Goal: Task Accomplishment & Management: Complete application form

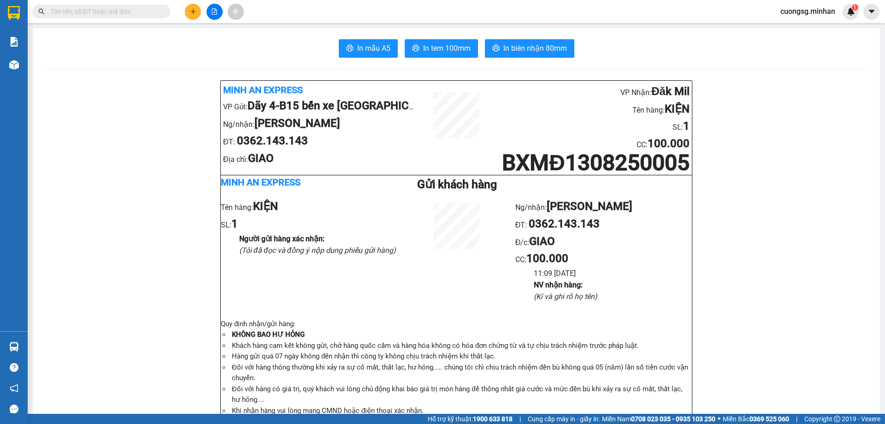
click at [195, 12] on icon "plus" at bounding box center [193, 11] width 6 height 6
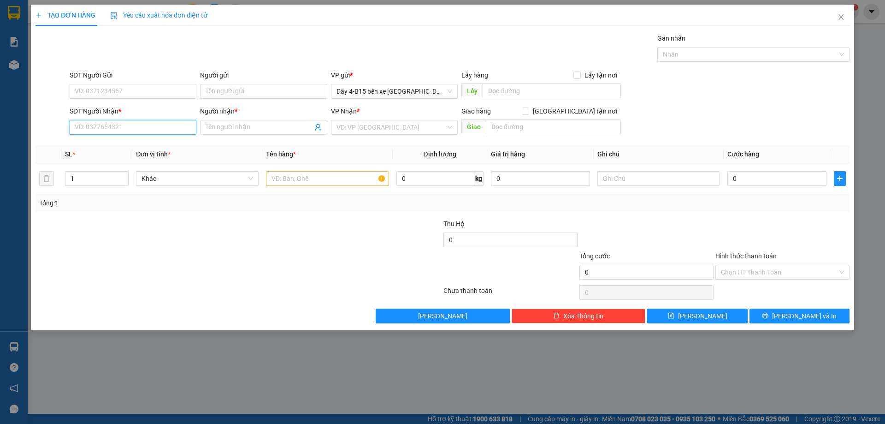
click at [131, 131] on input "SĐT Người Nhận *" at bounding box center [133, 127] width 127 height 15
click at [300, 179] on input "text" at bounding box center [327, 178] width 123 height 15
type input "TH GIẤY"
click at [137, 121] on input "SĐT Người Nhận *" at bounding box center [133, 127] width 127 height 15
click at [152, 152] on div "0377046476 - cẩm" at bounding box center [133, 145] width 127 height 15
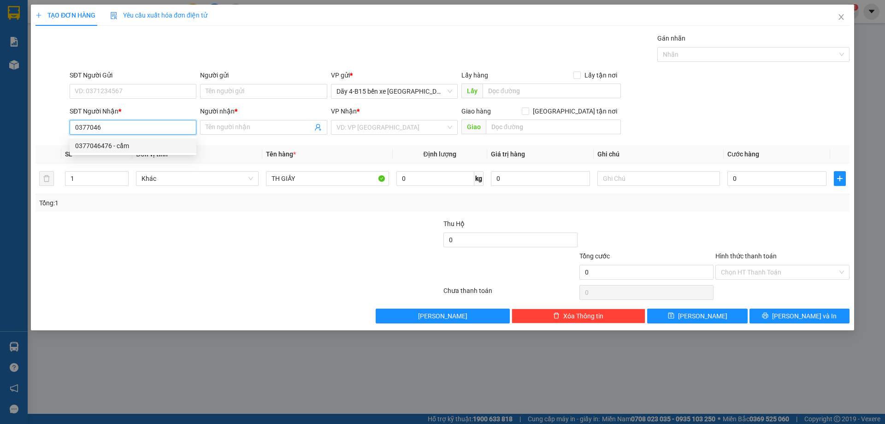
type input "0377046476"
type input "cẩm"
type input "0377046476"
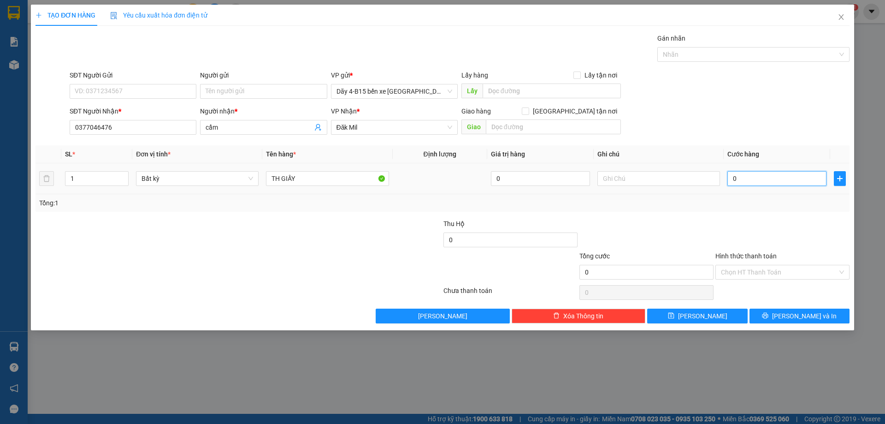
click at [753, 174] on input "0" at bounding box center [777, 178] width 99 height 15
click at [96, 180] on input "1" at bounding box center [96, 179] width 63 height 14
type input "3"
click at [742, 182] on input "0" at bounding box center [777, 178] width 99 height 15
type input "2"
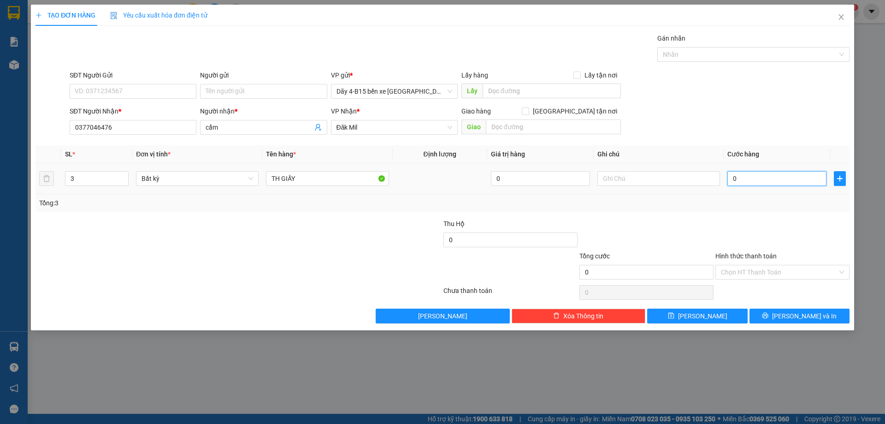
type input "2"
type input "20"
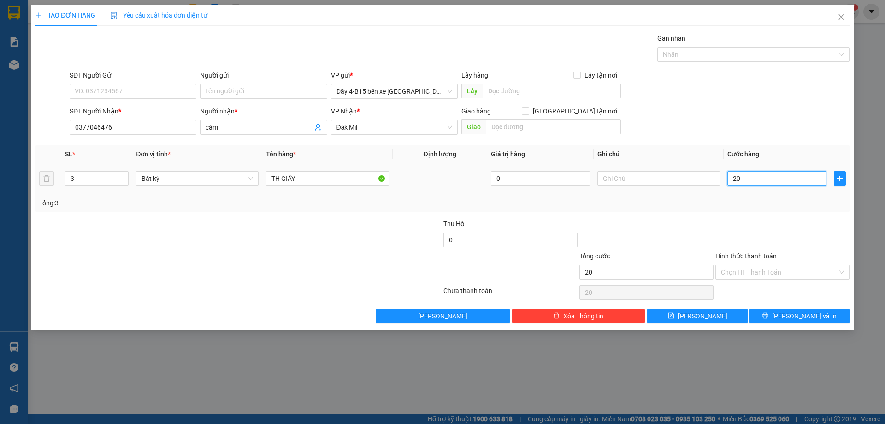
type input "200"
type input "200.000"
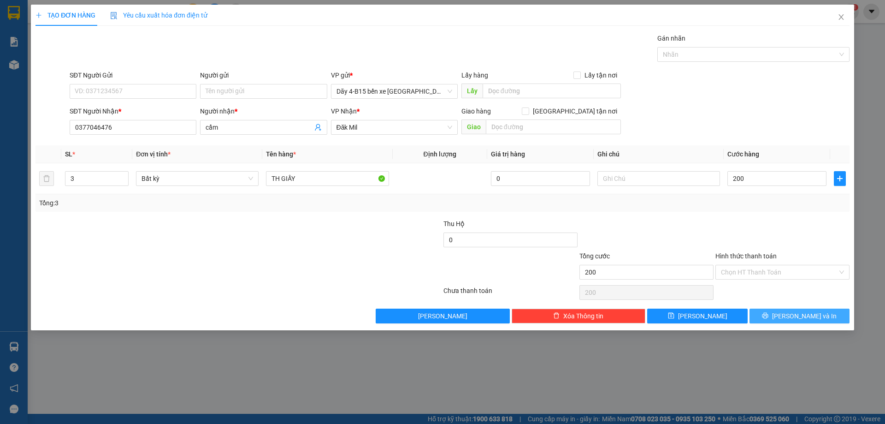
type input "200.000"
click at [769, 317] on icon "printer" at bounding box center [765, 315] width 6 height 6
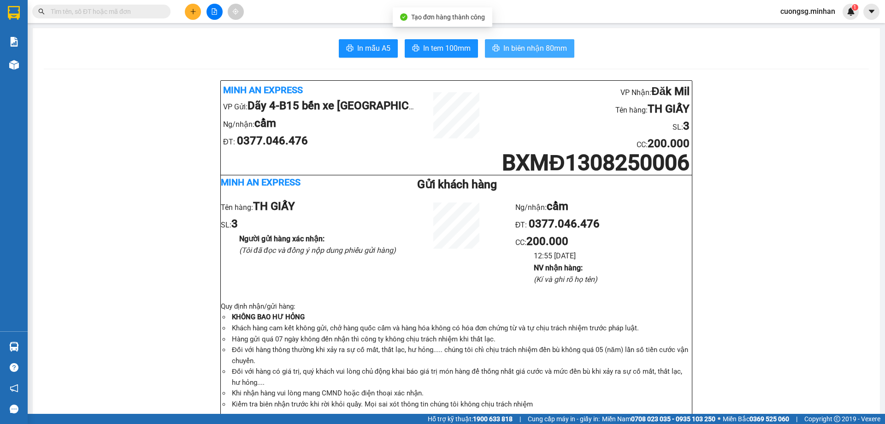
click at [543, 47] on span "In biên nhận 80mm" at bounding box center [536, 48] width 64 height 12
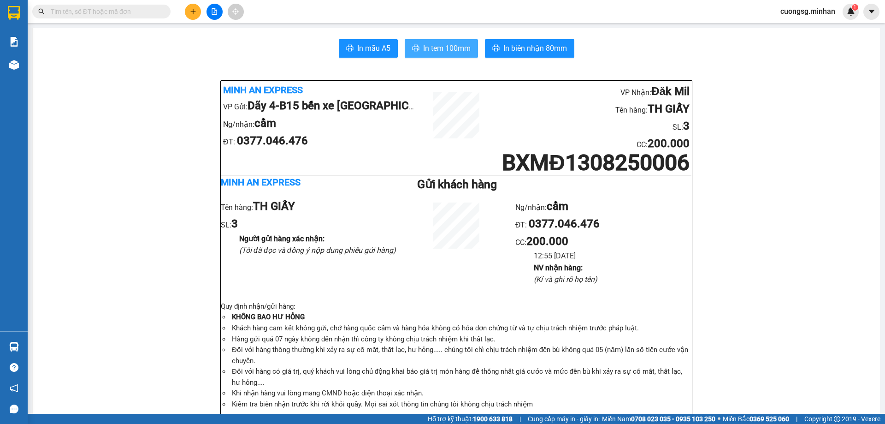
click at [462, 53] on span "In tem 100mm" at bounding box center [446, 48] width 47 height 12
click at [195, 10] on icon "plus" at bounding box center [193, 11] width 6 height 6
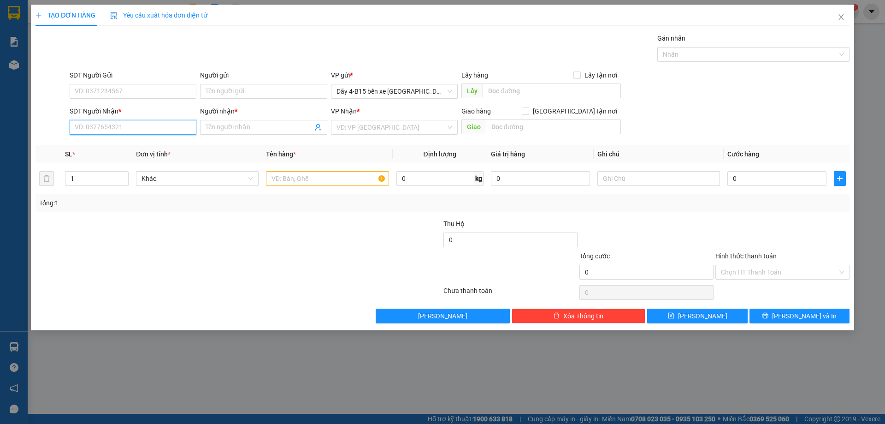
click at [115, 134] on input "SĐT Người Nhận *" at bounding box center [133, 127] width 127 height 15
click at [128, 140] on div "0372398239 - QUÝ" at bounding box center [133, 145] width 127 height 15
type input "0372398239"
type input "QUÝ"
checkbox input "true"
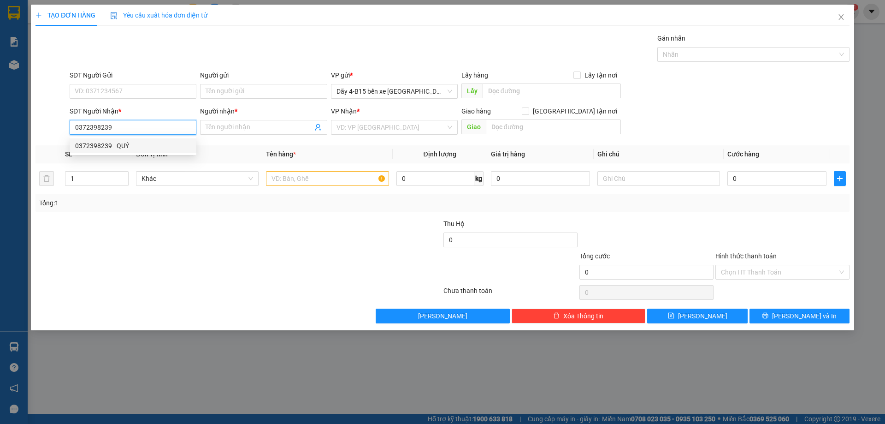
type input "DỐC DẦU"
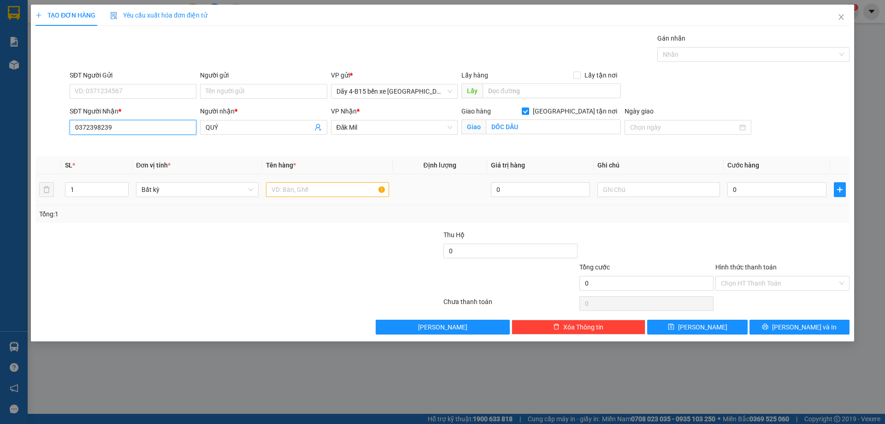
type input "0372398239"
click at [307, 194] on input "text" at bounding box center [327, 189] width 123 height 15
type input "HỒ SƠ"
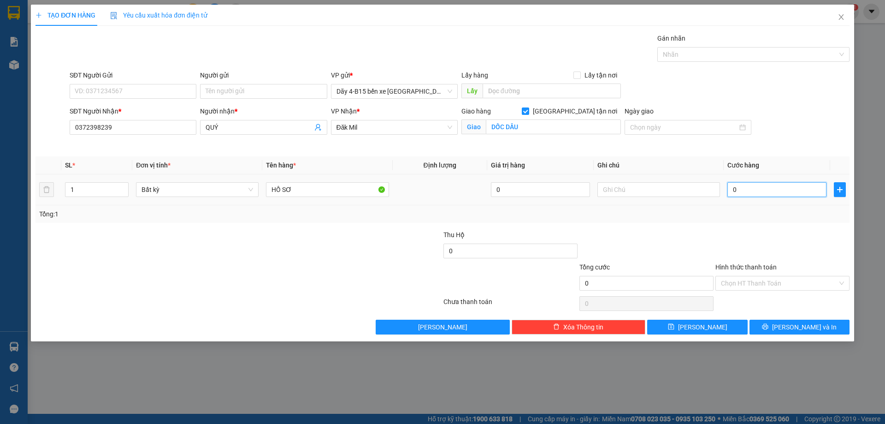
click at [799, 188] on input "0" at bounding box center [777, 189] width 99 height 15
type input "5"
type input "50"
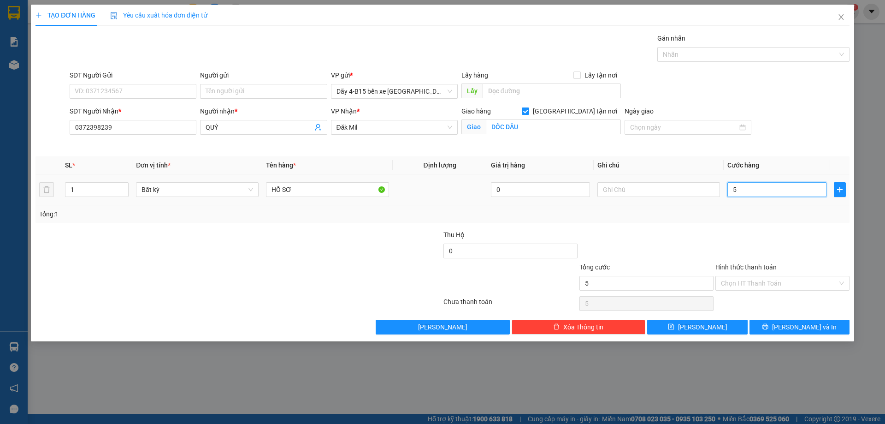
type input "50"
type input "50.000"
click at [770, 214] on div "Tổng: 1" at bounding box center [442, 214] width 807 height 10
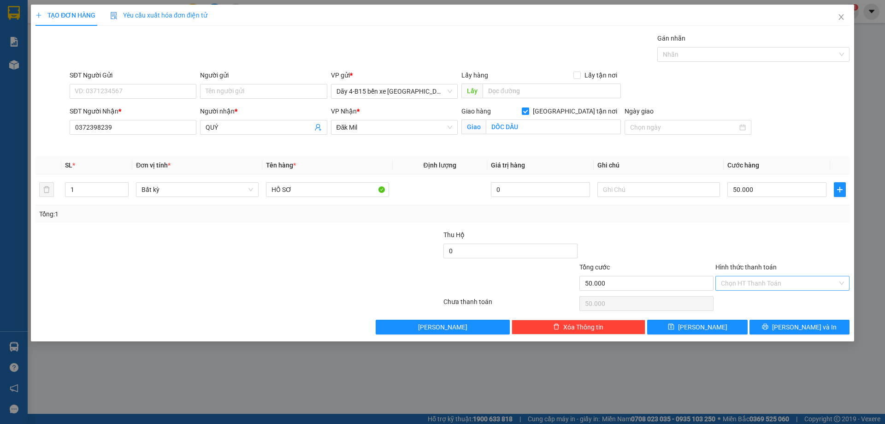
click at [772, 287] on input "Hình thức thanh toán" at bounding box center [779, 283] width 117 height 14
click at [789, 305] on div "Tại văn phòng" at bounding box center [782, 302] width 123 height 10
type input "0"
click at [789, 326] on button "[PERSON_NAME] và In" at bounding box center [800, 327] width 100 height 15
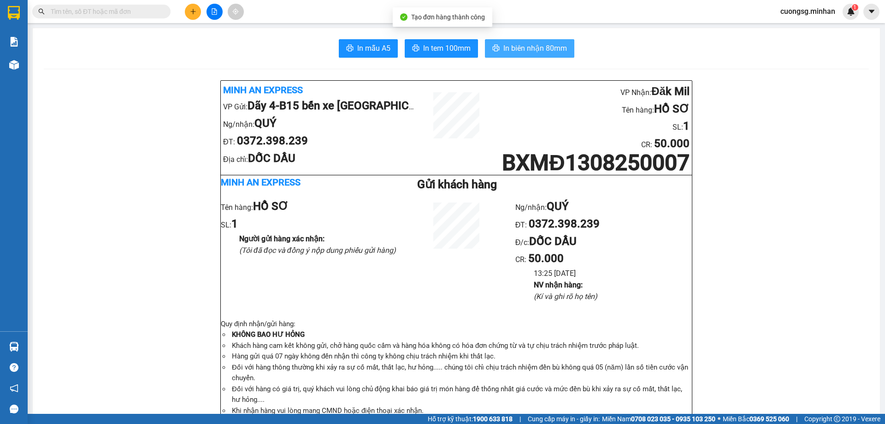
click at [511, 45] on span "In biên nhận 80mm" at bounding box center [536, 48] width 64 height 12
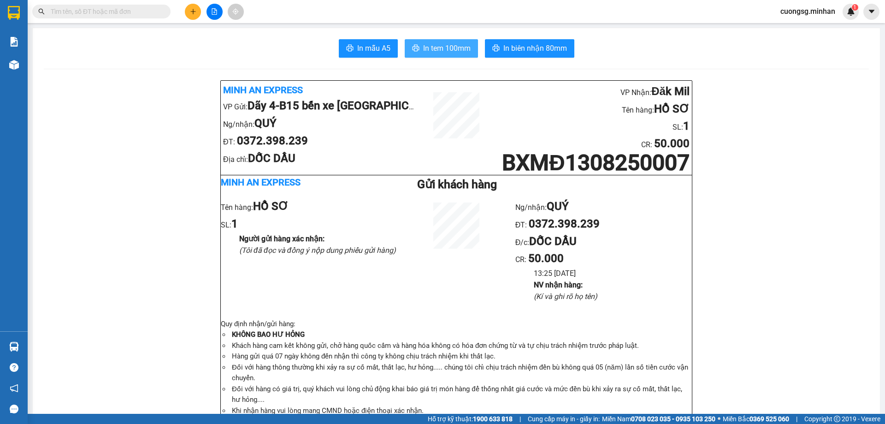
click at [457, 52] on span "In tem 100mm" at bounding box center [446, 48] width 47 height 12
click at [192, 13] on icon "plus" at bounding box center [193, 11] width 6 height 6
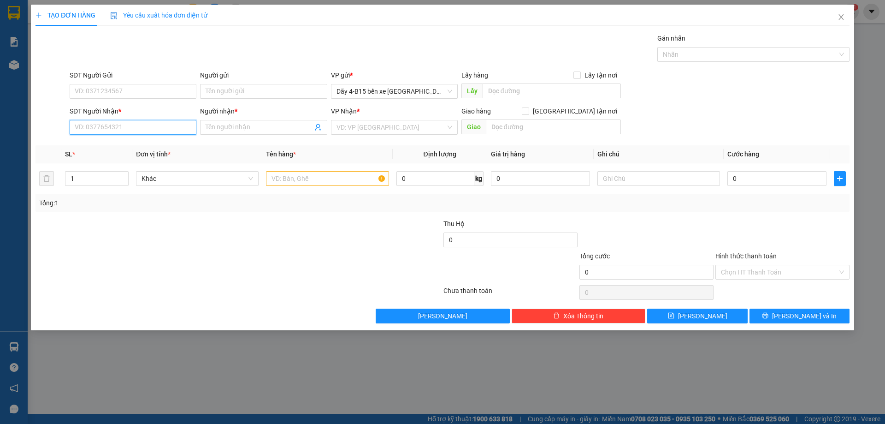
click at [129, 126] on input "SĐT Người Nhận *" at bounding box center [133, 127] width 127 height 15
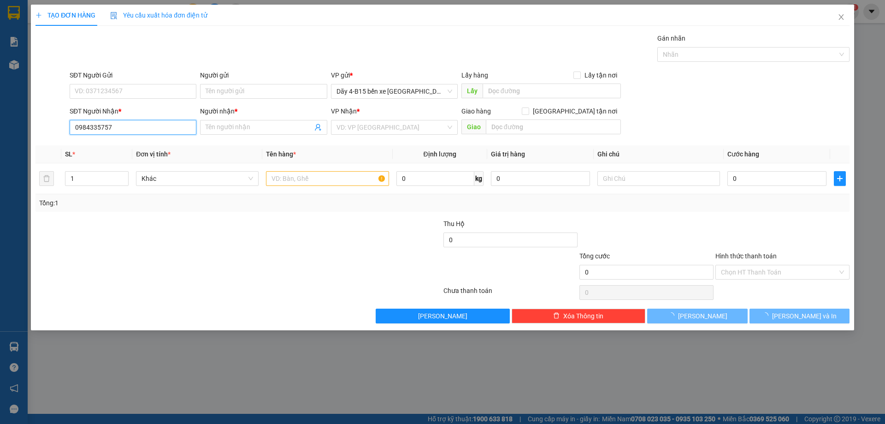
click at [131, 130] on input "0984335757" at bounding box center [133, 127] width 127 height 15
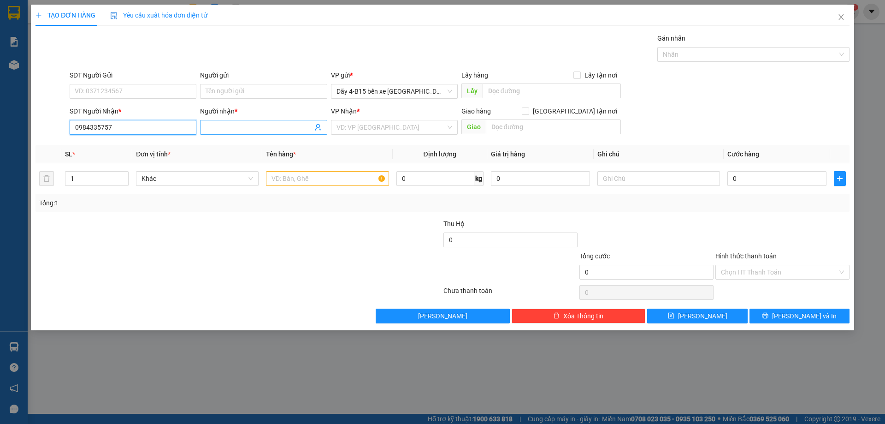
type input "0984335757"
click at [222, 131] on input "Người nhận *" at bounding box center [259, 127] width 107 height 10
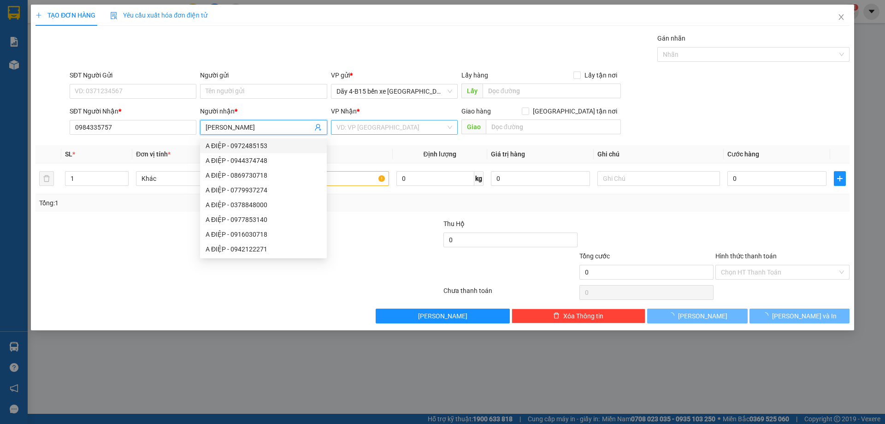
type input "NGỌC HÀ"
drag, startPoint x: 366, startPoint y: 126, endPoint x: 371, endPoint y: 119, distance: 8.2
click at [366, 126] on input "search" at bounding box center [391, 127] width 109 height 14
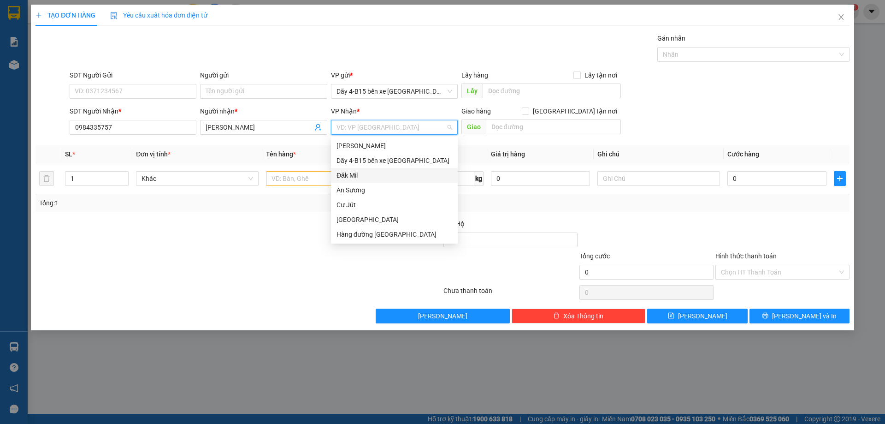
click at [372, 177] on div "Đăk Mil" at bounding box center [395, 175] width 116 height 10
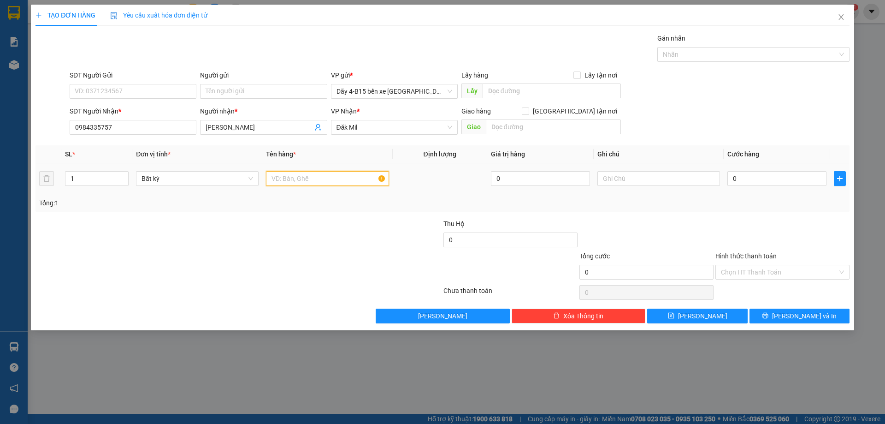
click at [325, 179] on input "text" at bounding box center [327, 178] width 123 height 15
type input "BỌC THUỐC"
click at [781, 176] on input "0" at bounding box center [777, 178] width 99 height 15
type input "30"
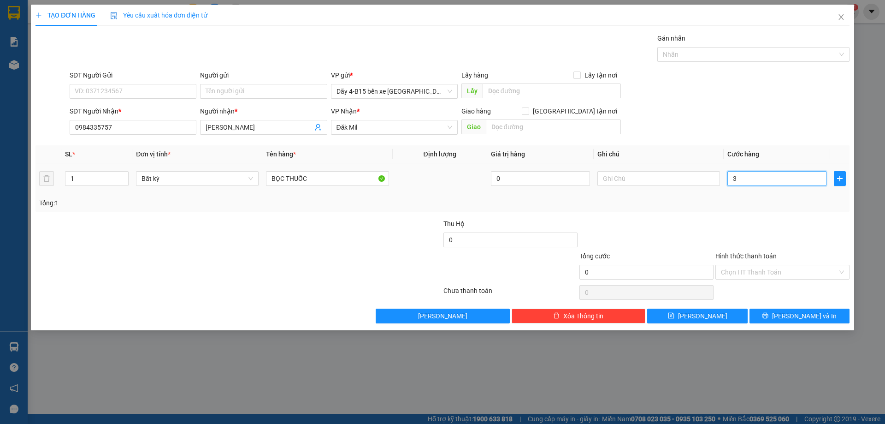
type input "30"
type input "30.000"
click at [770, 316] on button "[PERSON_NAME] và In" at bounding box center [800, 316] width 100 height 15
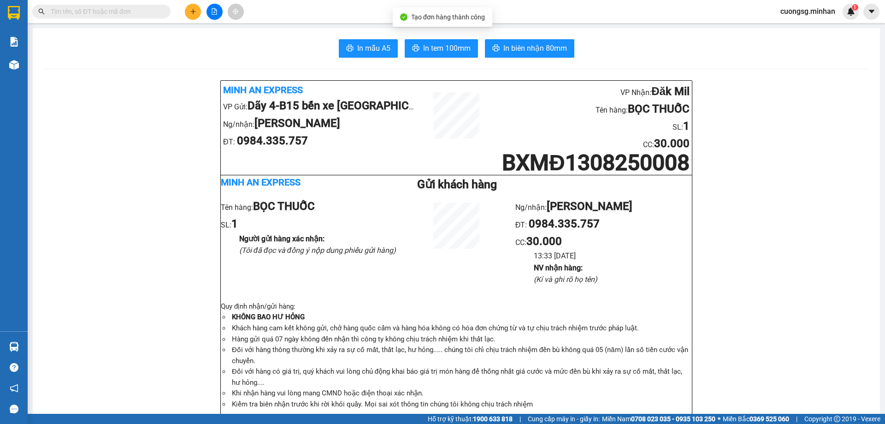
click at [521, 43] on span "In biên nhận 80mm" at bounding box center [536, 48] width 64 height 12
click at [445, 52] on span "In tem 100mm" at bounding box center [446, 48] width 47 height 12
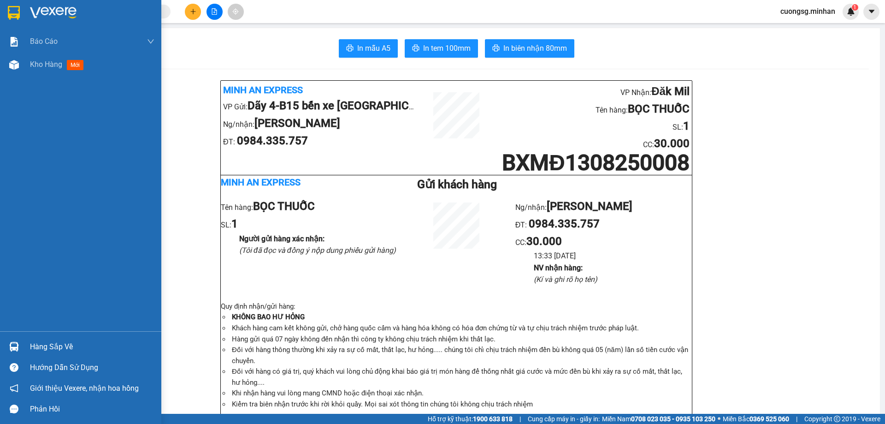
click at [12, 15] on img at bounding box center [14, 13] width 12 height 14
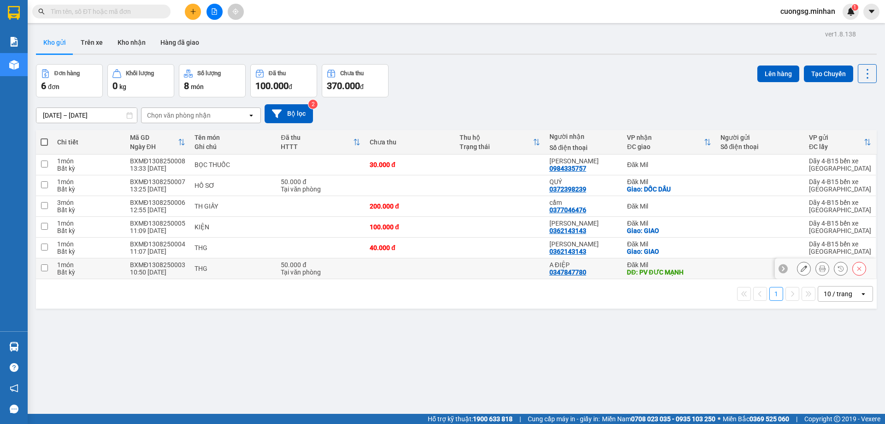
click at [514, 270] on td at bounding box center [500, 268] width 90 height 21
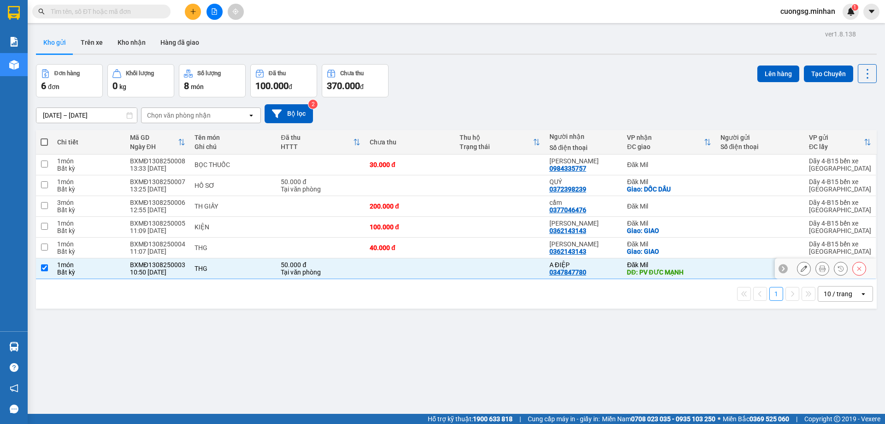
checkbox input "true"
click at [774, 71] on button "Lên hàng" at bounding box center [779, 73] width 42 height 17
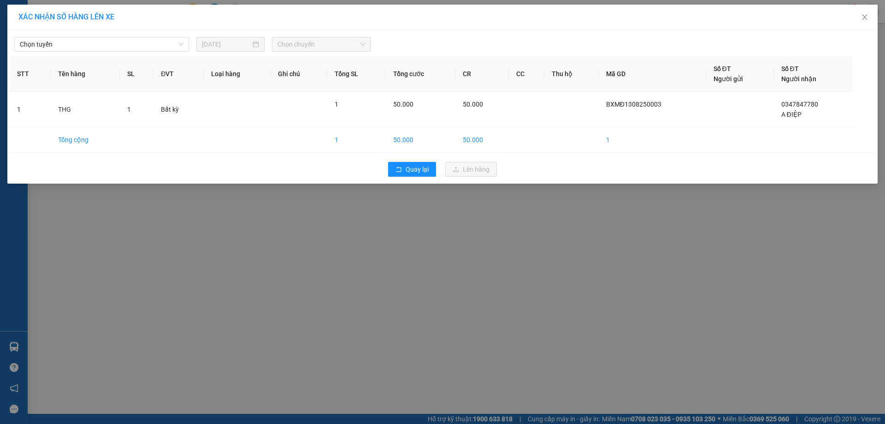
click at [78, 36] on div "Chọn tuyến 13/08/2025 Chọn chuyến" at bounding box center [443, 41] width 866 height 19
click at [77, 43] on span "Chọn tuyến" at bounding box center [102, 44] width 164 height 14
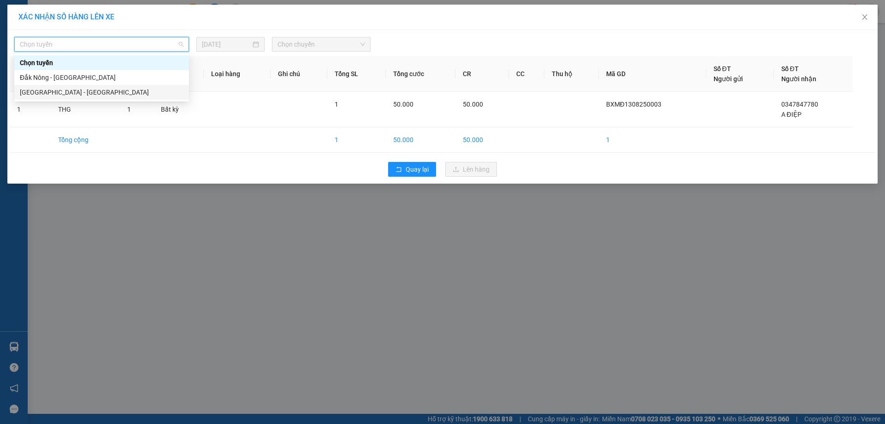
click at [55, 93] on div "Sài Gòn - Đắk Nông" at bounding box center [102, 92] width 164 height 10
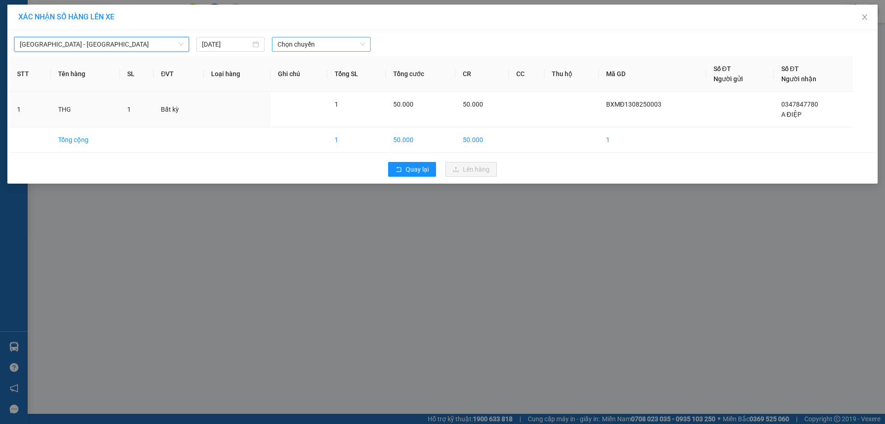
click at [304, 48] on span "Chọn chuyến" at bounding box center [322, 44] width 88 height 14
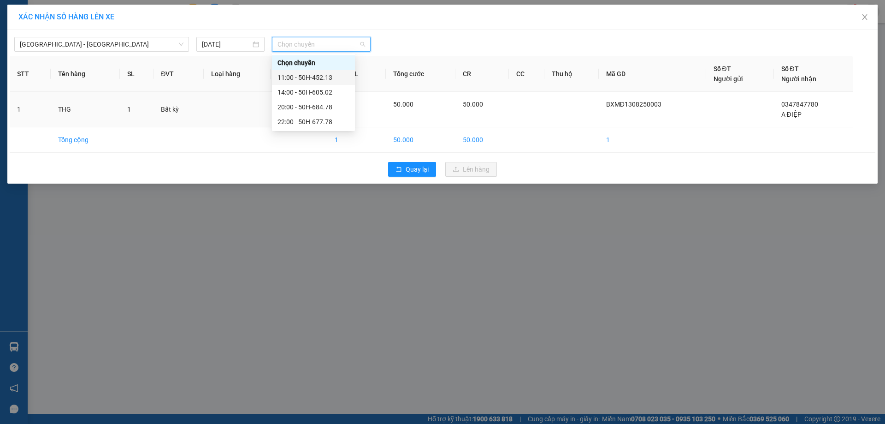
click at [315, 74] on div "11:00 - 50H-452.13" at bounding box center [314, 77] width 72 height 10
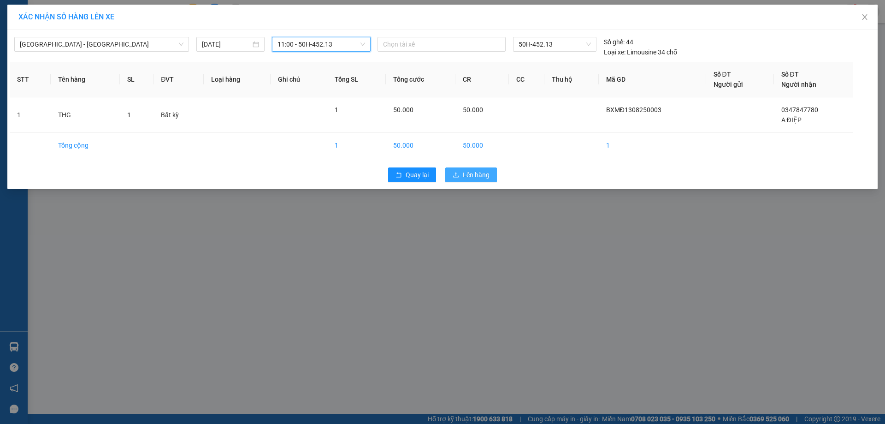
click at [462, 175] on button "Lên hàng" at bounding box center [471, 174] width 52 height 15
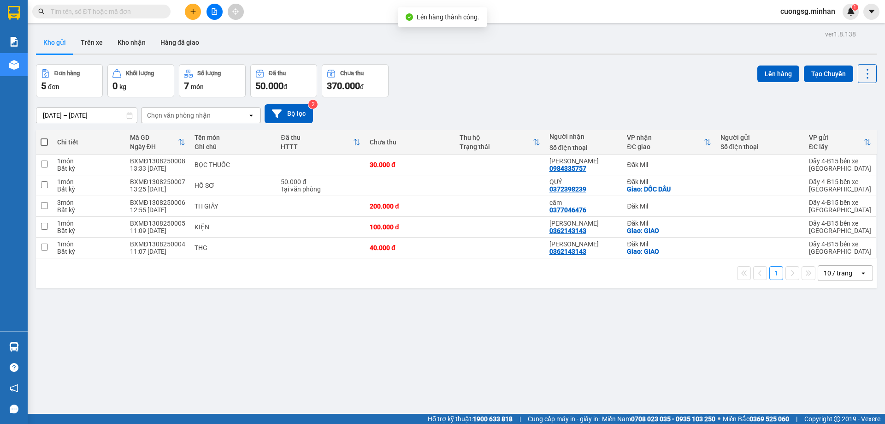
click at [218, 15] on button at bounding box center [215, 12] width 16 height 16
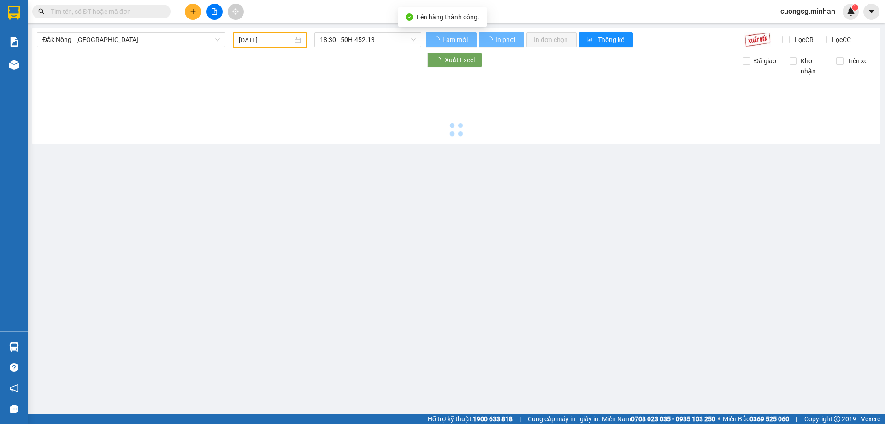
type input "[DATE]"
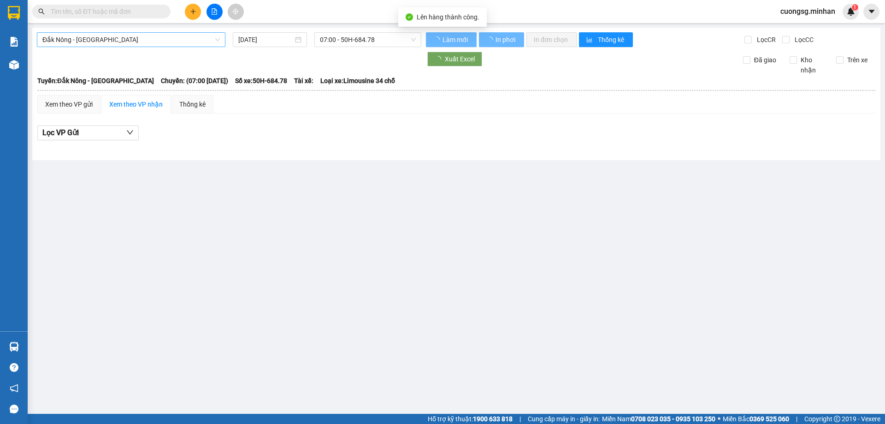
drag, startPoint x: 131, startPoint y: 35, endPoint x: 131, endPoint y: 40, distance: 4.6
click at [131, 36] on span "Đắk Nông - Sài Gòn" at bounding box center [131, 40] width 178 height 14
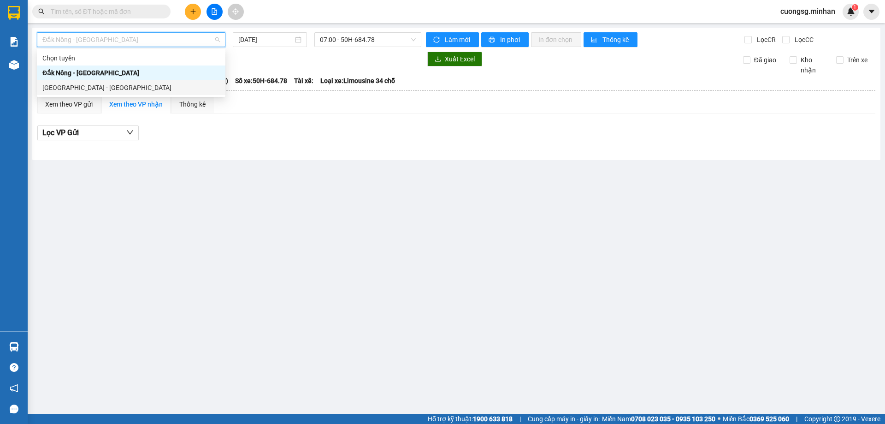
click at [101, 86] on div "Sài Gòn - Đắk Nông" at bounding box center [131, 88] width 178 height 10
type input "[DATE]"
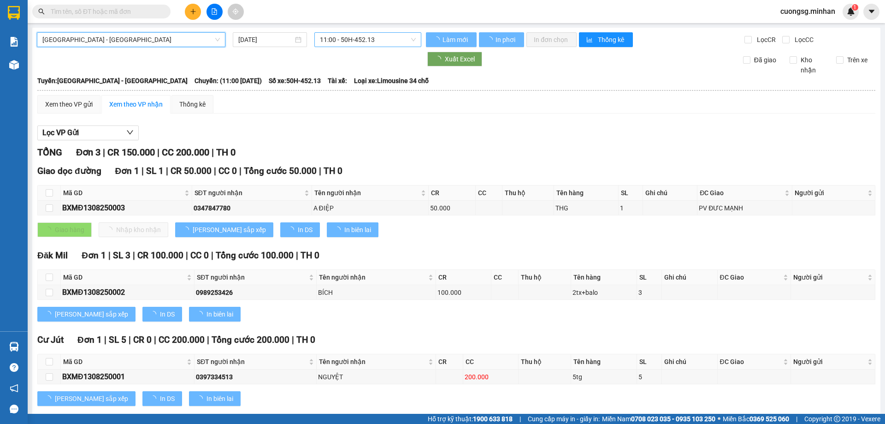
click at [360, 39] on span "11:00 - 50H-452.13" at bounding box center [368, 40] width 96 height 14
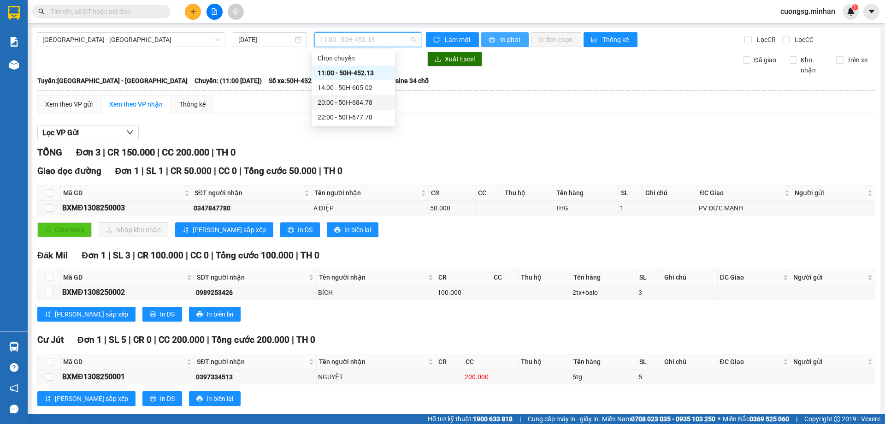
click at [500, 40] on span "In phơi" at bounding box center [510, 40] width 21 height 10
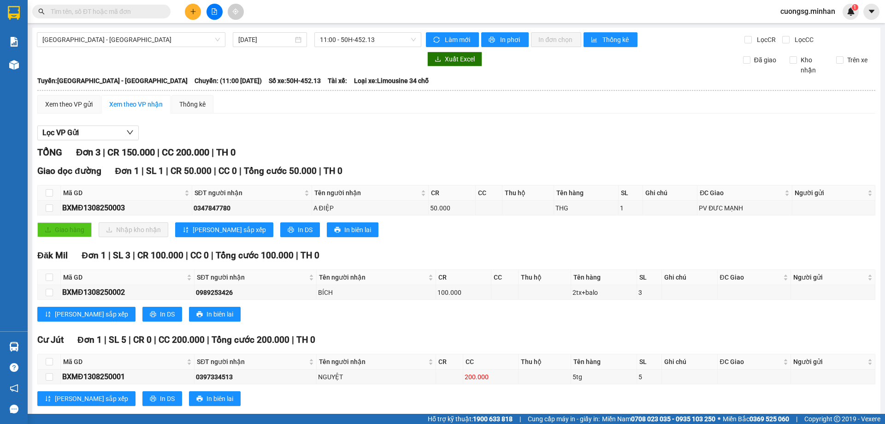
click at [194, 14] on icon "plus" at bounding box center [193, 11] width 6 height 6
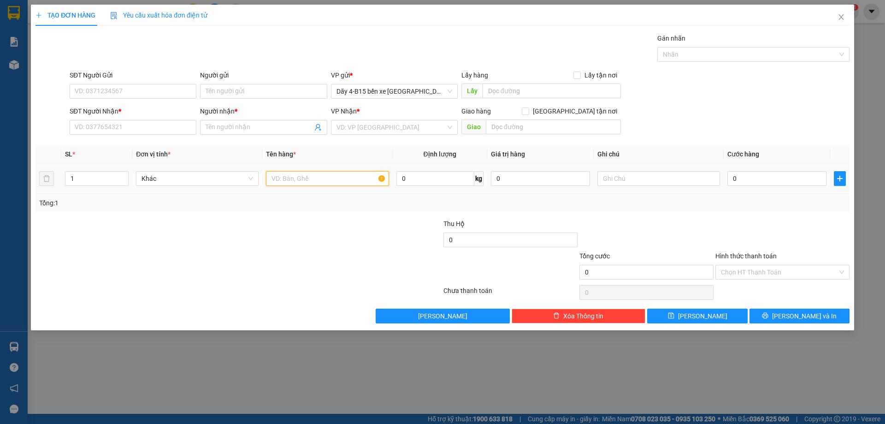
click at [279, 175] on input "text" at bounding box center [327, 178] width 123 height 15
type input "TH XỐP"
click at [120, 134] on input "SĐT Người Nhận *" at bounding box center [133, 127] width 127 height 15
click at [224, 127] on input "Người nhận *" at bounding box center [259, 127] width 107 height 10
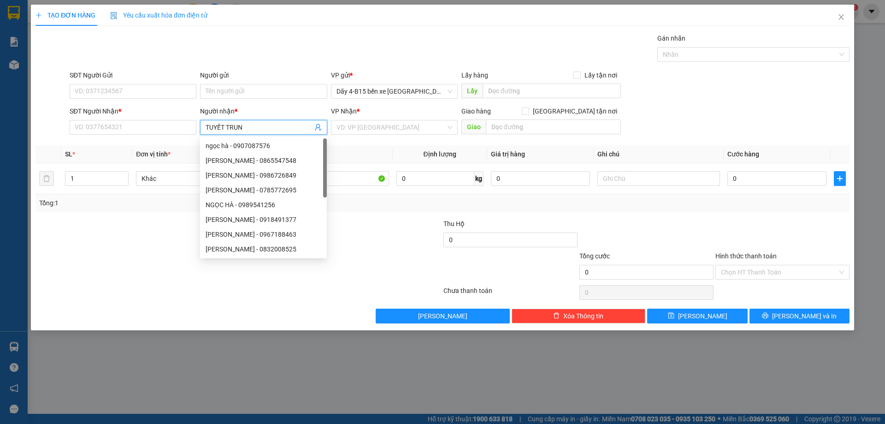
type input "TUYẾT TRUNG"
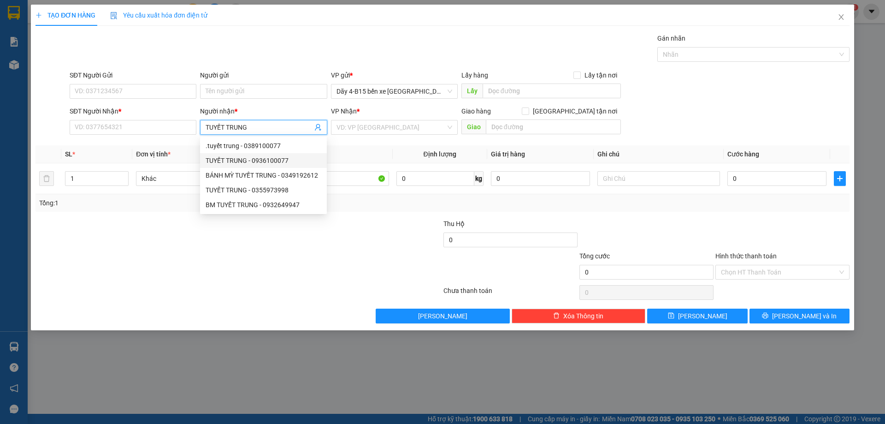
click at [291, 161] on div "TUYẾT TRUNG - 0936100077" at bounding box center [264, 160] width 116 height 10
type input "0936100077"
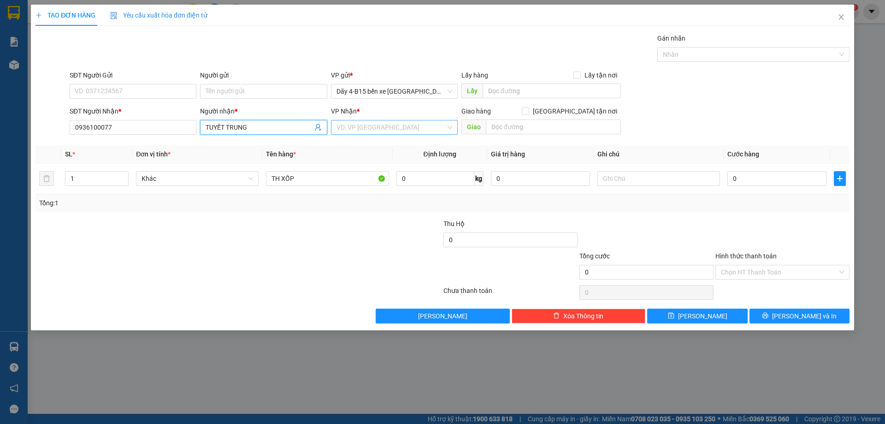
type input "TUYẾT TRUNG"
click at [359, 131] on input "search" at bounding box center [391, 127] width 109 height 14
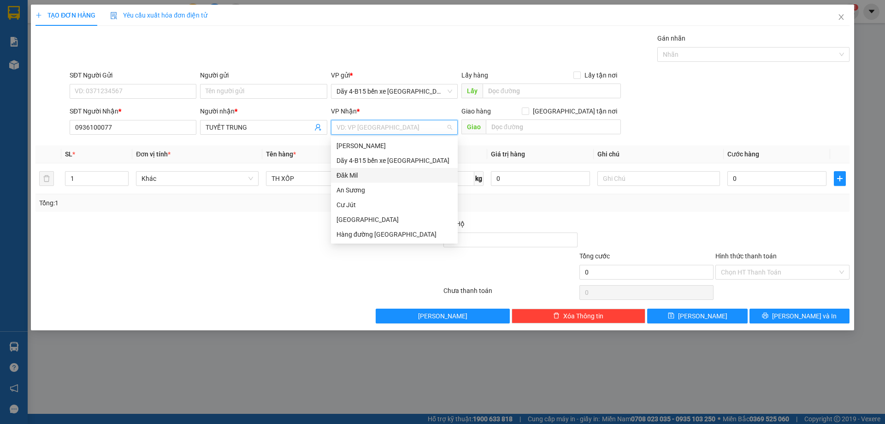
drag, startPoint x: 356, startPoint y: 174, endPoint x: 689, endPoint y: 205, distance: 333.9
click at [357, 174] on div "Đăk Mil" at bounding box center [395, 175] width 116 height 10
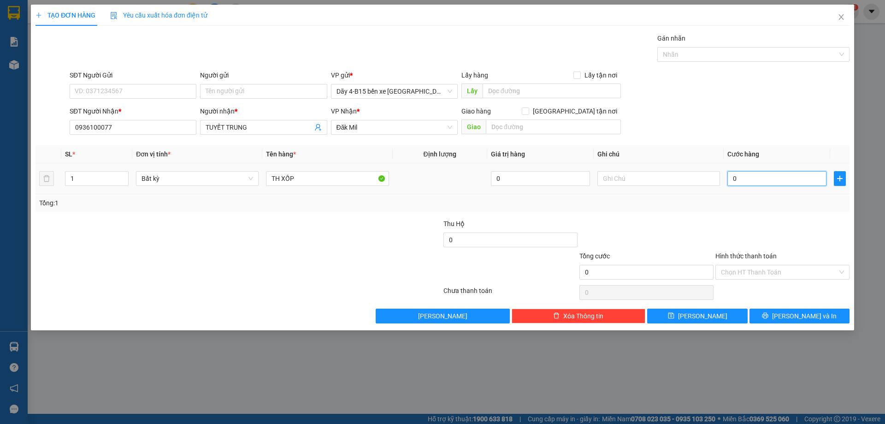
click at [756, 183] on input "0" at bounding box center [777, 178] width 99 height 15
type input "8"
type input "80"
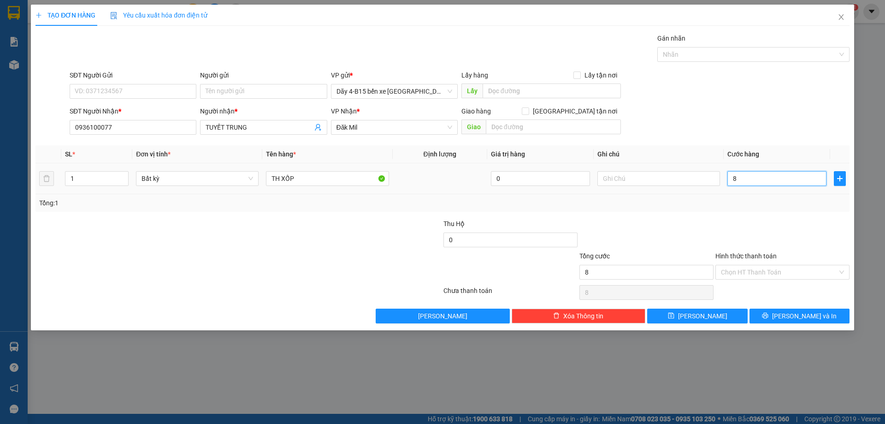
type input "80"
type input "80.000"
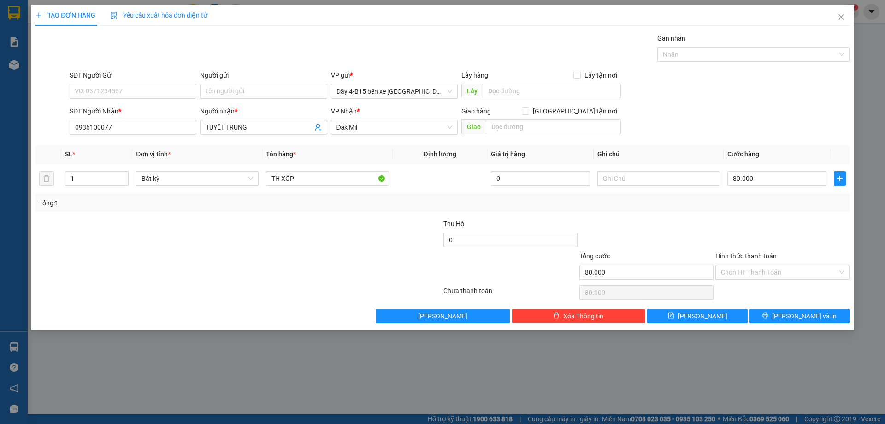
click at [695, 221] on div at bounding box center [647, 235] width 136 height 32
click at [781, 320] on button "[PERSON_NAME] và In" at bounding box center [800, 316] width 100 height 15
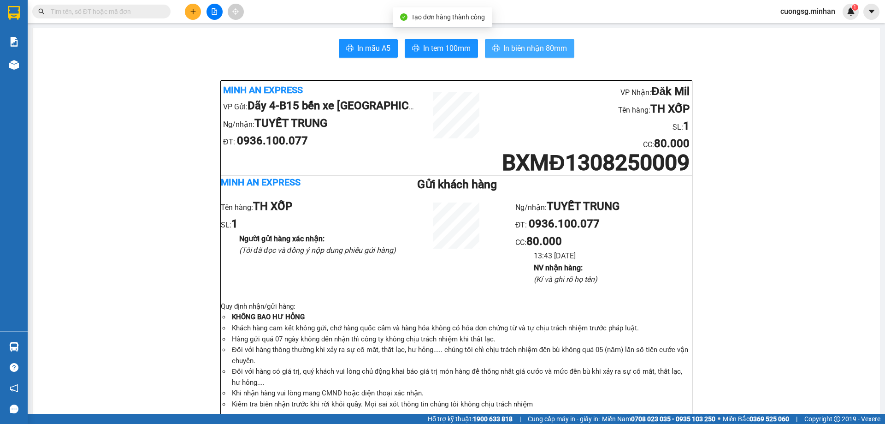
click at [520, 47] on span "In biên nhận 80mm" at bounding box center [536, 48] width 64 height 12
click at [558, 47] on span "In biên nhận 80mm" at bounding box center [536, 48] width 64 height 12
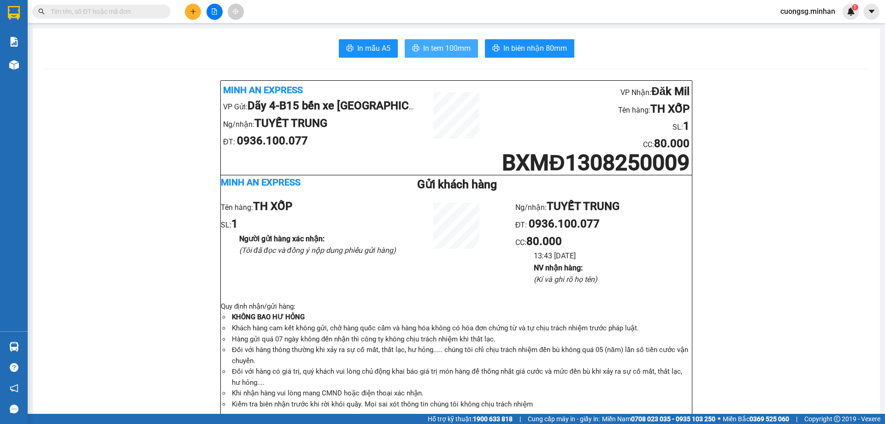
click at [433, 48] on span "In tem 100mm" at bounding box center [446, 48] width 47 height 12
click at [189, 12] on button at bounding box center [193, 12] width 16 height 16
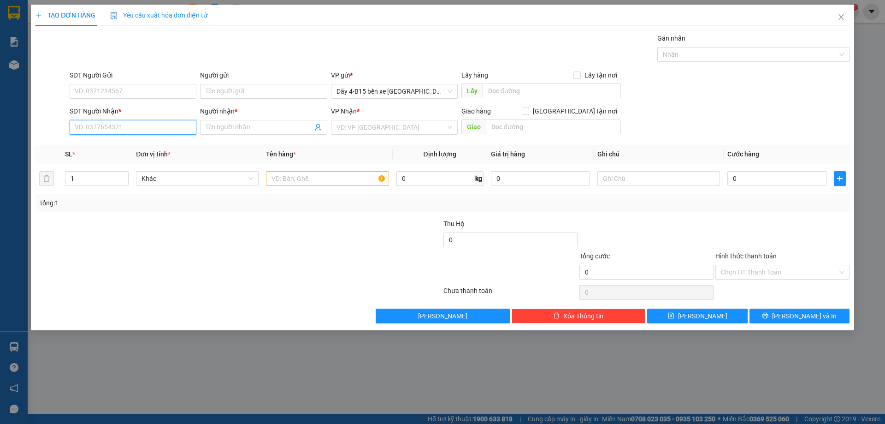
click at [115, 127] on input "SĐT Người Nhận *" at bounding box center [133, 127] width 127 height 15
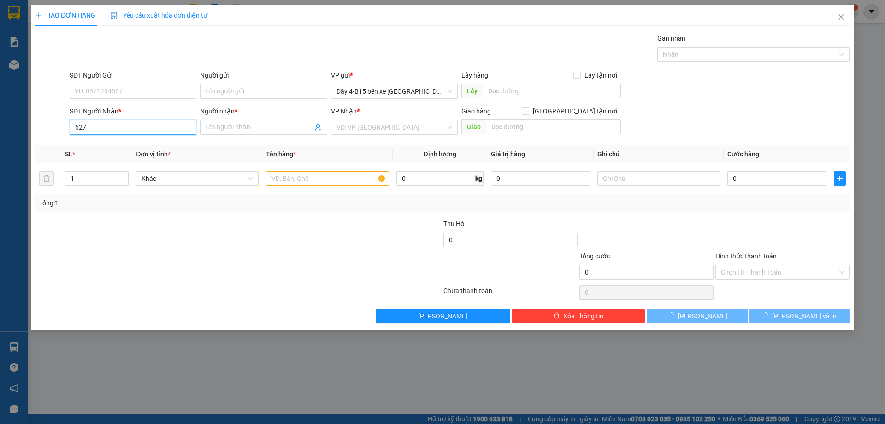
click at [121, 127] on input "627" at bounding box center [133, 127] width 127 height 15
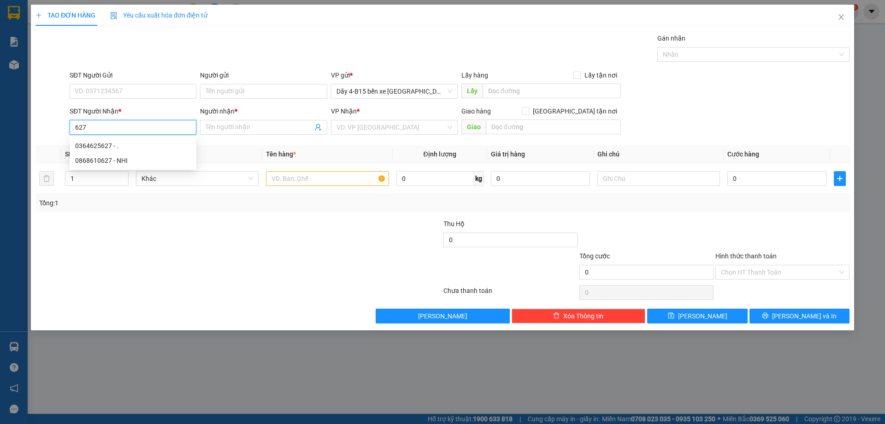
click at [76, 130] on input "627" at bounding box center [133, 127] width 127 height 15
click at [125, 134] on input "0948922627" at bounding box center [133, 127] width 127 height 15
click at [129, 127] on input "0948922627" at bounding box center [133, 127] width 127 height 15
type input "0948922627"
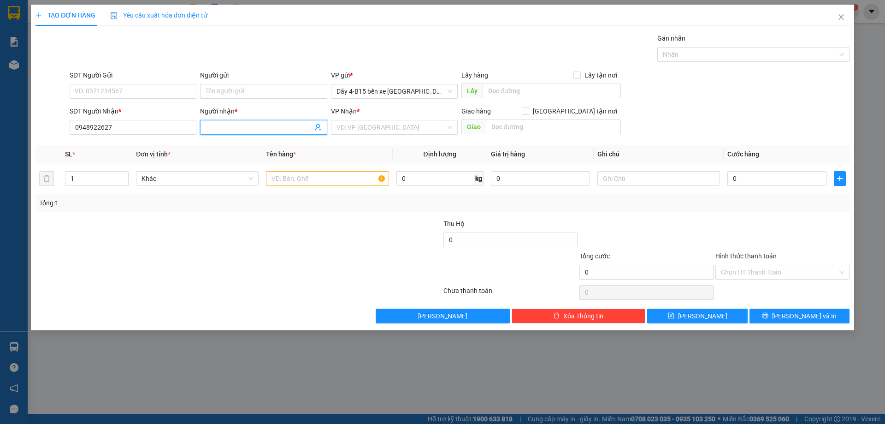
click at [219, 127] on input "Người nhận *" at bounding box center [259, 127] width 107 height 10
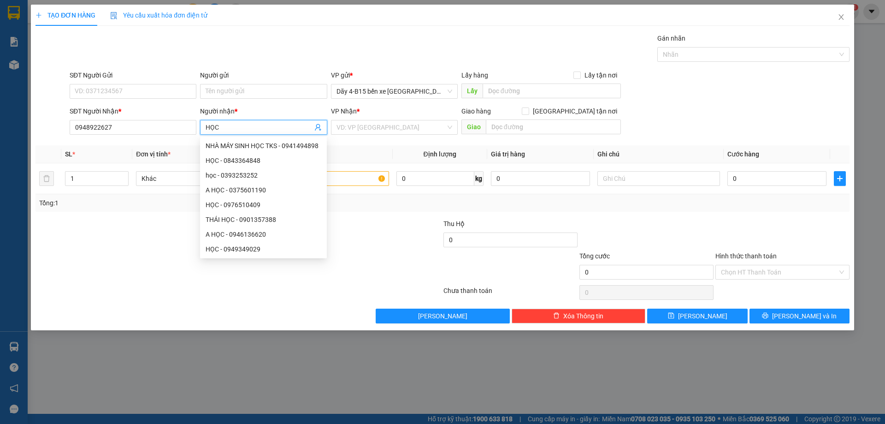
click at [227, 121] on span "HỌC" at bounding box center [263, 127] width 127 height 15
type input "H"
type input "."
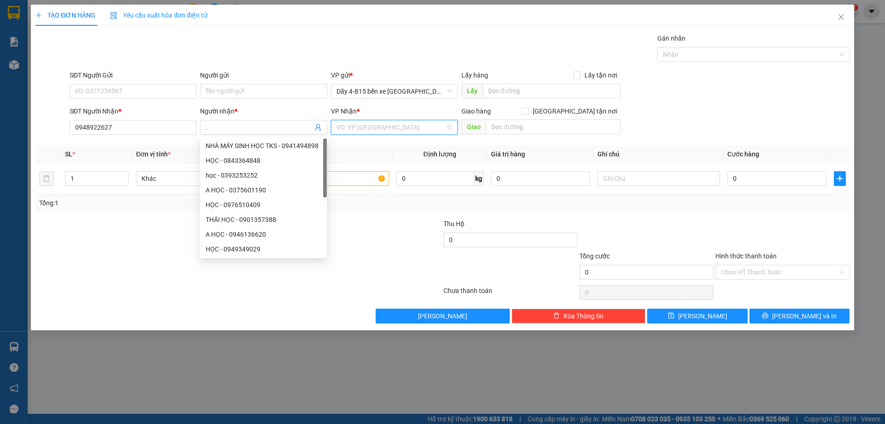
click at [363, 125] on input "search" at bounding box center [391, 127] width 109 height 14
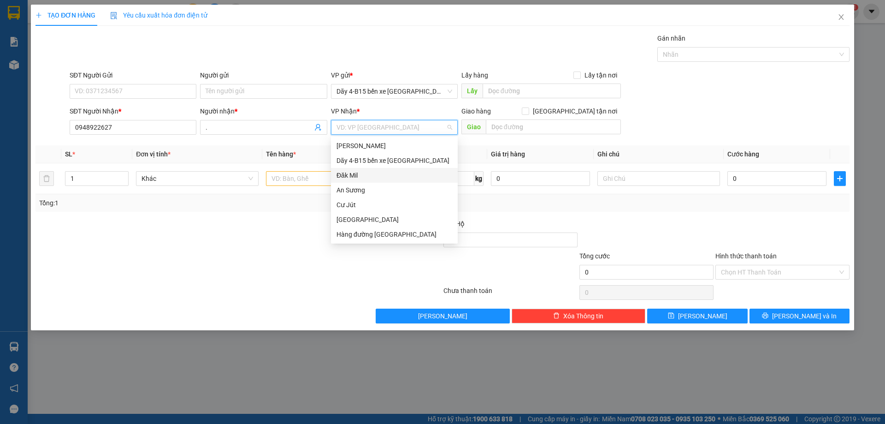
click at [352, 175] on div "Đăk Mil" at bounding box center [395, 175] width 116 height 10
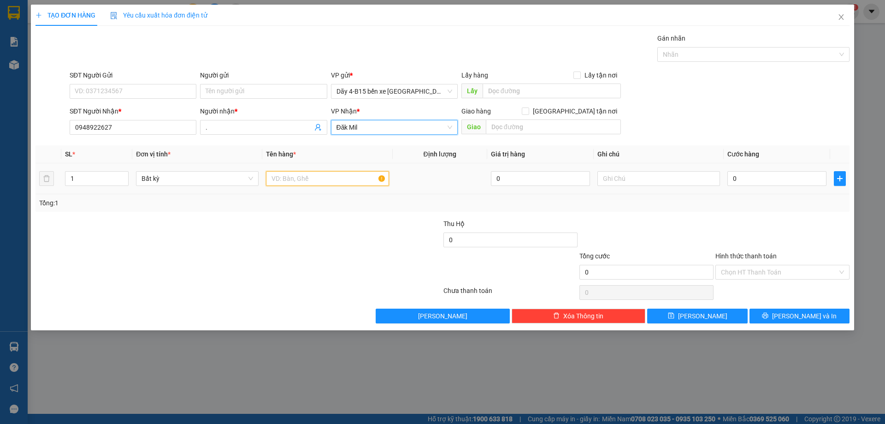
click at [301, 175] on input "text" at bounding box center [327, 178] width 123 height 15
type input "TH XỐP"
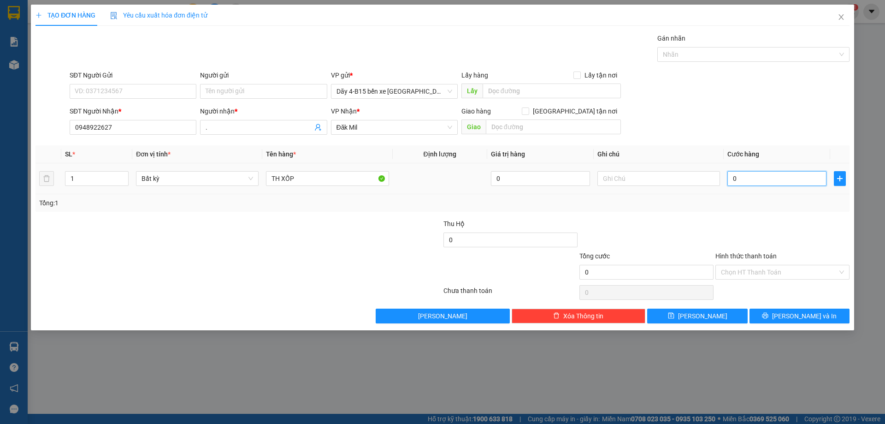
click at [780, 179] on input "0" at bounding box center [777, 178] width 99 height 15
type input "5"
type input "50"
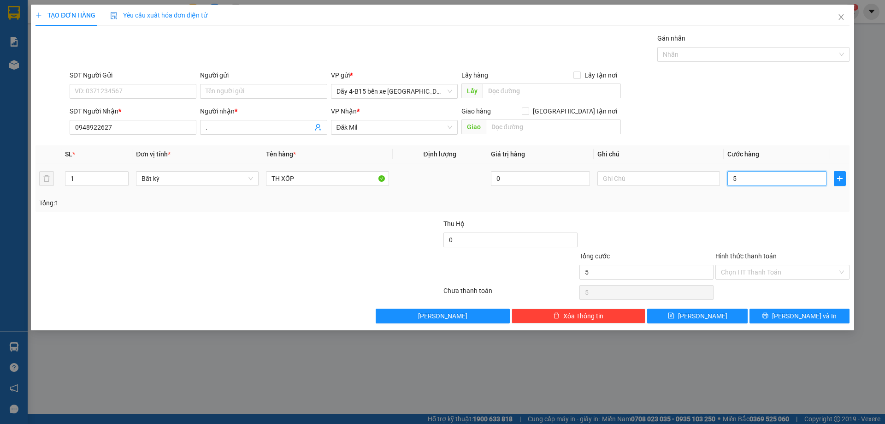
type input "50"
type input "50.000"
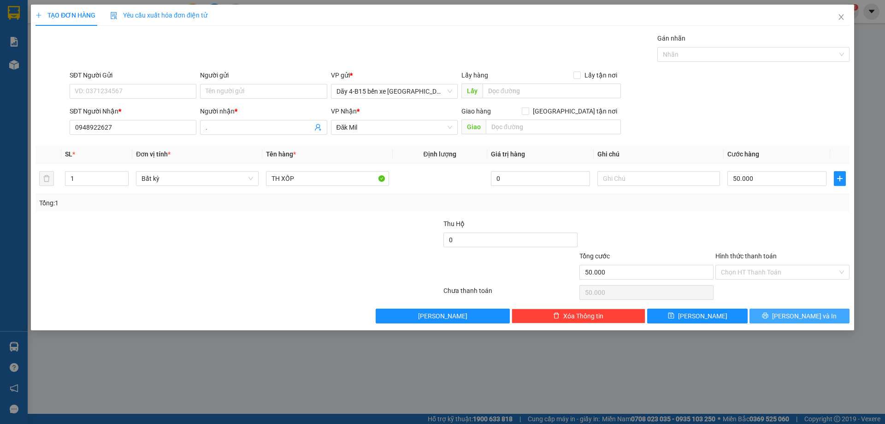
click at [802, 316] on span "[PERSON_NAME] và In" at bounding box center [804, 316] width 65 height 10
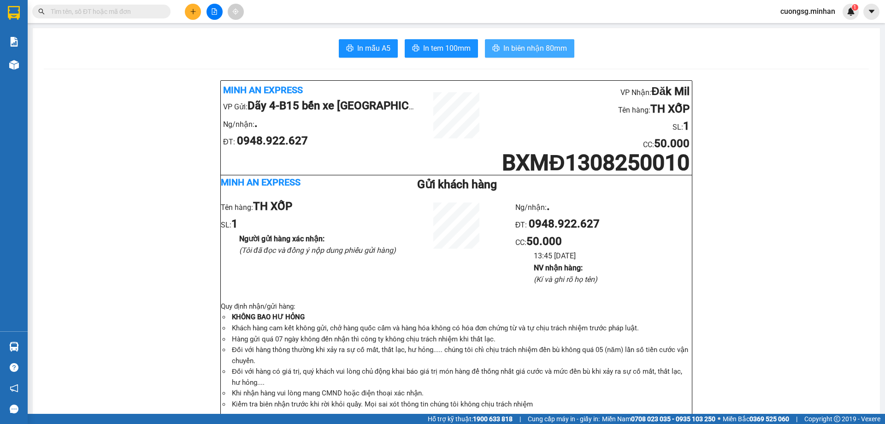
click at [510, 47] on span "In biên nhận 80mm" at bounding box center [536, 48] width 64 height 12
click at [450, 53] on span "In tem 100mm" at bounding box center [446, 48] width 47 height 12
click at [191, 5] on button at bounding box center [193, 12] width 16 height 16
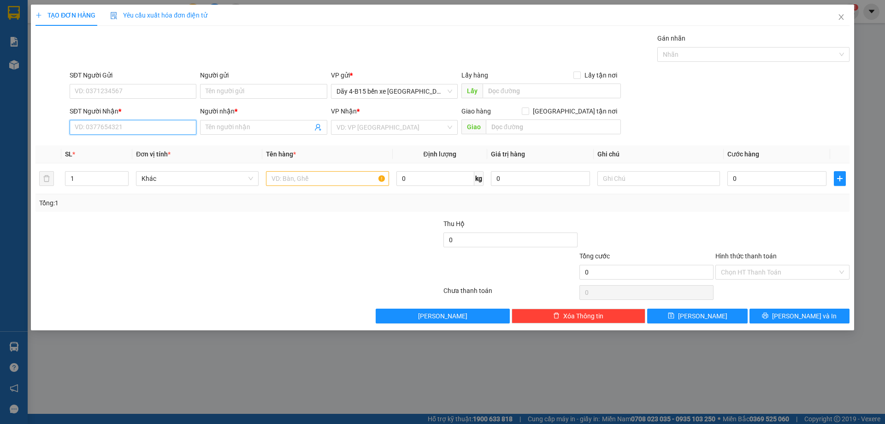
click at [114, 134] on input "SĐT Người Nhận *" at bounding box center [133, 127] width 127 height 15
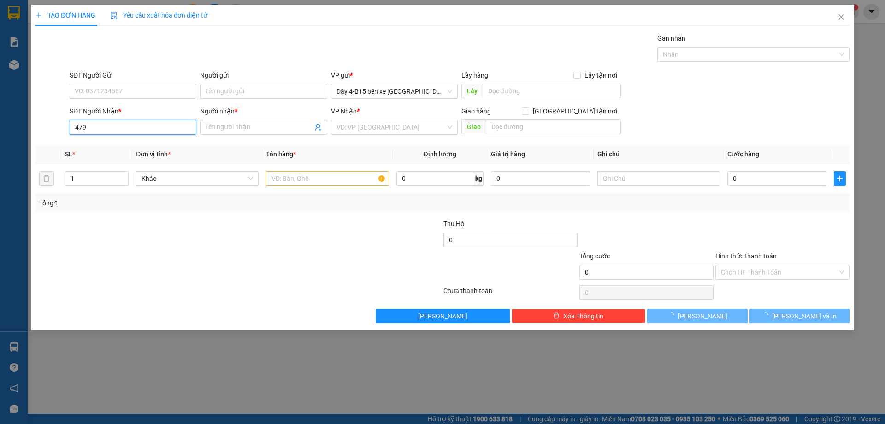
click at [114, 131] on input "479" at bounding box center [133, 127] width 127 height 15
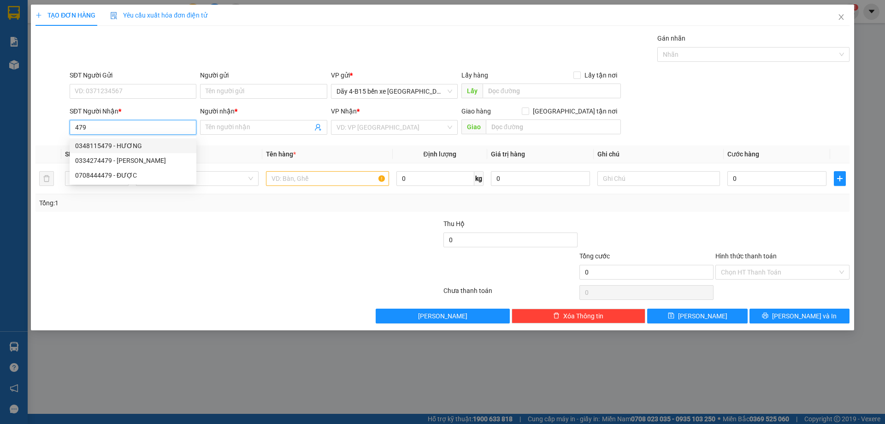
click at [124, 142] on div "0348115479 - HƯƠNG" at bounding box center [133, 146] width 116 height 10
type input "0348115479"
type input "HƯƠNG"
type input "THUẬN AN"
type input "0348115479"
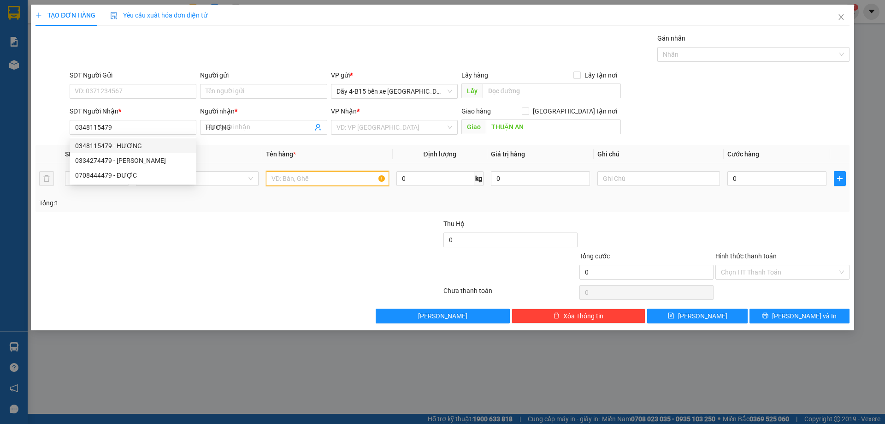
click at [293, 177] on input "text" at bounding box center [327, 178] width 123 height 15
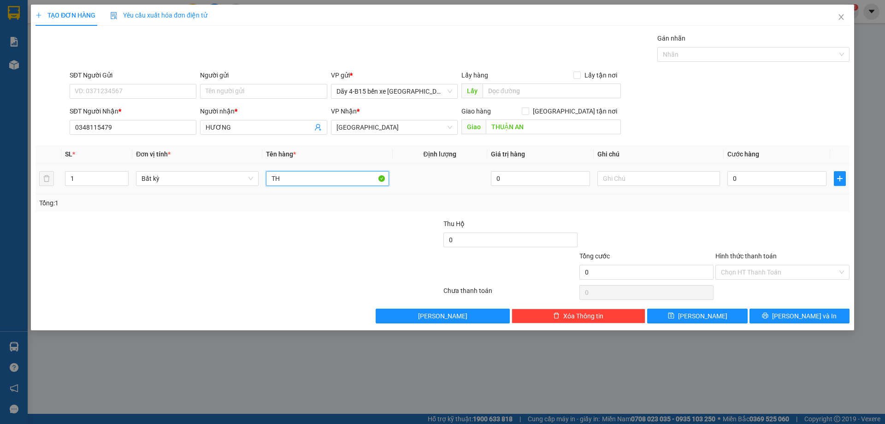
type input "TH"
click at [780, 175] on input "0" at bounding box center [777, 178] width 99 height 15
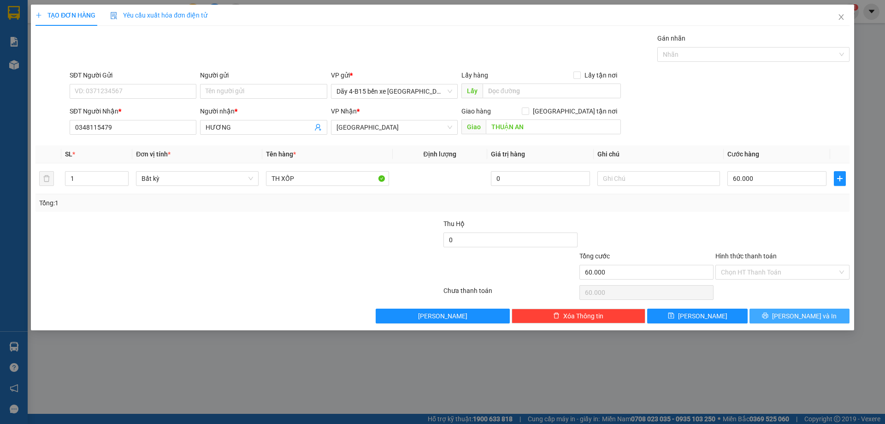
click at [769, 320] on span "printer" at bounding box center [765, 315] width 6 height 7
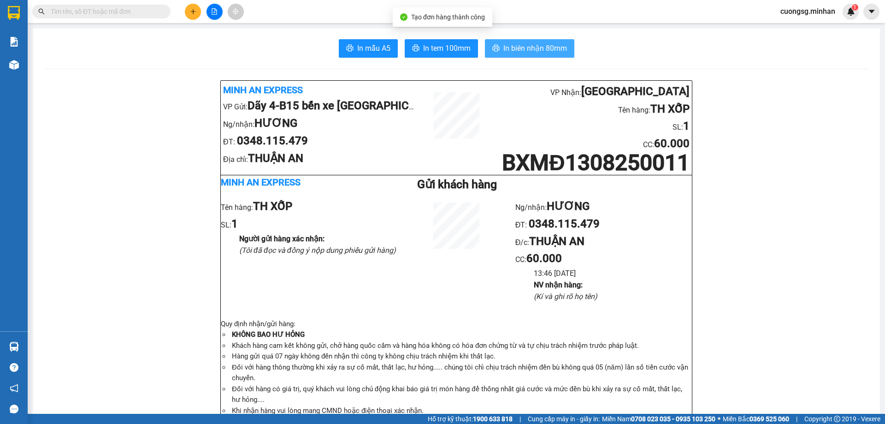
click at [525, 53] on span "In biên nhận 80mm" at bounding box center [536, 48] width 64 height 12
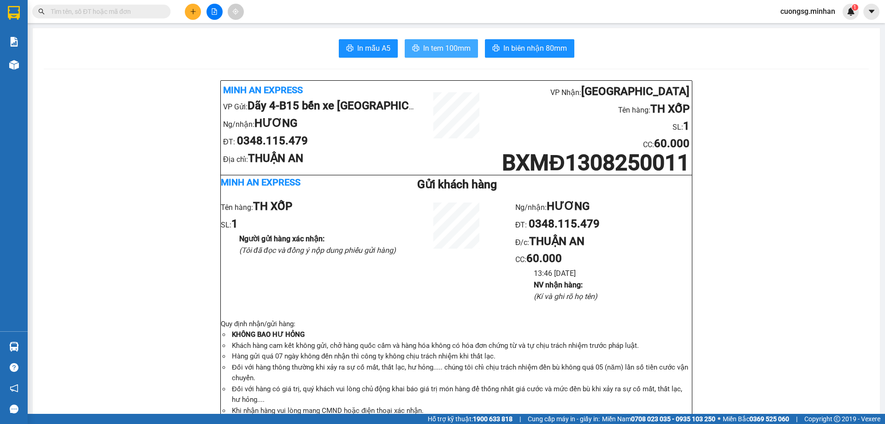
click at [451, 42] on span "In tem 100mm" at bounding box center [446, 48] width 47 height 12
click at [195, 15] on button at bounding box center [193, 12] width 16 height 16
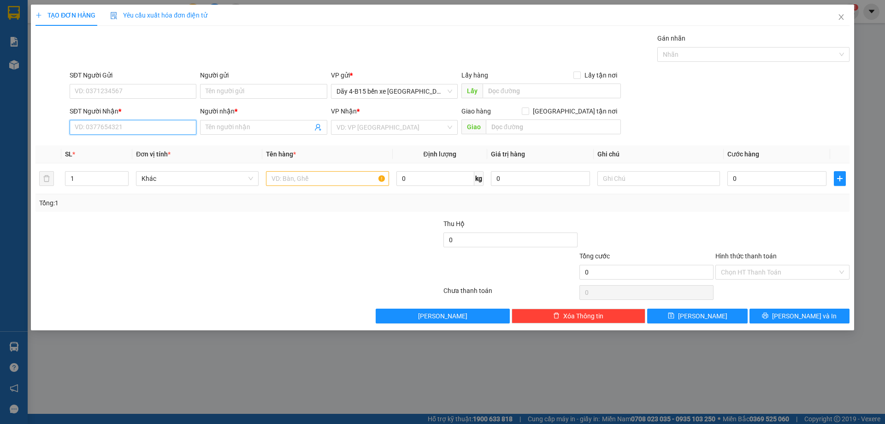
click at [161, 131] on input "SĐT Người Nhận *" at bounding box center [133, 127] width 127 height 15
type input "0773465999"
click at [145, 152] on div "0773465999 - HUY" at bounding box center [133, 145] width 127 height 15
type input "HUY"
type input "0773465999"
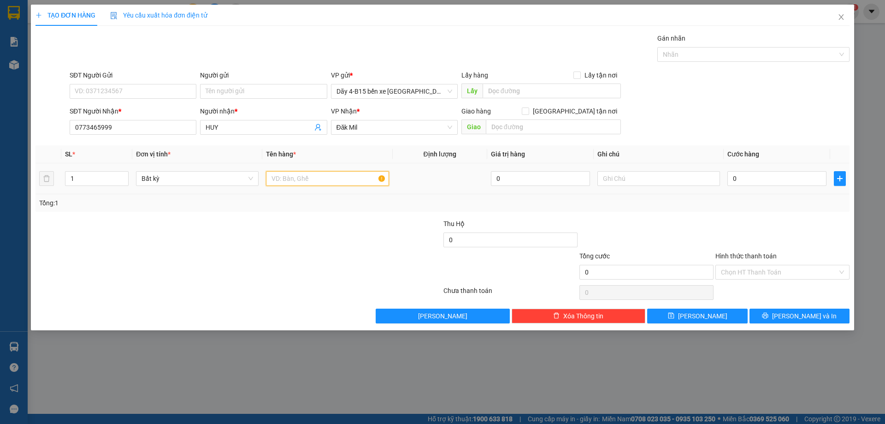
click at [333, 178] on input "text" at bounding box center [327, 178] width 123 height 15
type input "THÙNG"
click at [762, 174] on input "0" at bounding box center [777, 178] width 99 height 15
type input "7"
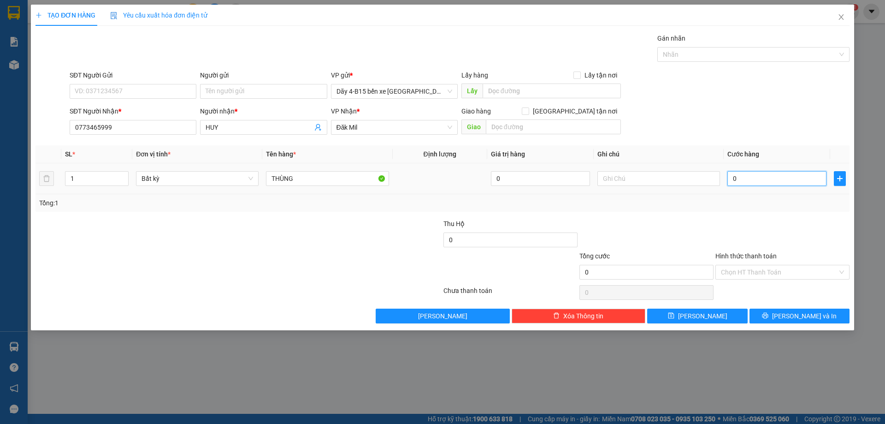
type input "7"
type input "70"
type input "70.000"
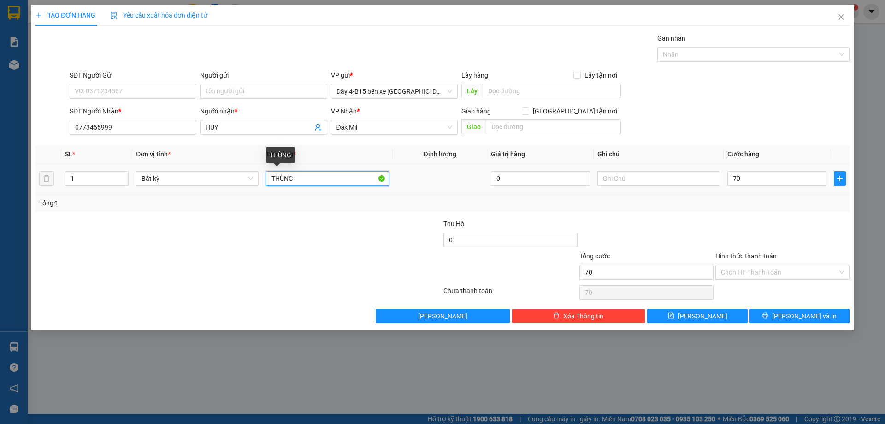
type input "70.000"
click at [306, 182] on input "THÙNG" at bounding box center [327, 178] width 123 height 15
type input "THÙNG ROBOT"
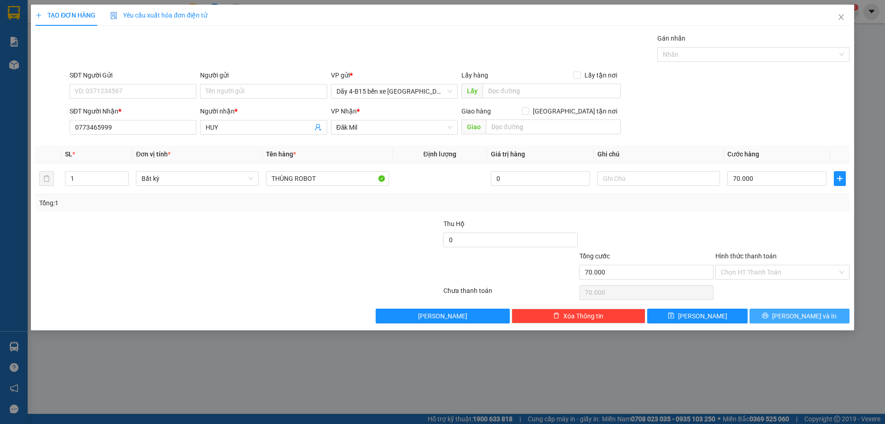
click at [769, 315] on icon "printer" at bounding box center [765, 315] width 6 height 6
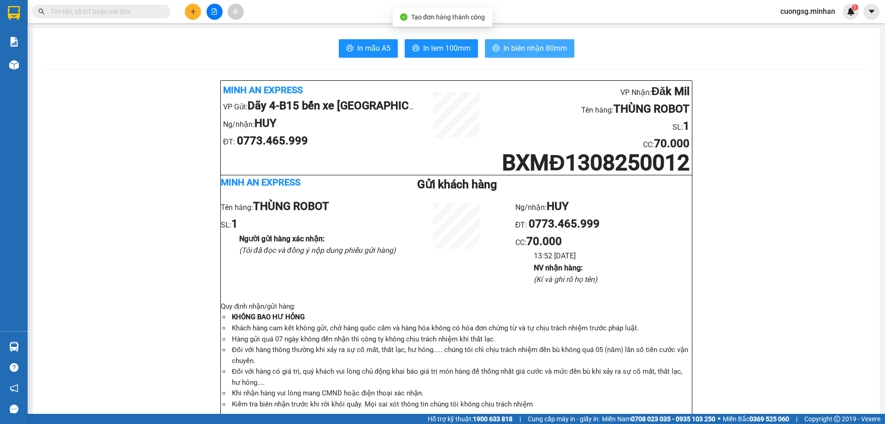
click at [539, 48] on span "In biên nhận 80mm" at bounding box center [536, 48] width 64 height 12
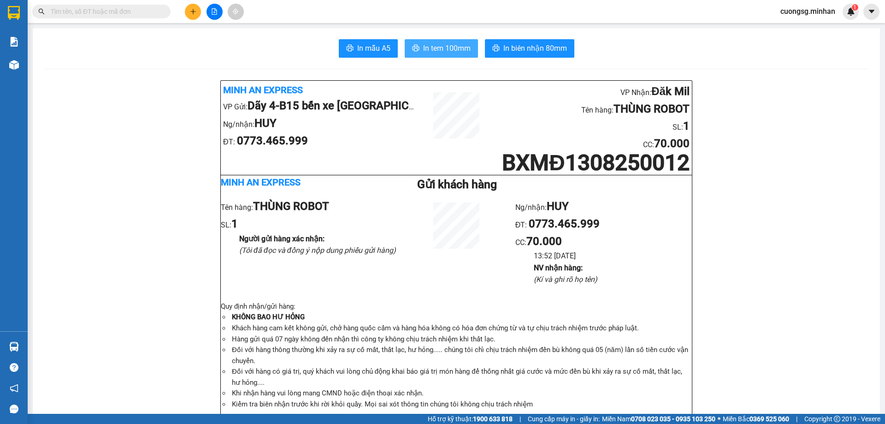
click at [450, 50] on span "In tem 100mm" at bounding box center [446, 48] width 47 height 12
click at [189, 14] on button at bounding box center [193, 12] width 16 height 16
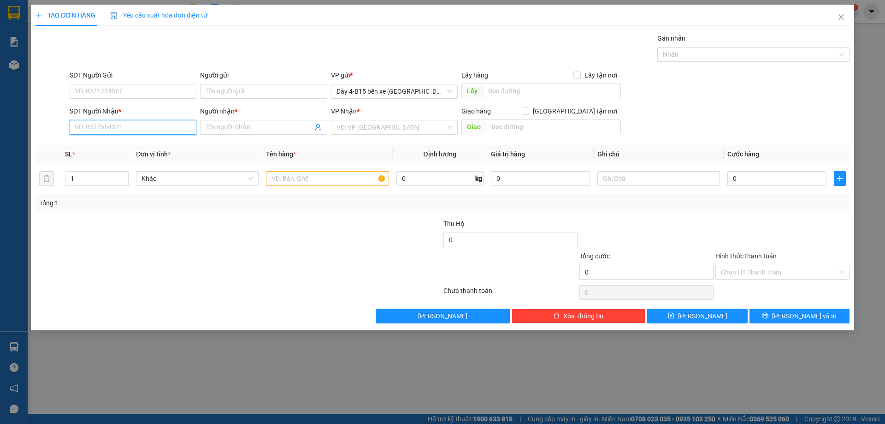
click at [106, 127] on input "SĐT Người Nhận *" at bounding box center [133, 127] width 127 height 15
drag, startPoint x: 110, startPoint y: 143, endPoint x: 122, endPoint y: 144, distance: 12.0
click at [111, 144] on div "0932572725 - TUYÊN" at bounding box center [133, 146] width 116 height 10
type input "0932572725"
type input "TUYÊN"
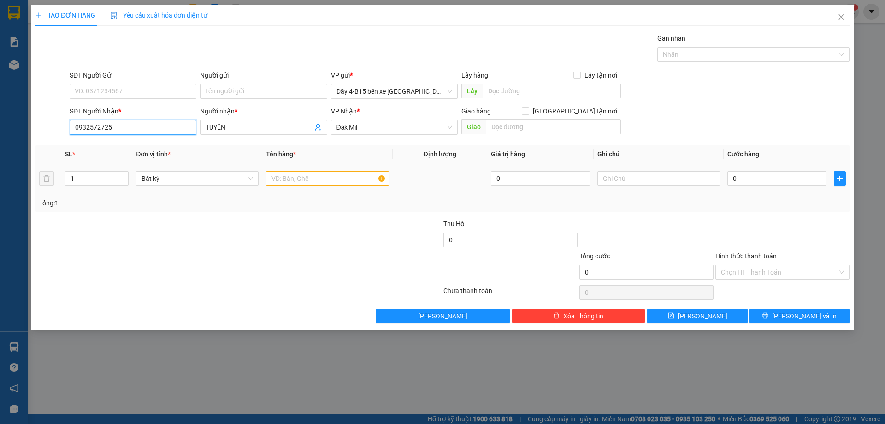
type input "0932572725"
click at [317, 175] on input "text" at bounding box center [327, 178] width 123 height 15
click at [356, 126] on span "Đăk Mil" at bounding box center [395, 127] width 116 height 14
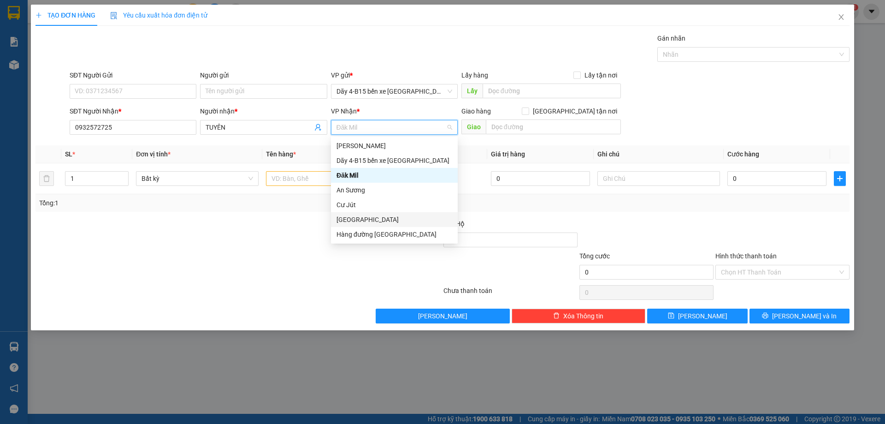
click at [374, 218] on div "[GEOGRAPHIC_DATA]" at bounding box center [395, 219] width 116 height 10
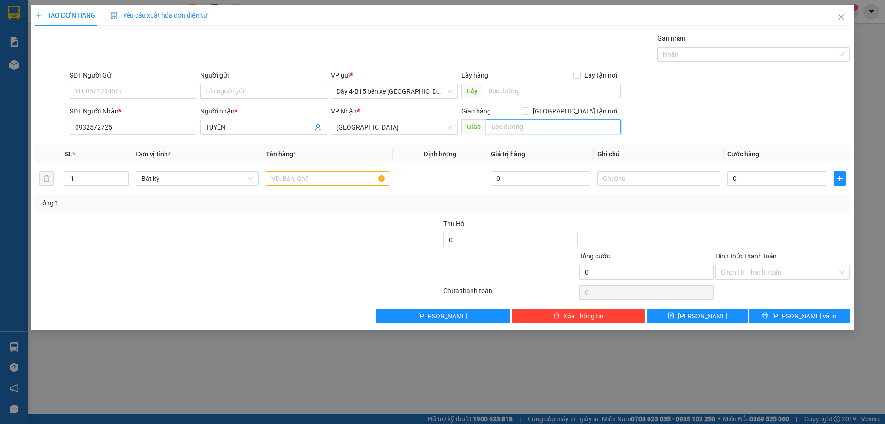
click at [519, 132] on input "text" at bounding box center [553, 126] width 135 height 15
type input "T"
type input "CHỢ DAKMIL"
click at [336, 186] on div at bounding box center [327, 178] width 123 height 18
click at [332, 172] on input "text" at bounding box center [327, 178] width 123 height 15
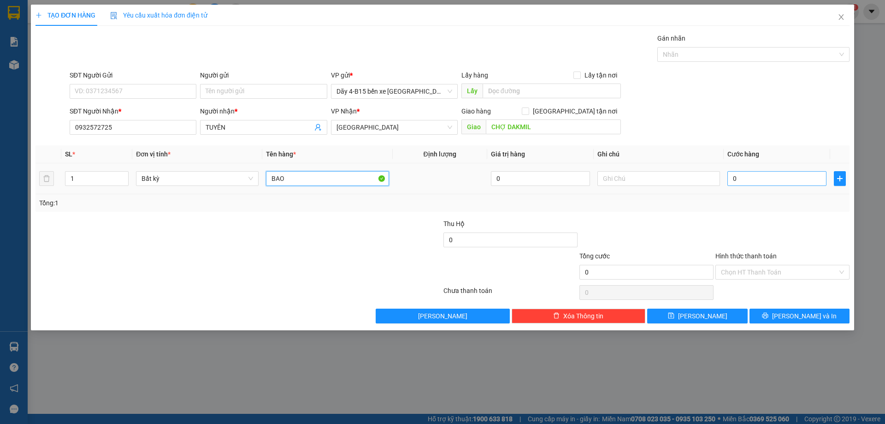
type input "BAO"
click at [758, 178] on input "0" at bounding box center [777, 178] width 99 height 15
type input "6"
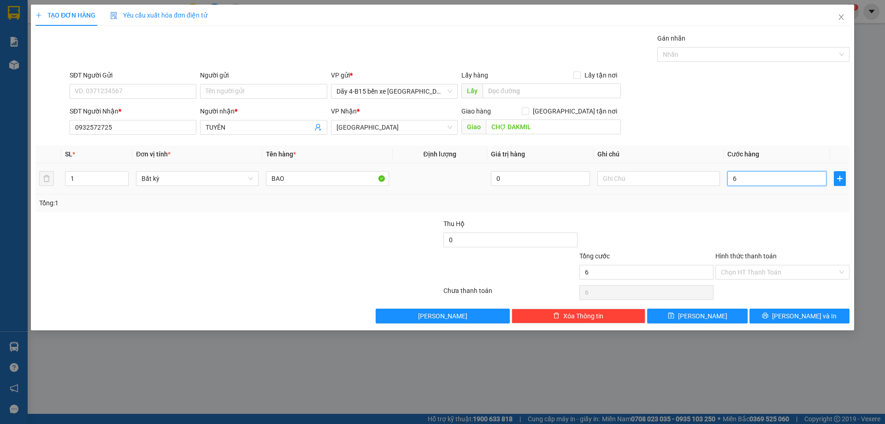
type input "60"
type input "60.000"
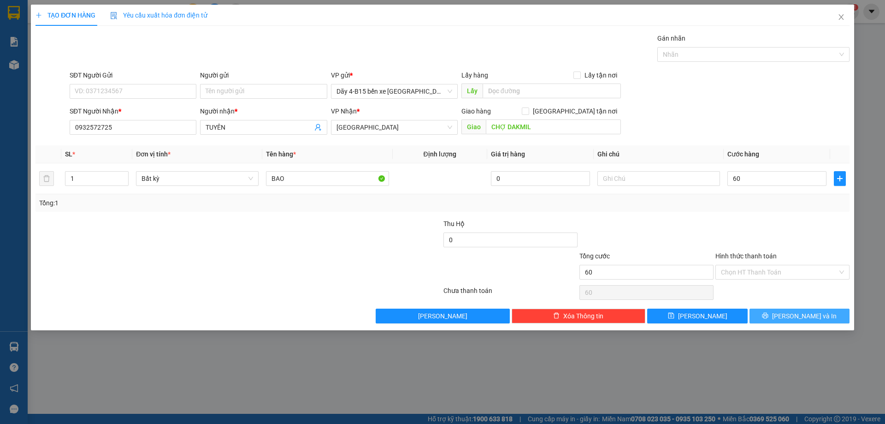
type input "60.000"
click at [780, 315] on button "[PERSON_NAME] và In" at bounding box center [800, 316] width 100 height 15
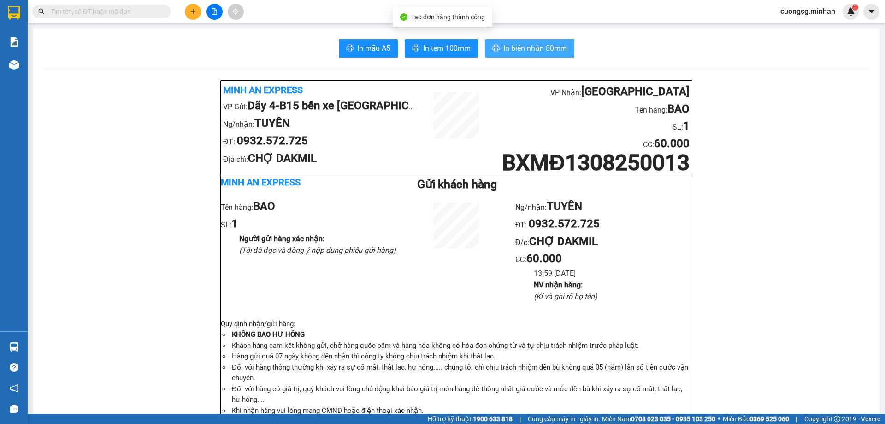
click at [557, 46] on span "In biên nhận 80mm" at bounding box center [536, 48] width 64 height 12
click at [504, 51] on span "In biên nhận 80mm" at bounding box center [536, 48] width 64 height 12
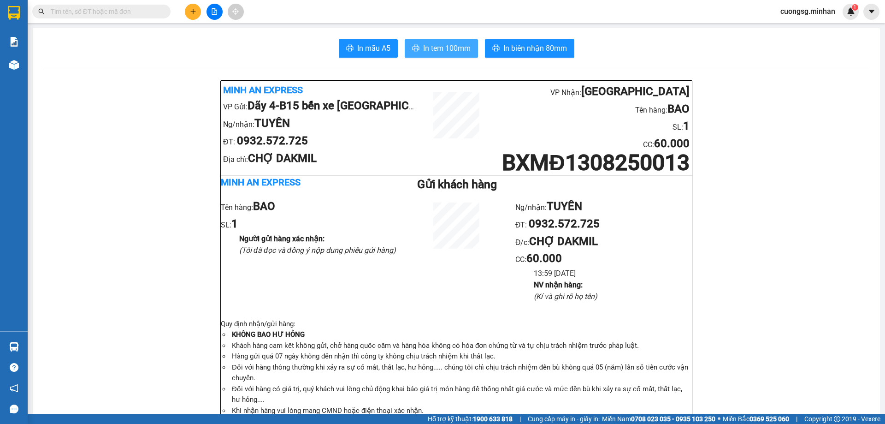
click at [456, 44] on span "In tem 100mm" at bounding box center [446, 48] width 47 height 12
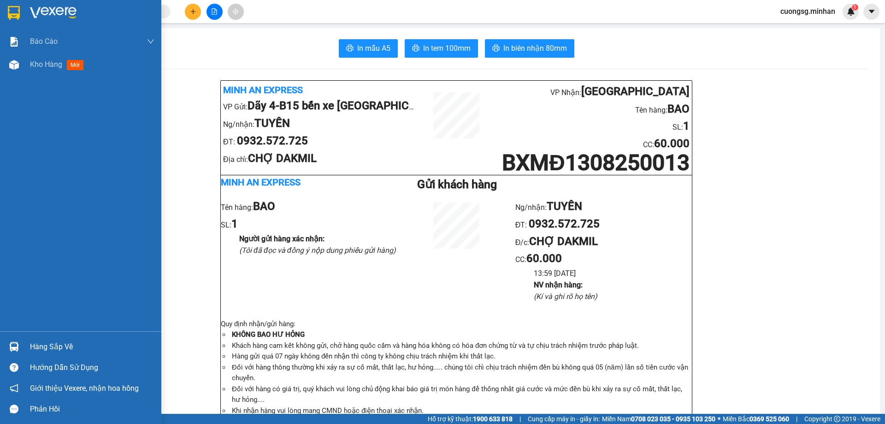
click at [15, 23] on div at bounding box center [80, 15] width 161 height 30
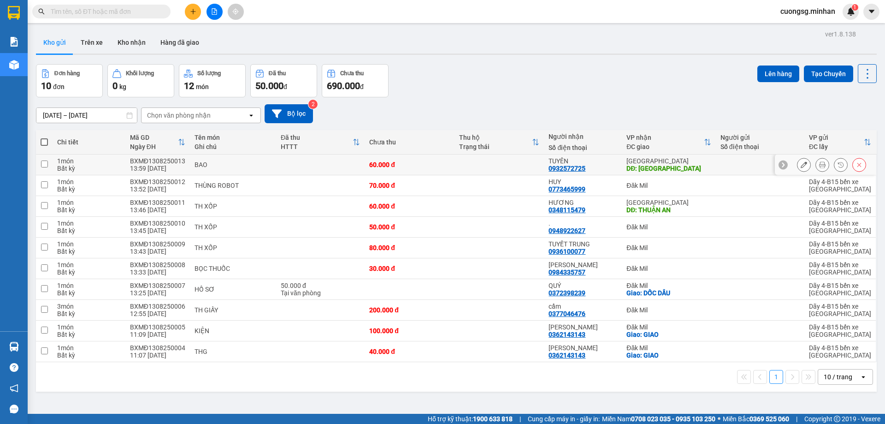
click at [466, 160] on td at bounding box center [500, 164] width 90 height 21
checkbox input "true"
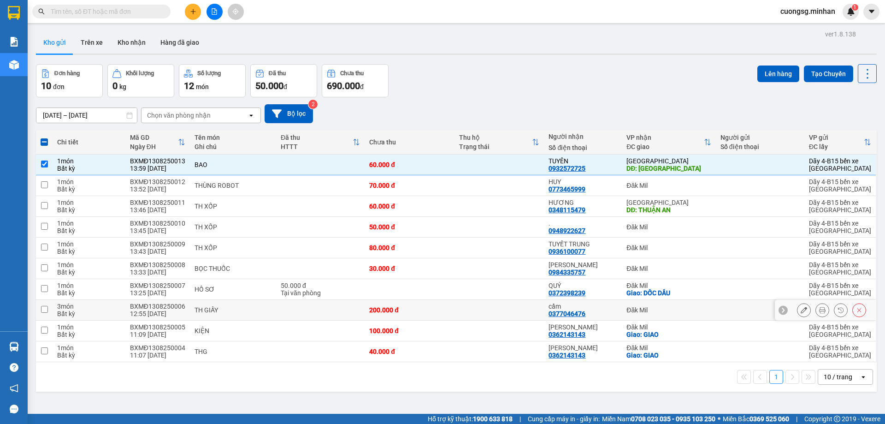
click at [451, 313] on td "200.000 đ" at bounding box center [410, 310] width 90 height 21
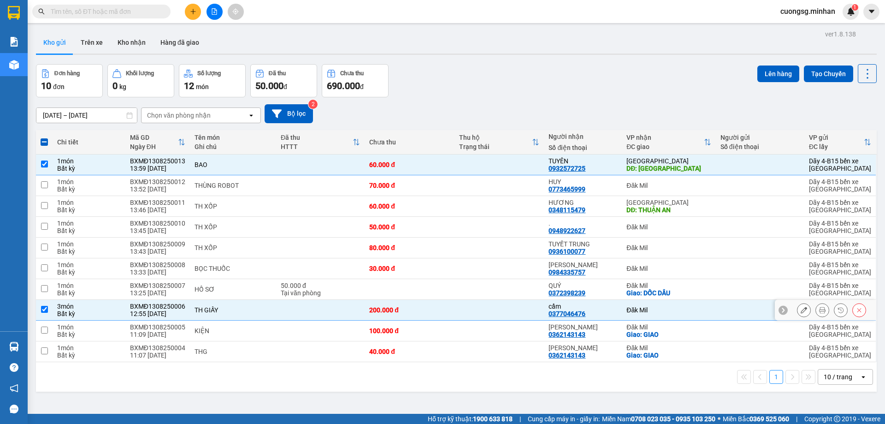
click at [510, 301] on td at bounding box center [500, 310] width 90 height 21
checkbox input "false"
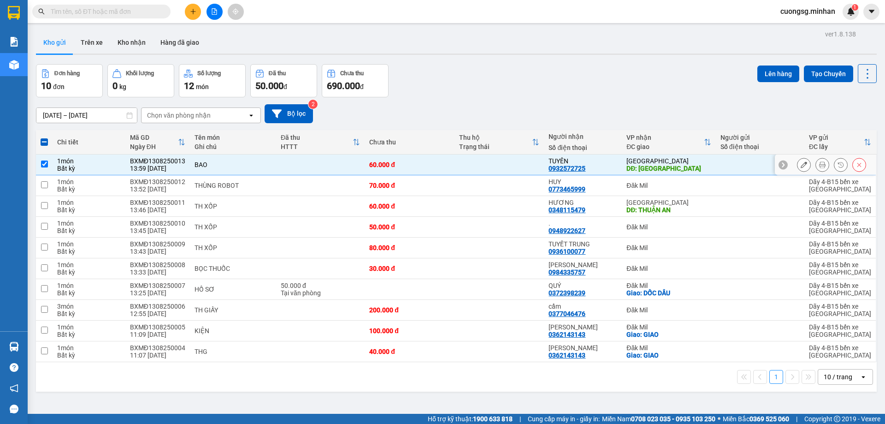
click at [784, 158] on div at bounding box center [825, 164] width 101 height 21
click at [783, 163] on div at bounding box center [825, 164] width 101 height 21
click at [801, 313] on button at bounding box center [804, 310] width 13 height 16
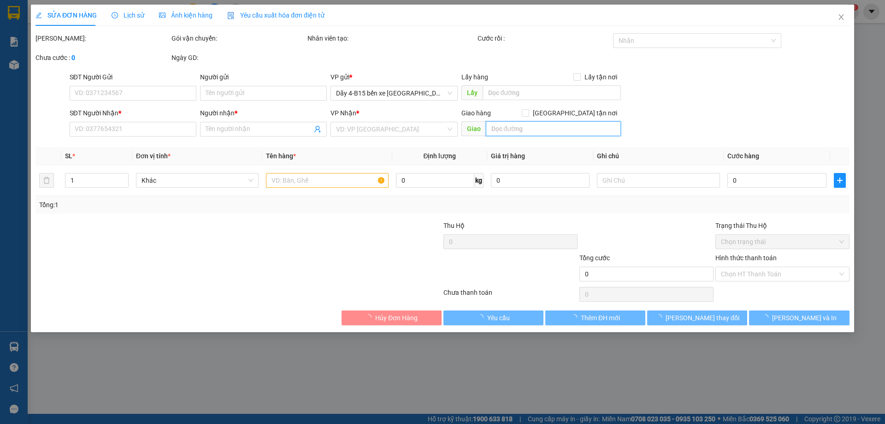
type input "0377046476"
type input "cẩm"
type input "200.000"
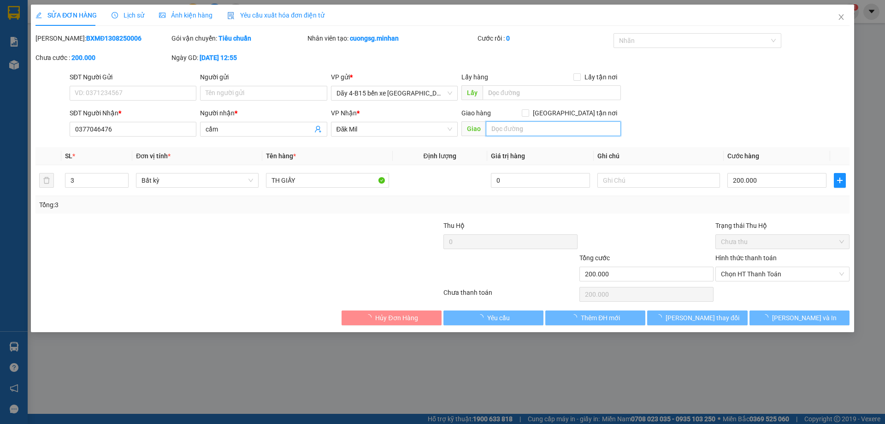
click at [558, 126] on input "text" at bounding box center [553, 128] width 135 height 15
click at [457, 131] on div "Đăk Mil" at bounding box center [394, 129] width 127 height 15
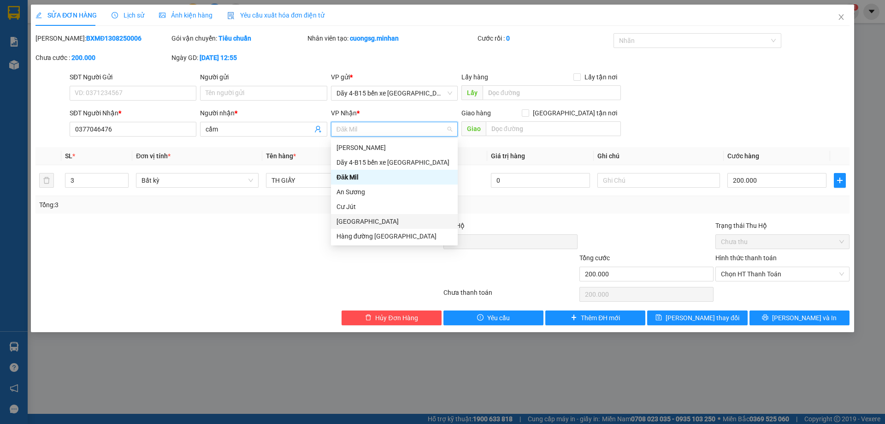
click at [404, 222] on div "[GEOGRAPHIC_DATA]" at bounding box center [395, 221] width 116 height 10
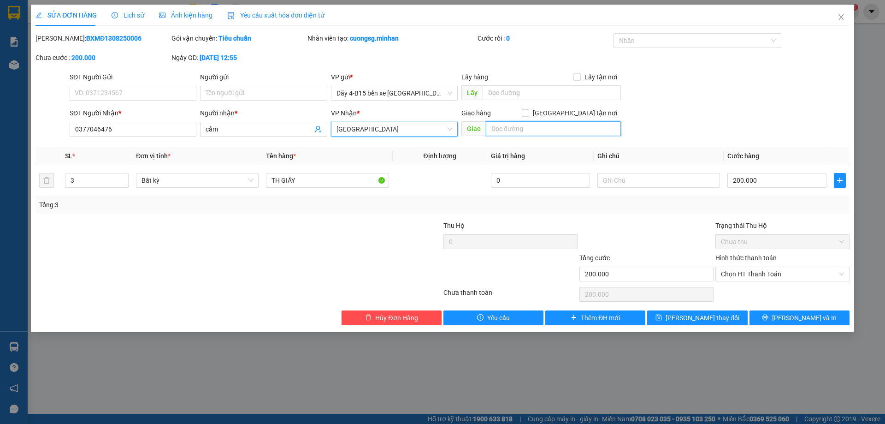
click at [538, 128] on input "text" at bounding box center [553, 128] width 135 height 15
type input "D"
type input "Đ"
type input "D"
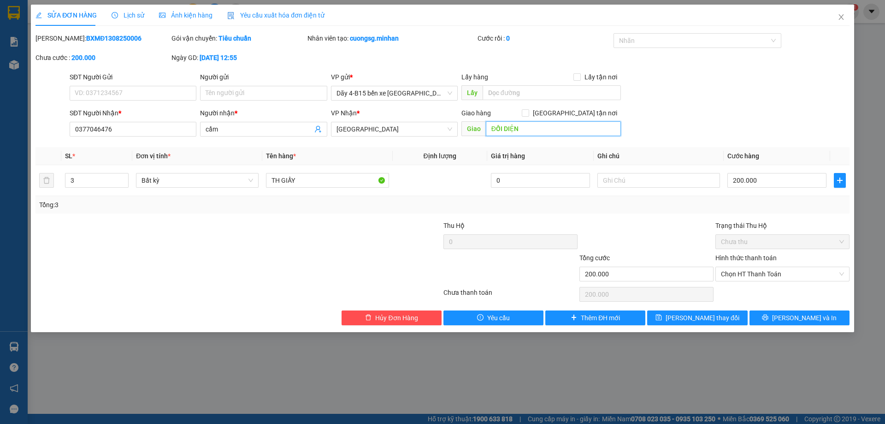
type input "ĐỐI DIỆN"
click at [694, 321] on span "Lưu thay đổi" at bounding box center [703, 318] width 74 height 10
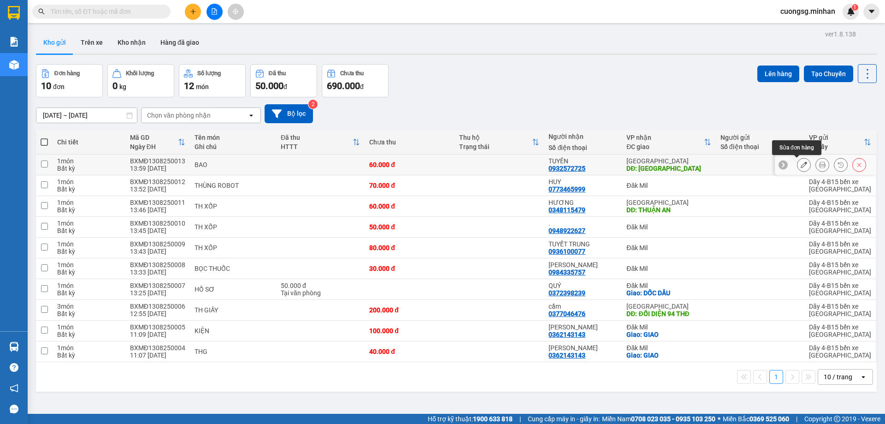
click at [801, 164] on icon at bounding box center [804, 164] width 6 height 6
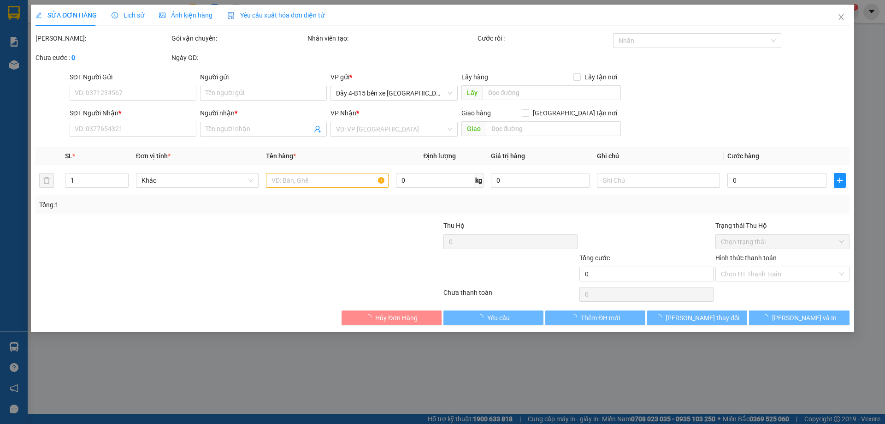
type input "0932572725"
type input "TUYÊN"
type input "CHỢ DAKMIL"
type input "60.000"
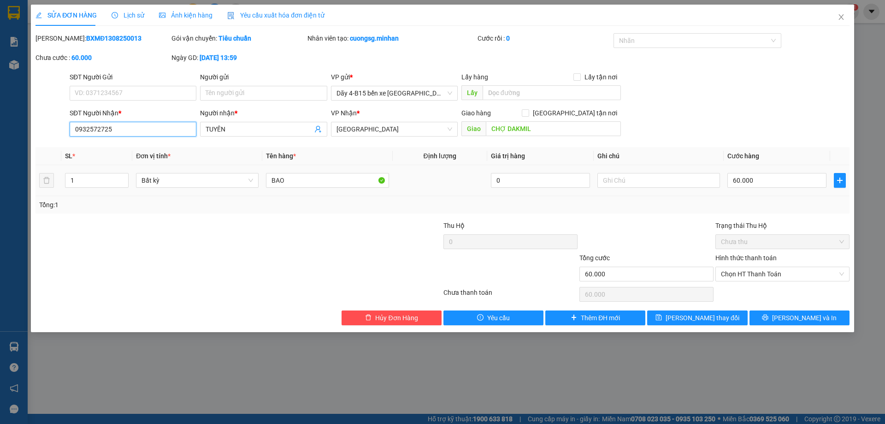
click at [140, 133] on input "0932572725" at bounding box center [133, 129] width 127 height 15
click at [93, 132] on input "0932572725" at bounding box center [133, 129] width 127 height 15
click at [98, 129] on input "0932572725" at bounding box center [133, 129] width 127 height 15
click at [119, 130] on input "0932527725" at bounding box center [133, 129] width 127 height 15
click at [119, 130] on input "0932527767" at bounding box center [133, 129] width 127 height 15
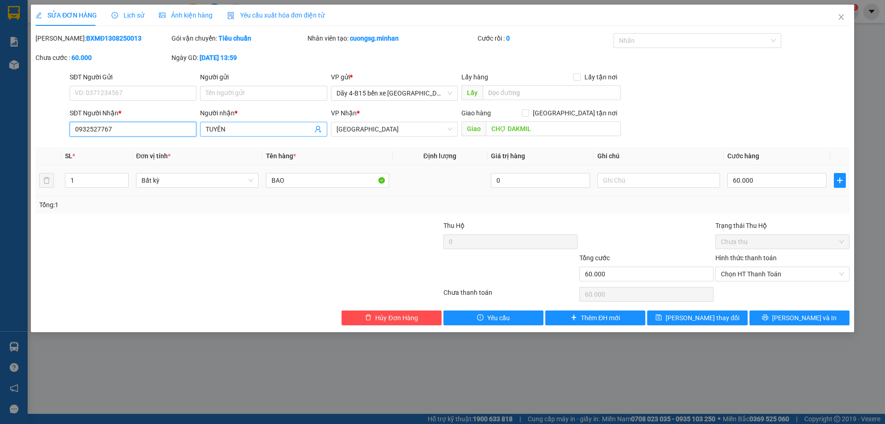
type input "0932527767"
click at [228, 122] on span "TUYÊN" at bounding box center [263, 129] width 127 height 15
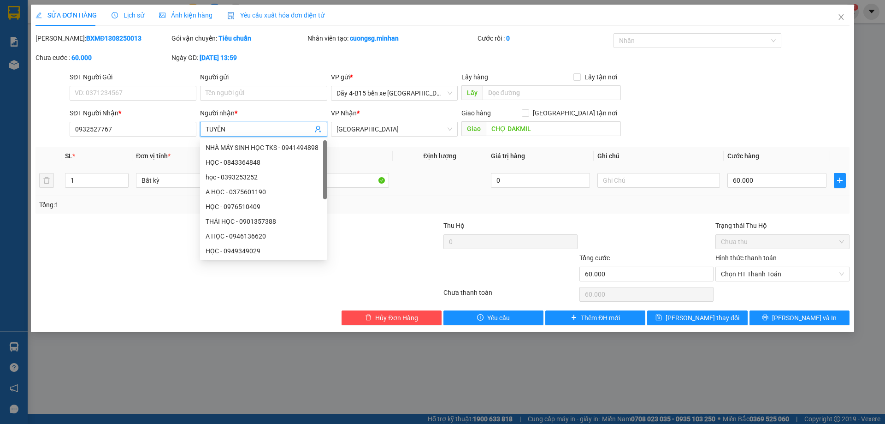
click at [228, 127] on input "TUYÊN" at bounding box center [259, 129] width 107 height 10
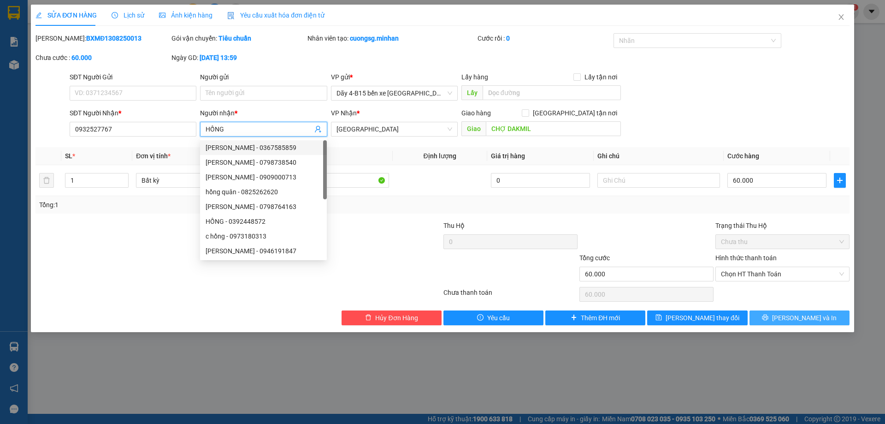
click at [769, 319] on icon "printer" at bounding box center [765, 317] width 6 height 6
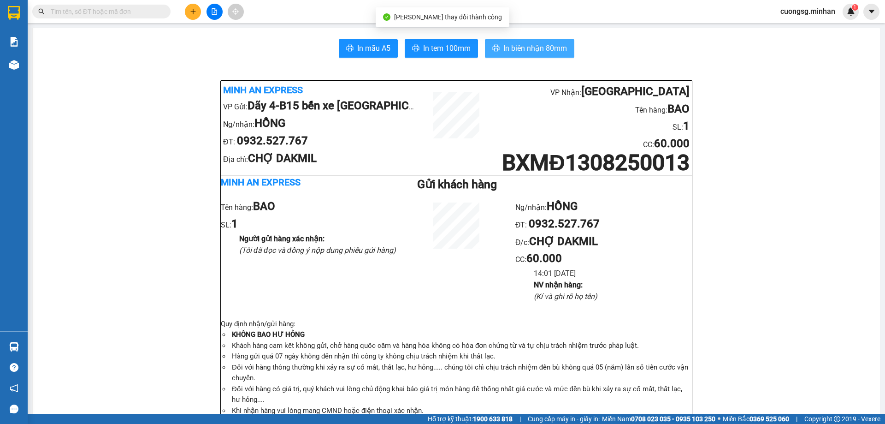
click at [499, 49] on button "In biên nhận 80mm" at bounding box center [529, 48] width 89 height 18
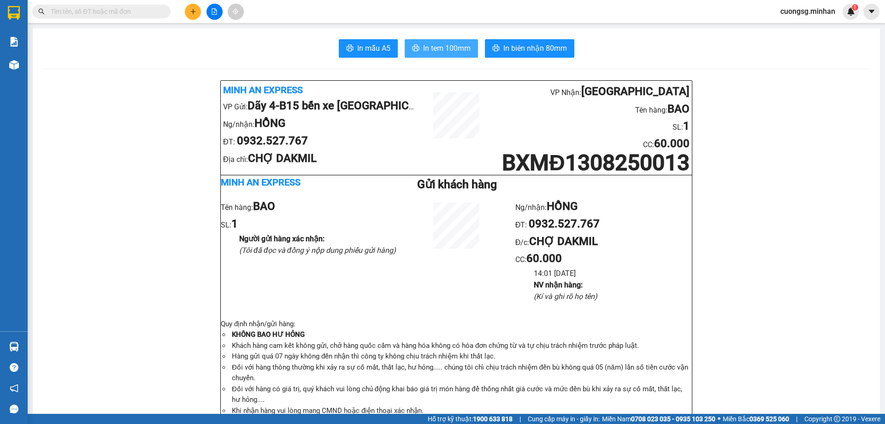
click at [420, 47] on button "In tem 100mm" at bounding box center [441, 48] width 73 height 18
click at [214, 14] on icon "file-add" at bounding box center [214, 11] width 5 height 6
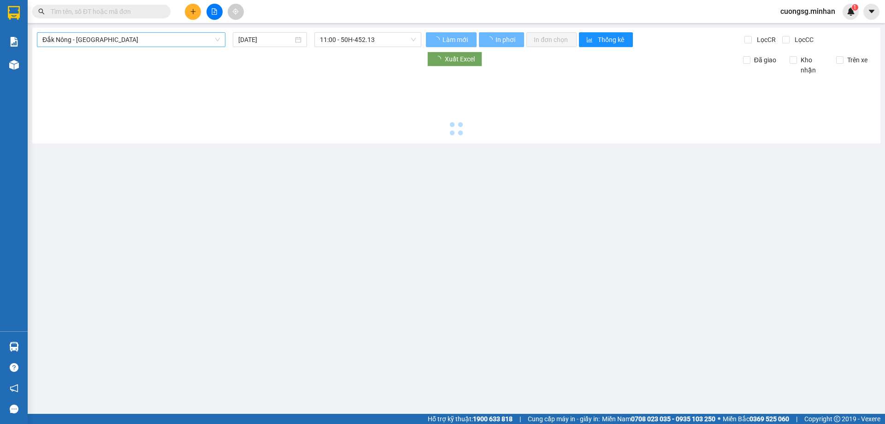
click at [77, 40] on span "Đắk Nông - Sài Gòn" at bounding box center [131, 40] width 178 height 14
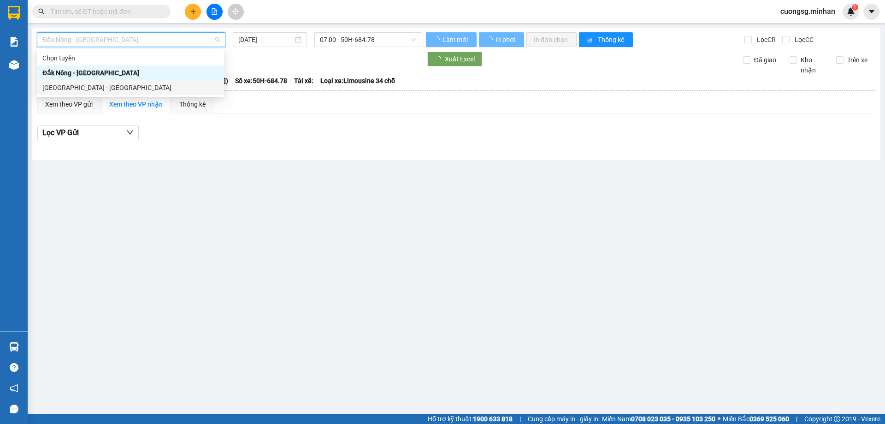
click at [69, 89] on div "Sài Gòn - Đắk Nông" at bounding box center [130, 88] width 176 height 10
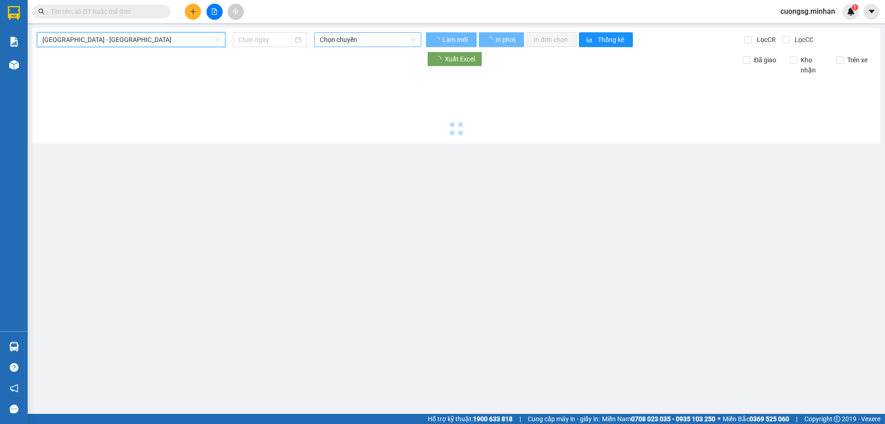
type input "[DATE]"
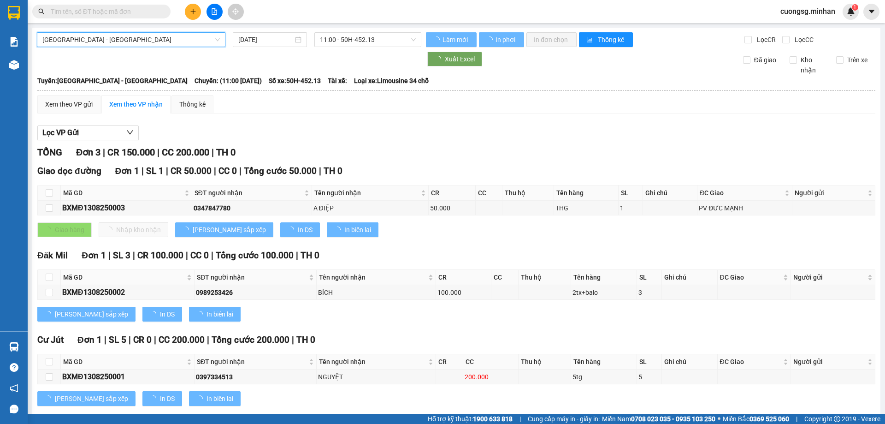
click at [359, 37] on span "11:00 - 50H-452.13" at bounding box center [368, 40] width 96 height 14
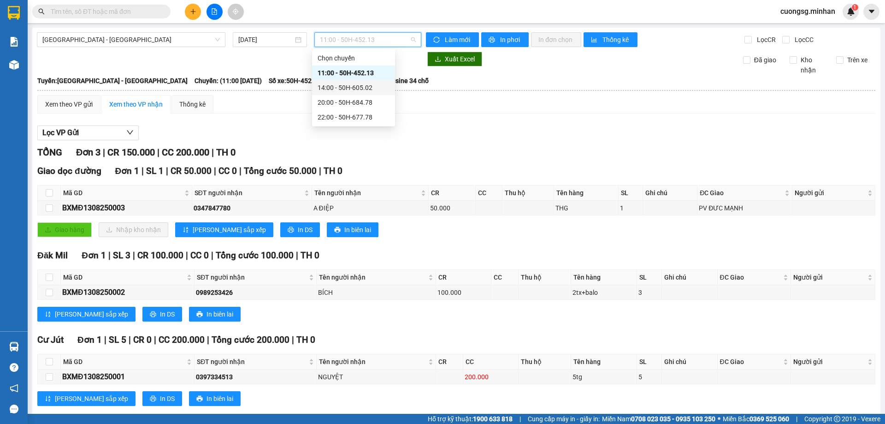
click at [350, 89] on div "14:00 - 50H-605.02" at bounding box center [354, 88] width 72 height 10
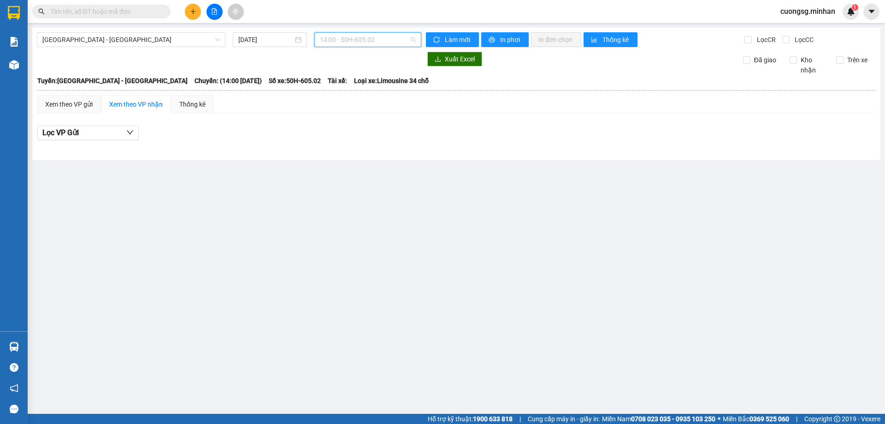
click at [354, 42] on span "14:00 - 50H-605.02" at bounding box center [368, 40] width 96 height 14
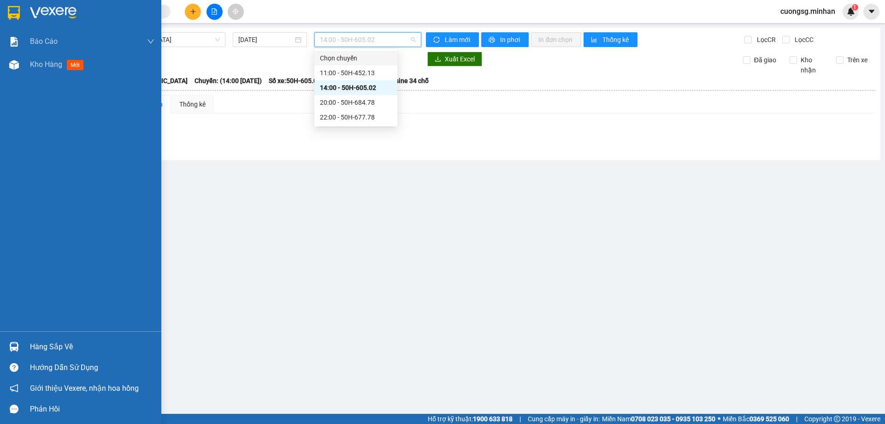
click at [22, 16] on div at bounding box center [14, 13] width 16 height 16
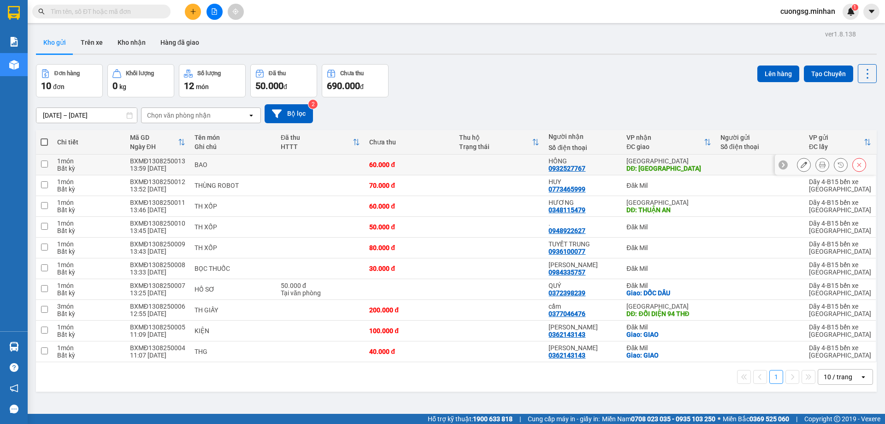
click at [468, 164] on td at bounding box center [500, 164] width 90 height 21
checkbox input "true"
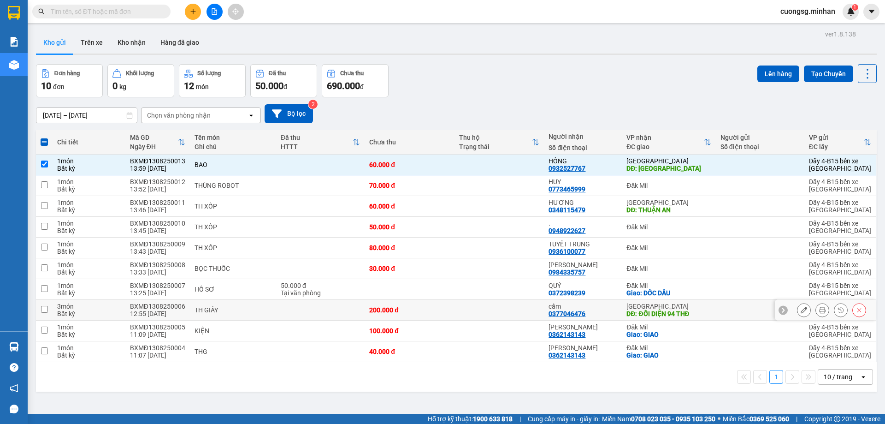
click at [523, 309] on td at bounding box center [500, 310] width 90 height 21
checkbox input "true"
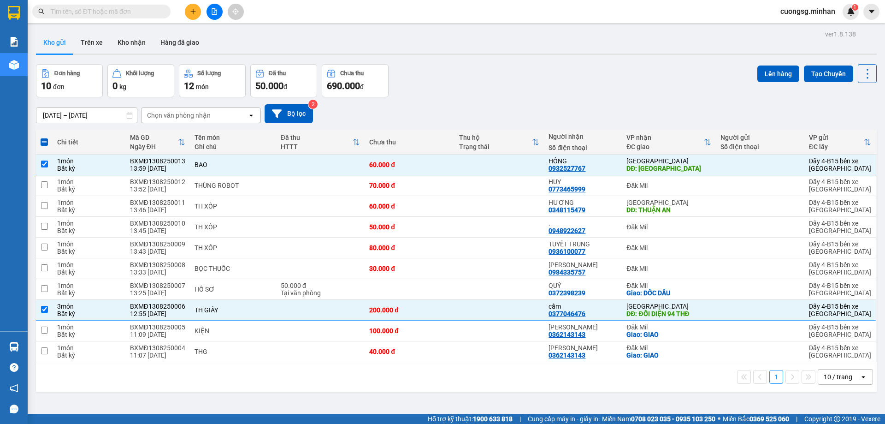
click at [758, 84] on div "Lên hàng Tạo Chuyến" at bounding box center [817, 80] width 119 height 33
click at [767, 76] on button "Lên hàng" at bounding box center [779, 73] width 42 height 17
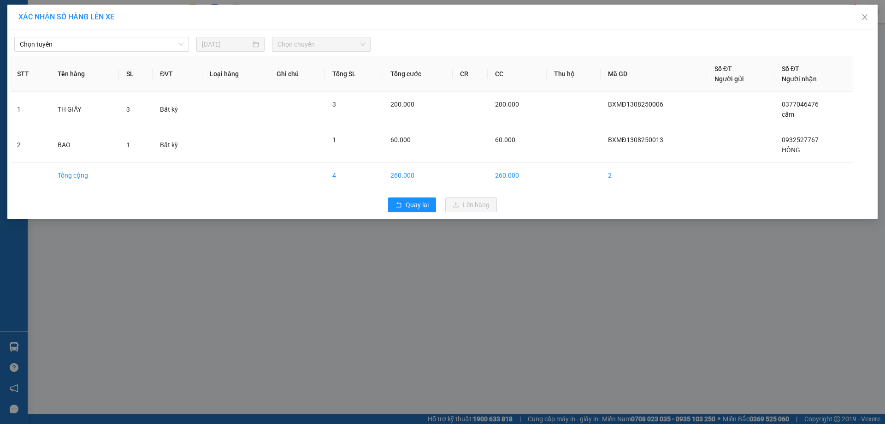
drag, startPoint x: 77, startPoint y: 40, endPoint x: 70, endPoint y: 53, distance: 14.9
click at [77, 42] on span "Chọn tuyến" at bounding box center [102, 44] width 164 height 14
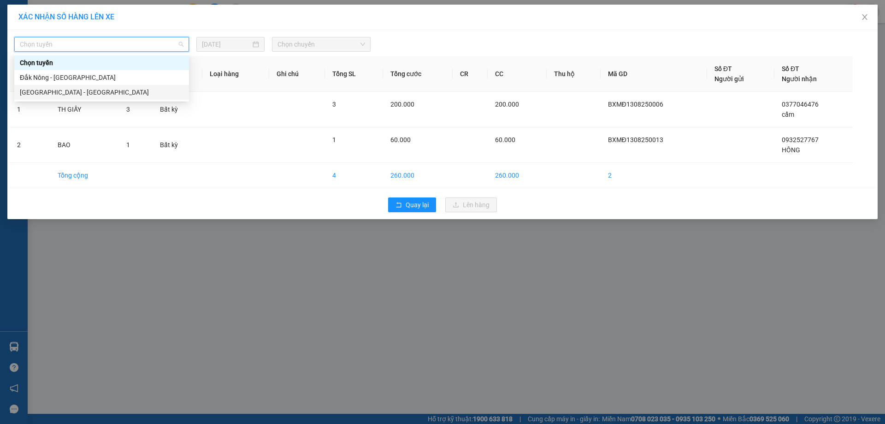
click at [46, 91] on div "Sài Gòn - Đắk Nông" at bounding box center [102, 92] width 164 height 10
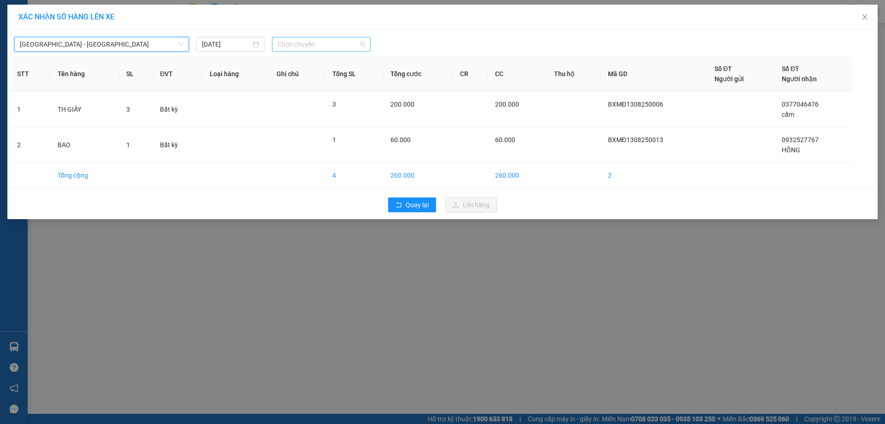
click at [326, 47] on span "Chọn chuyến" at bounding box center [322, 44] width 88 height 14
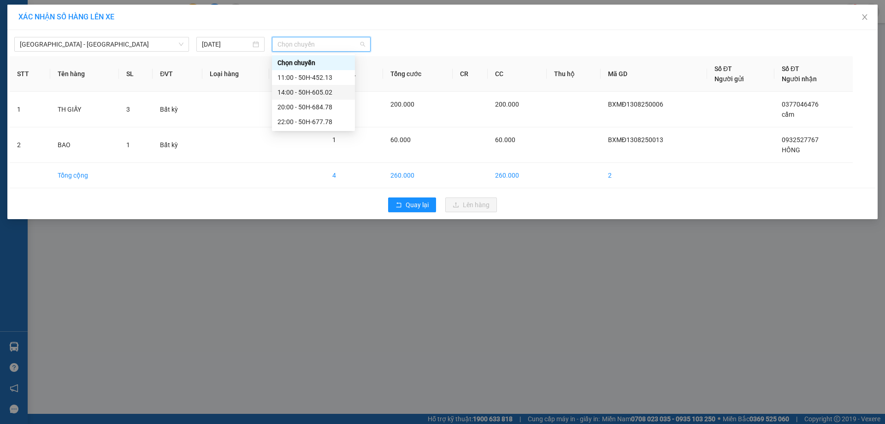
click at [324, 93] on div "14:00 - 50H-605.02" at bounding box center [314, 92] width 72 height 10
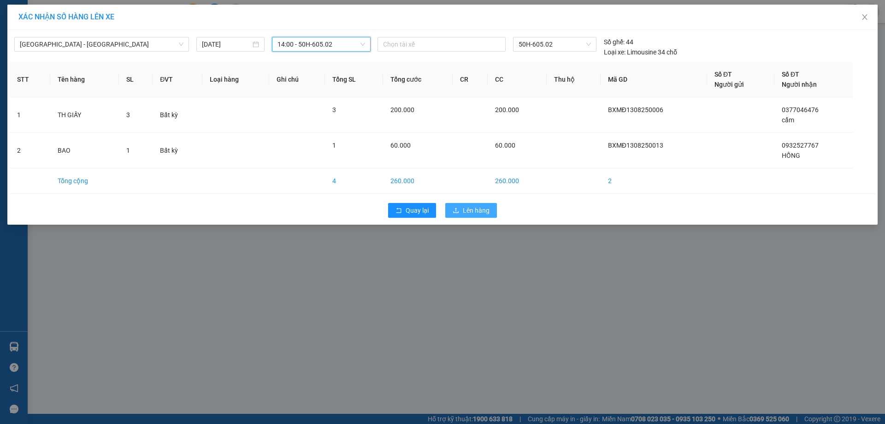
click at [459, 207] on icon "upload" at bounding box center [456, 210] width 6 height 6
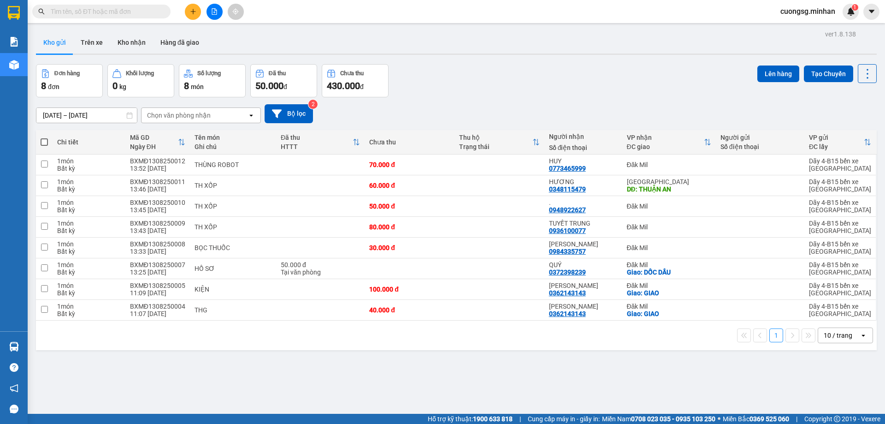
click at [214, 13] on icon "file-add" at bounding box center [214, 11] width 6 height 6
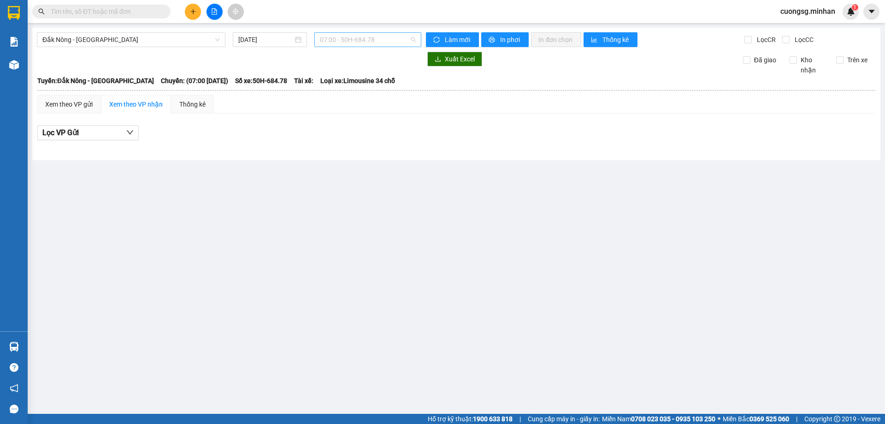
click at [352, 37] on span "07:00 - 50H-684.78" at bounding box center [368, 40] width 96 height 14
click at [187, 44] on span "Đắk Nông - Sài Gòn" at bounding box center [131, 40] width 178 height 14
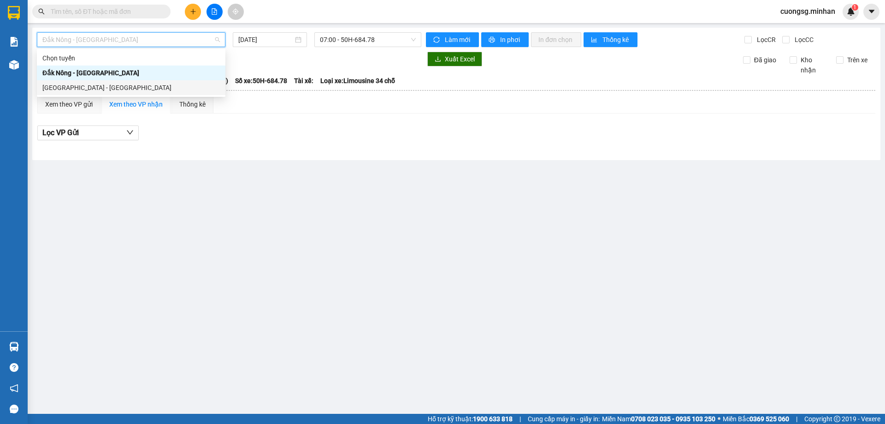
click at [128, 93] on div "Sài Gòn - Đắk Nông" at bounding box center [131, 87] width 189 height 15
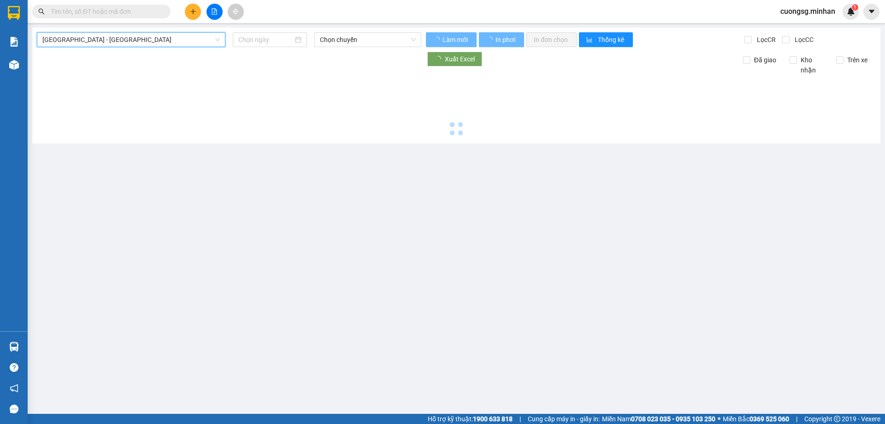
type input "[DATE]"
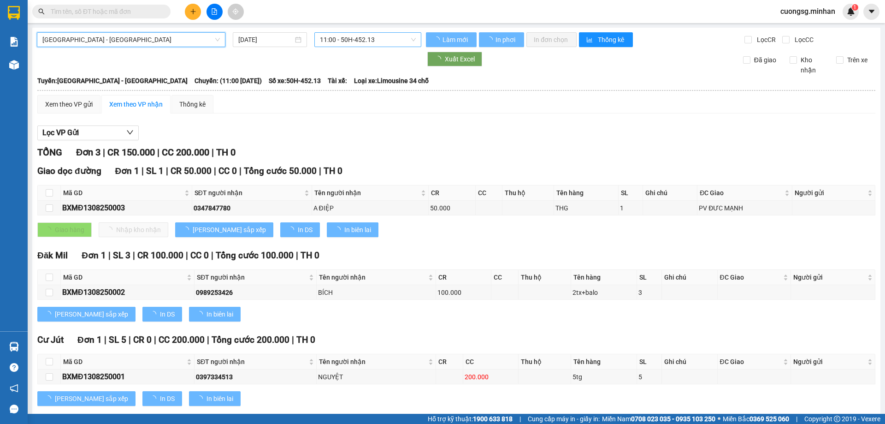
click at [352, 38] on span "11:00 - 50H-452.13" at bounding box center [368, 40] width 96 height 14
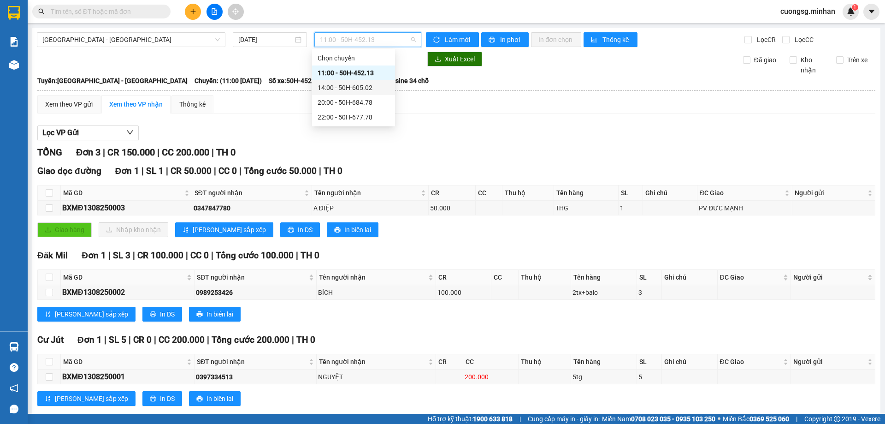
click at [345, 90] on div "14:00 - 50H-605.02" at bounding box center [354, 88] width 72 height 10
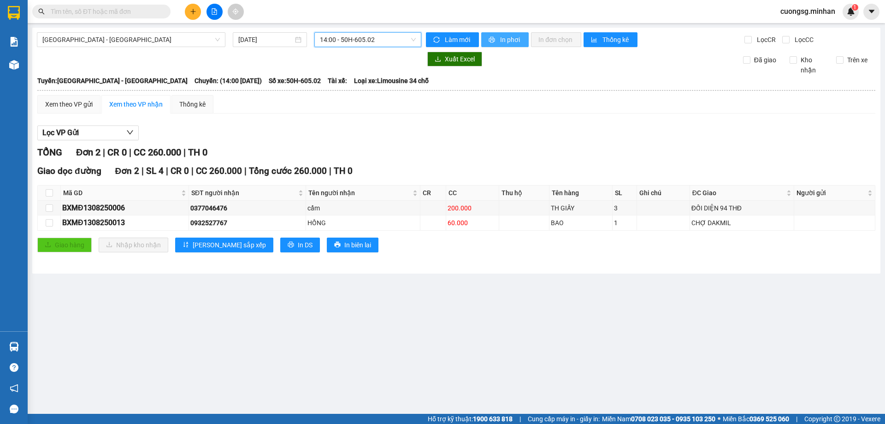
click at [505, 40] on span "In phơi" at bounding box center [510, 40] width 21 height 10
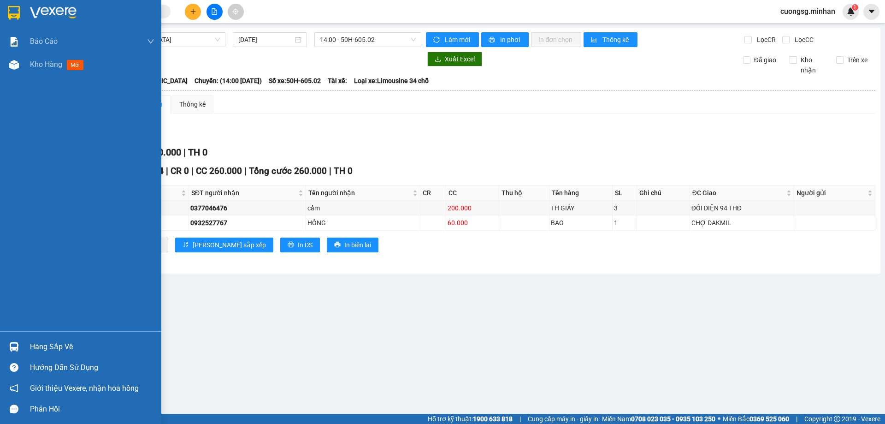
click at [14, 15] on img at bounding box center [14, 13] width 12 height 14
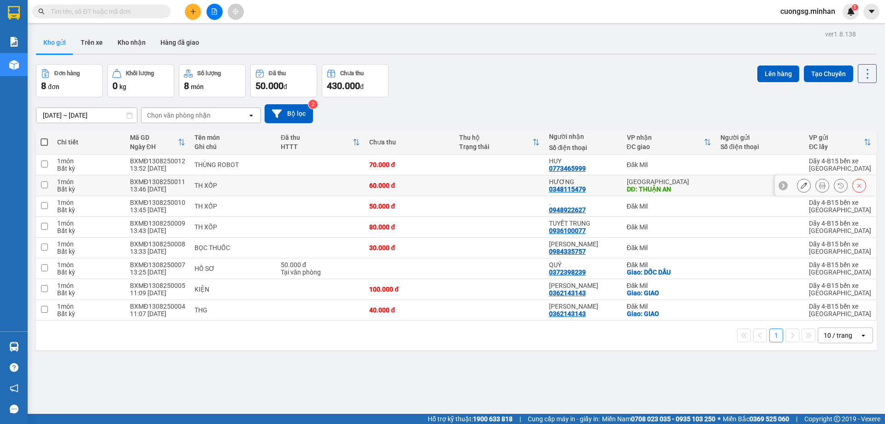
click at [798, 189] on button at bounding box center [804, 186] width 13 height 16
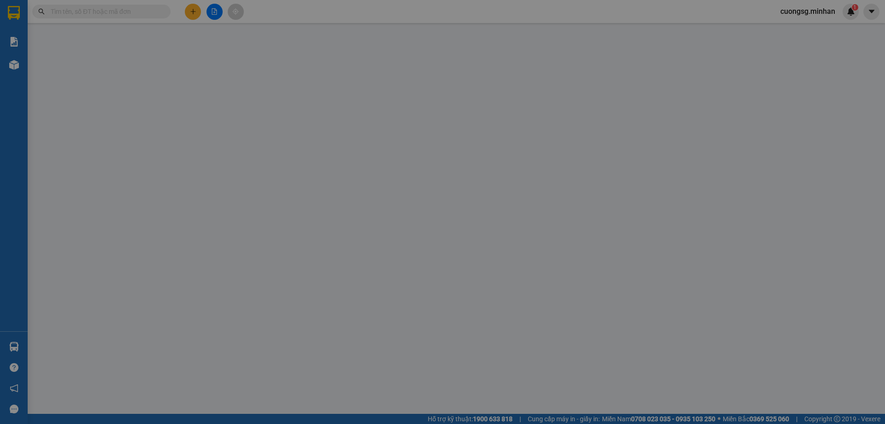
type input "0348115479"
type input "HƯƠNG"
type input "THUẬN AN"
type input "60.000"
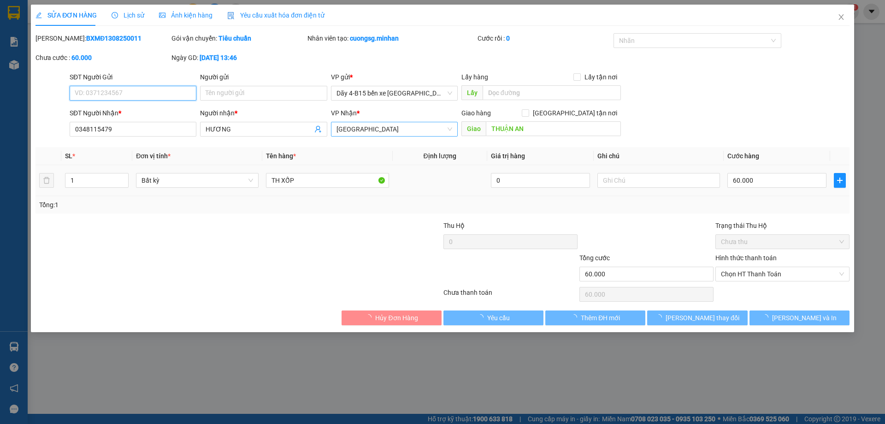
click at [395, 132] on span "[GEOGRAPHIC_DATA]" at bounding box center [395, 129] width 116 height 14
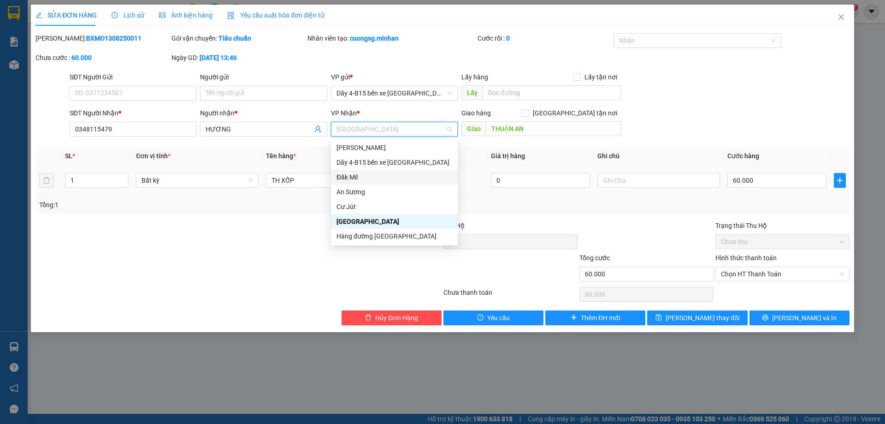
click at [357, 175] on div "Đăk Mil" at bounding box center [395, 177] width 116 height 10
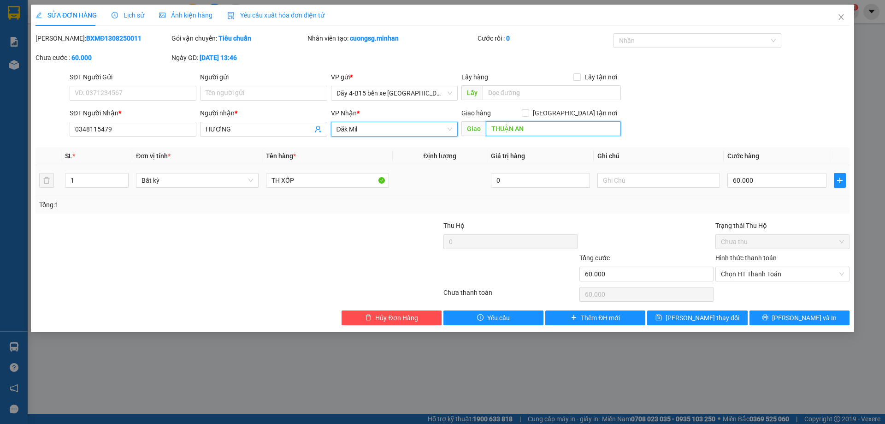
click at [507, 130] on input "THUẬN AN" at bounding box center [553, 128] width 135 height 15
type input "D"
type input "Đ"
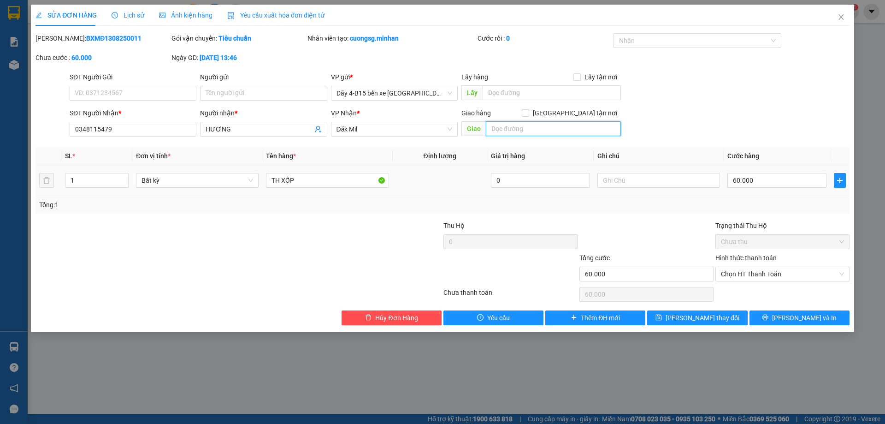
type input "C"
click at [528, 112] on input "[GEOGRAPHIC_DATA] tận nơi" at bounding box center [525, 112] width 6 height 6
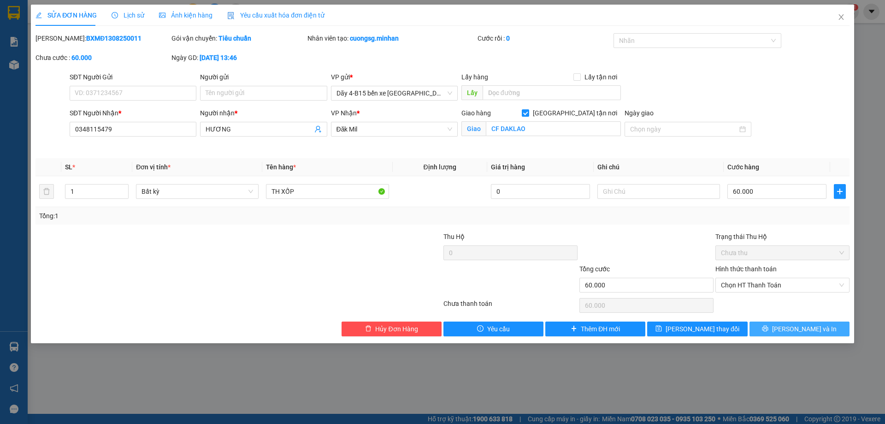
click at [780, 331] on button "[PERSON_NAME] và In" at bounding box center [800, 328] width 100 height 15
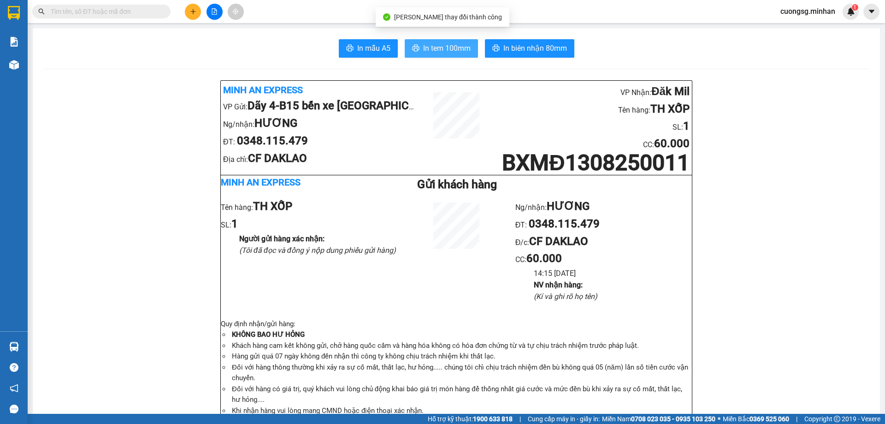
click at [444, 45] on span "In tem 100mm" at bounding box center [446, 48] width 47 height 12
click at [193, 17] on button at bounding box center [193, 12] width 16 height 16
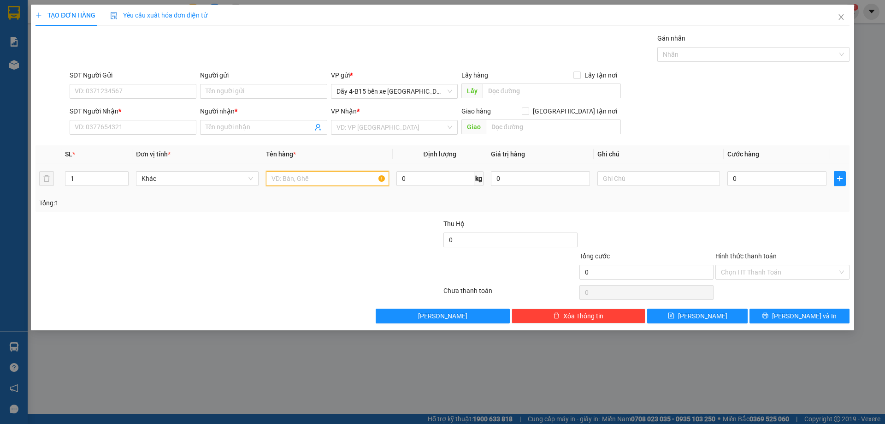
click at [282, 178] on input "text" at bounding box center [327, 178] width 123 height 15
type input "TH GIẤY"
click at [122, 126] on input "SĐT Người Nhận *" at bounding box center [133, 127] width 127 height 15
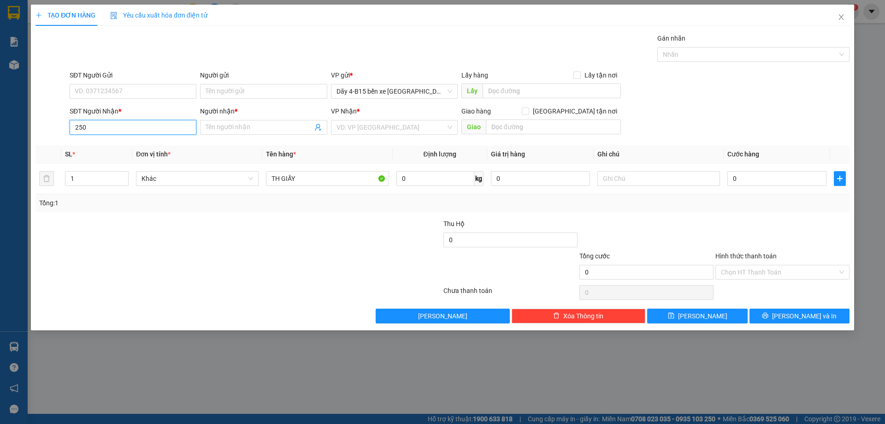
click at [117, 123] on input "250" at bounding box center [133, 127] width 127 height 15
drag, startPoint x: 105, startPoint y: 145, endPoint x: 255, endPoint y: 169, distance: 152.8
click at [104, 145] on div "0988917250 - NGỌC" at bounding box center [133, 146] width 116 height 10
type input "0988917250"
type input "NGỌC"
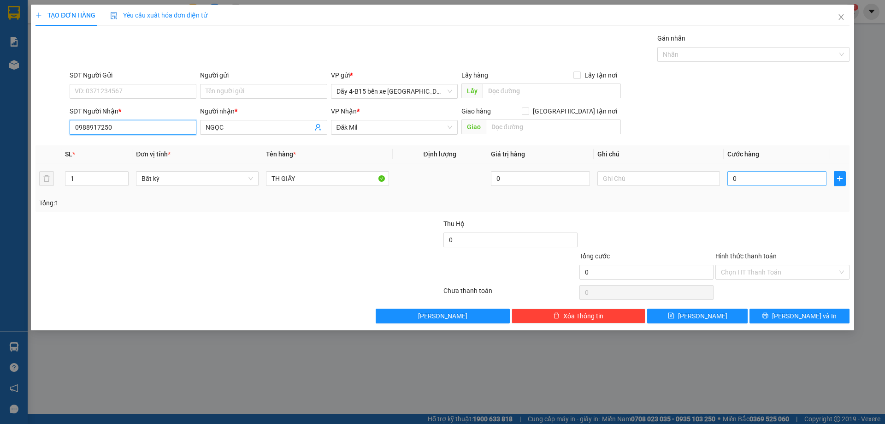
type input "0988917250"
click at [779, 180] on input "0" at bounding box center [777, 178] width 99 height 15
type input "5"
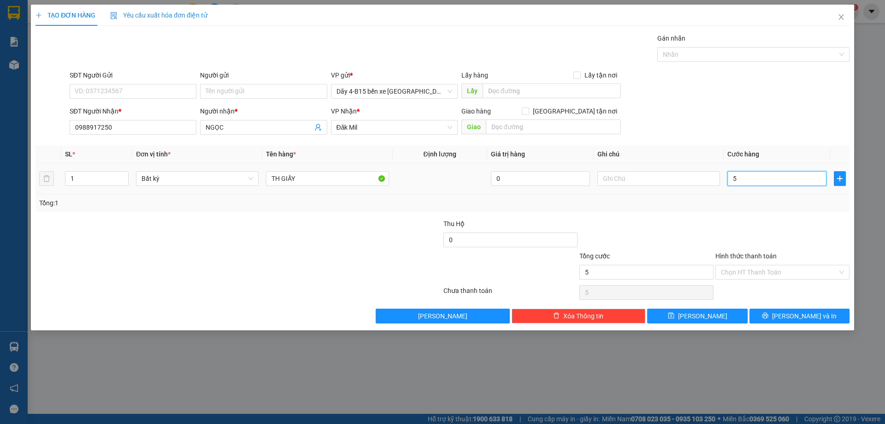
type input "50"
type input "50.000"
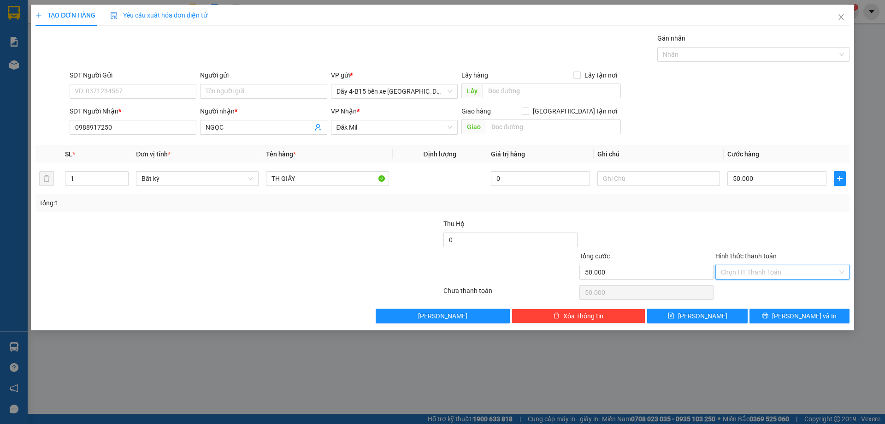
drag, startPoint x: 748, startPoint y: 273, endPoint x: 747, endPoint y: 288, distance: 14.3
click at [748, 273] on input "Hình thức thanh toán" at bounding box center [779, 272] width 117 height 14
drag, startPoint x: 745, startPoint y: 291, endPoint x: 747, endPoint y: 297, distance: 6.2
click at [745, 292] on div "Tại văn phòng" at bounding box center [782, 290] width 123 height 10
type input "0"
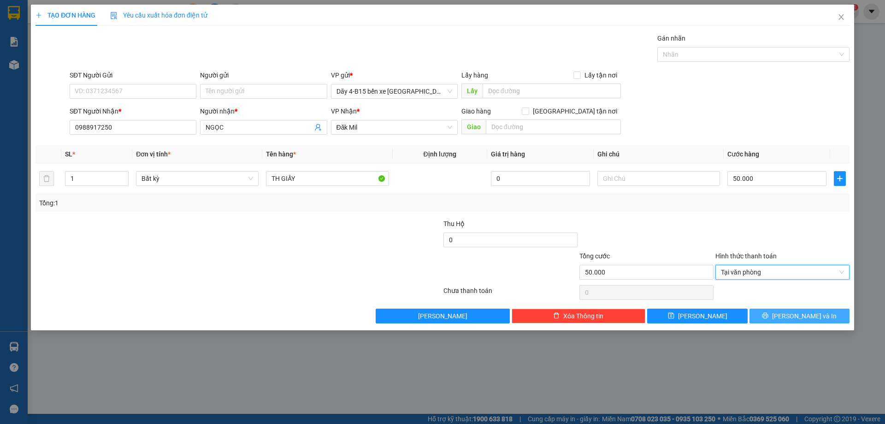
click at [778, 313] on button "[PERSON_NAME] và In" at bounding box center [800, 316] width 100 height 15
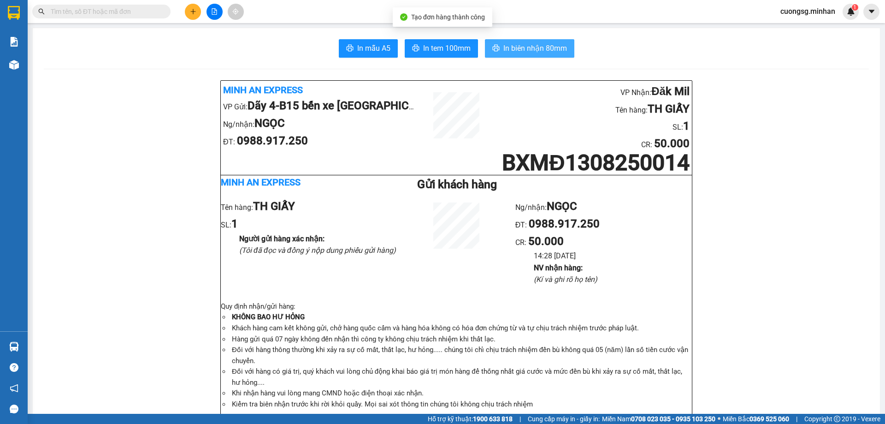
click at [529, 47] on span "In biên nhận 80mm" at bounding box center [536, 48] width 64 height 12
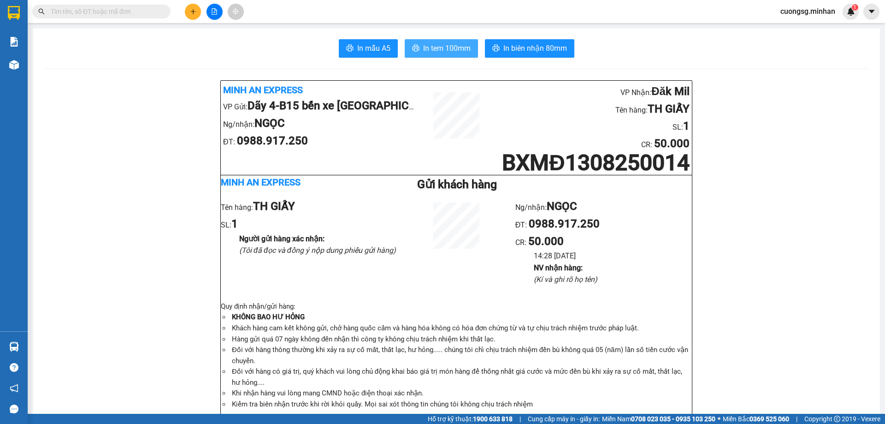
click at [446, 55] on button "In tem 100mm" at bounding box center [441, 48] width 73 height 18
click at [185, 17] on div at bounding box center [214, 12] width 69 height 16
click at [192, 13] on icon "plus" at bounding box center [193, 11] width 6 height 6
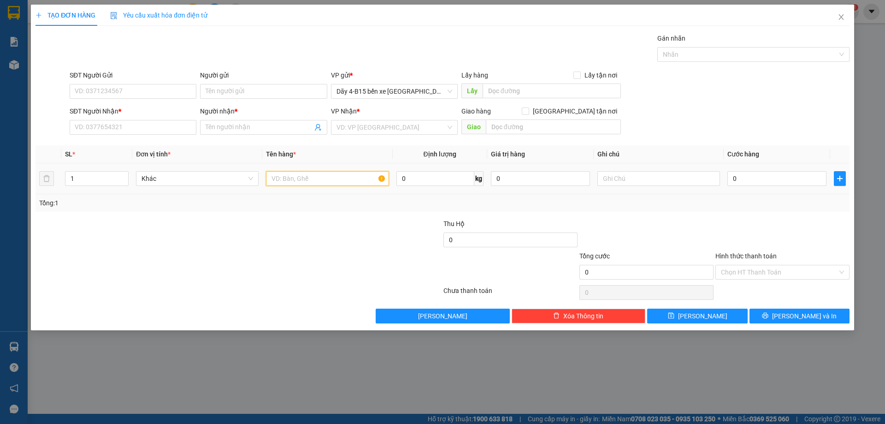
click at [281, 183] on input "text" at bounding box center [327, 178] width 123 height 15
type input "TH XỐP"
click at [99, 125] on input "SĐT Người Nhận *" at bounding box center [133, 127] width 127 height 15
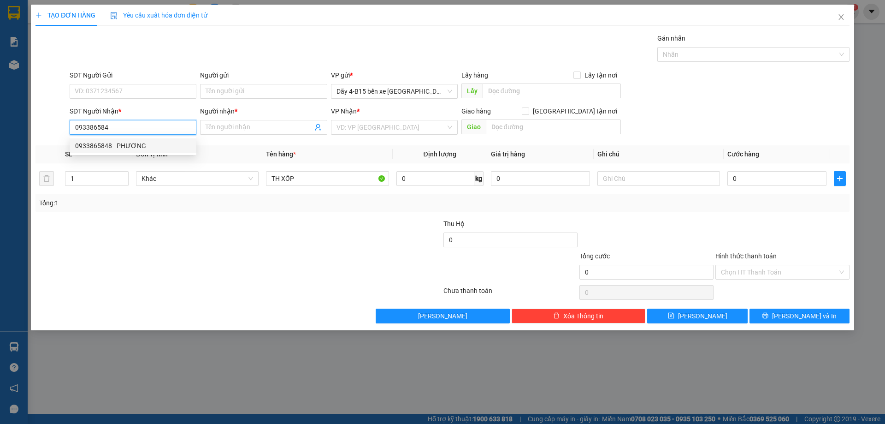
click at [101, 148] on div "0933865848 - PHƯƠNG" at bounding box center [133, 146] width 116 height 10
type input "0933865848"
type input "PHƯƠNG"
type input "0933865848"
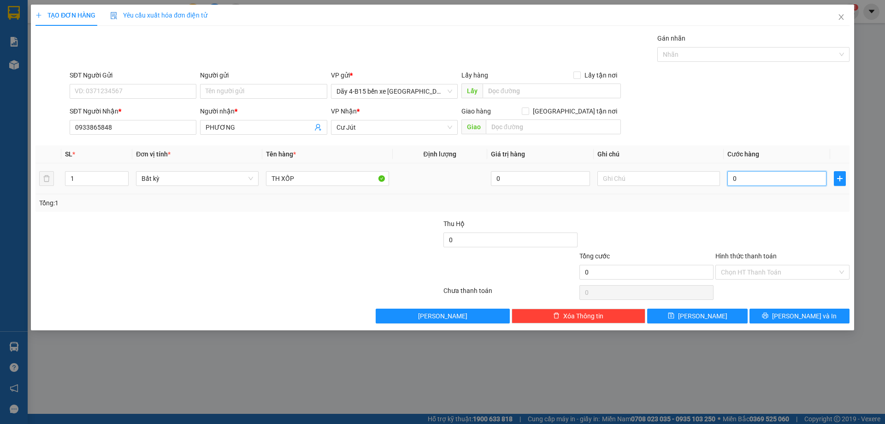
click at [754, 180] on input "0" at bounding box center [777, 178] width 99 height 15
type input "5"
type input "50"
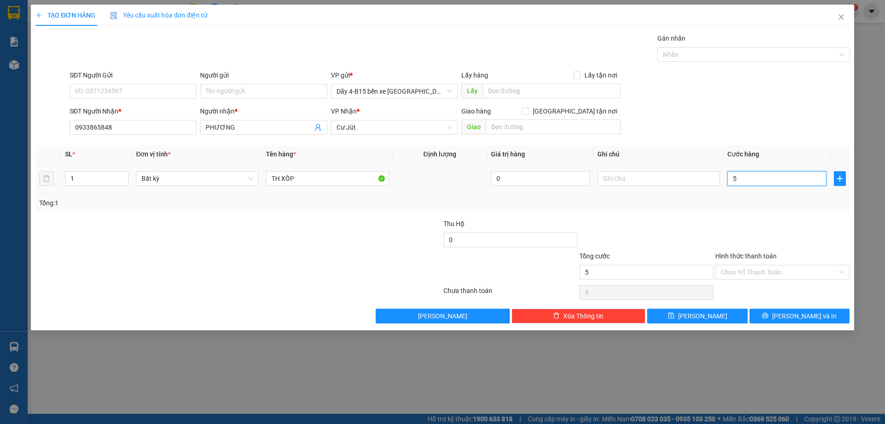
type input "50"
type input "50.000"
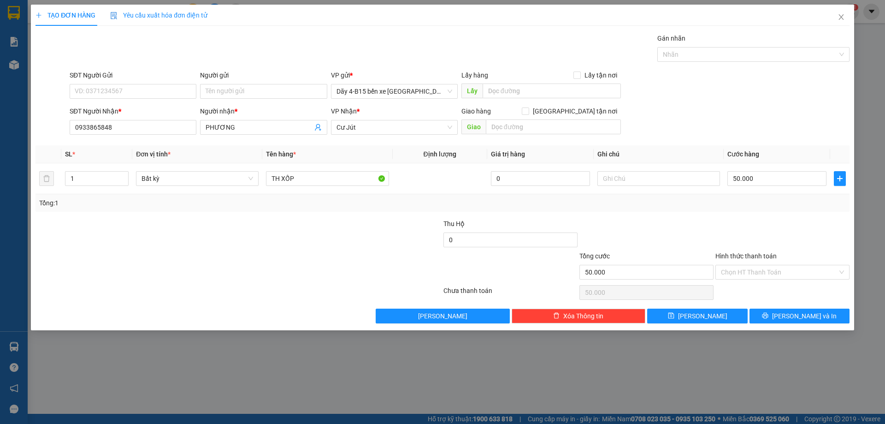
click at [810, 237] on div at bounding box center [783, 235] width 136 height 32
click at [769, 314] on icon "printer" at bounding box center [765, 315] width 6 height 6
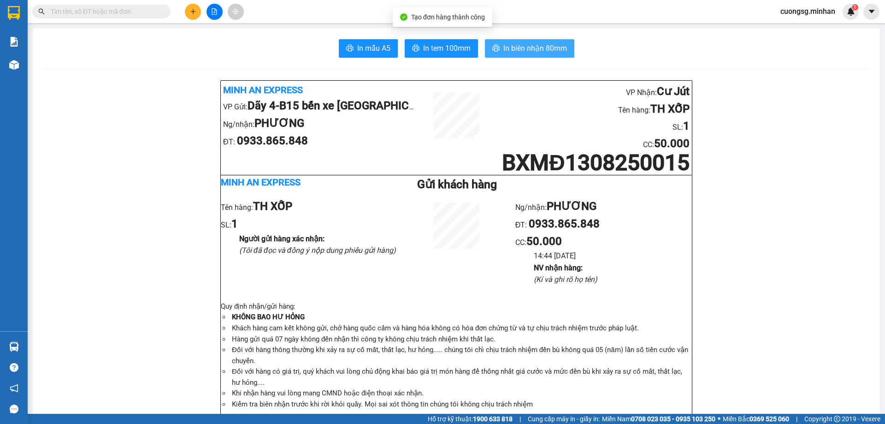
click at [545, 46] on span "In biên nhận 80mm" at bounding box center [536, 48] width 64 height 12
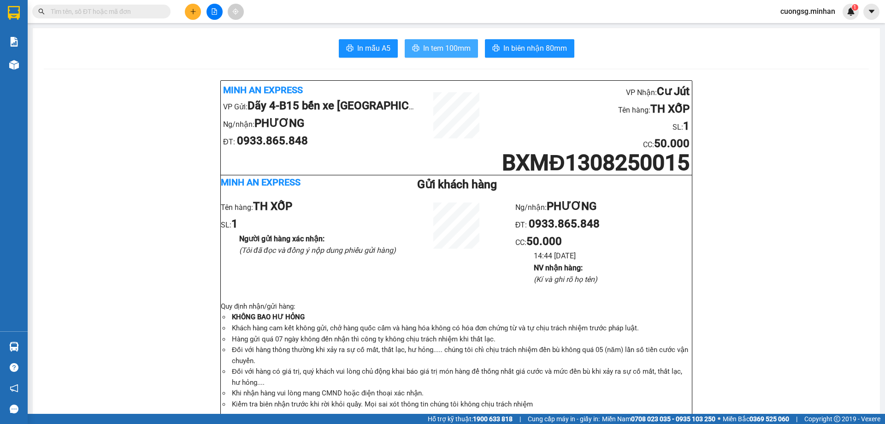
click at [454, 52] on span "In tem 100mm" at bounding box center [446, 48] width 47 height 12
click at [194, 15] on button at bounding box center [193, 12] width 16 height 16
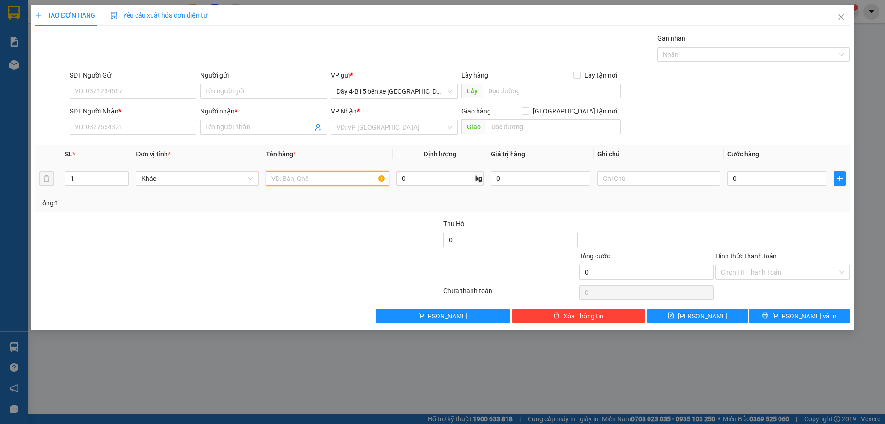
click at [295, 178] on input "text" at bounding box center [327, 178] width 123 height 15
type input "BỌC"
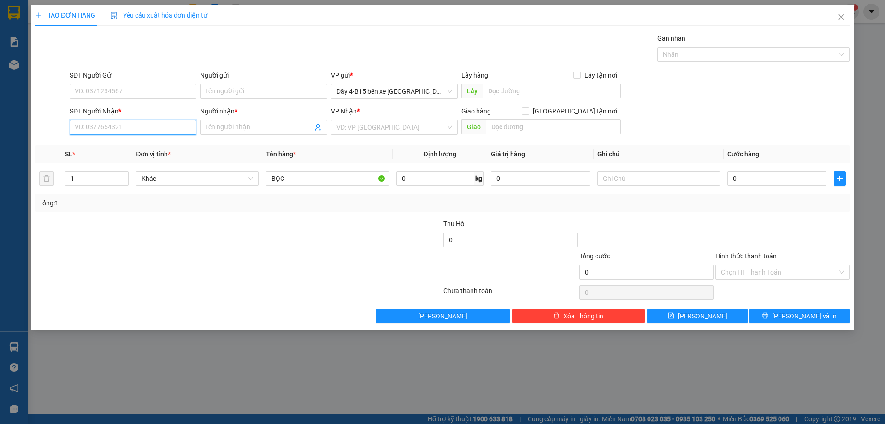
click at [132, 123] on input "SĐT Người Nhận *" at bounding box center [133, 127] width 127 height 15
click at [742, 184] on input "0" at bounding box center [777, 178] width 99 height 15
type input "5"
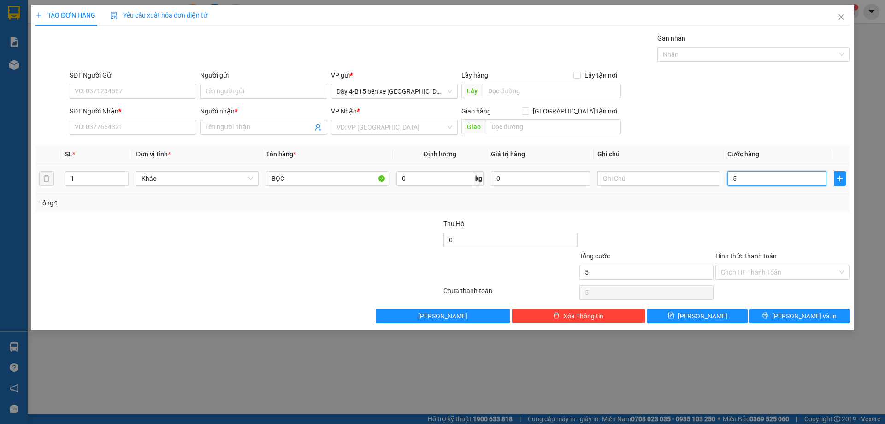
type input "50"
type input "50.000"
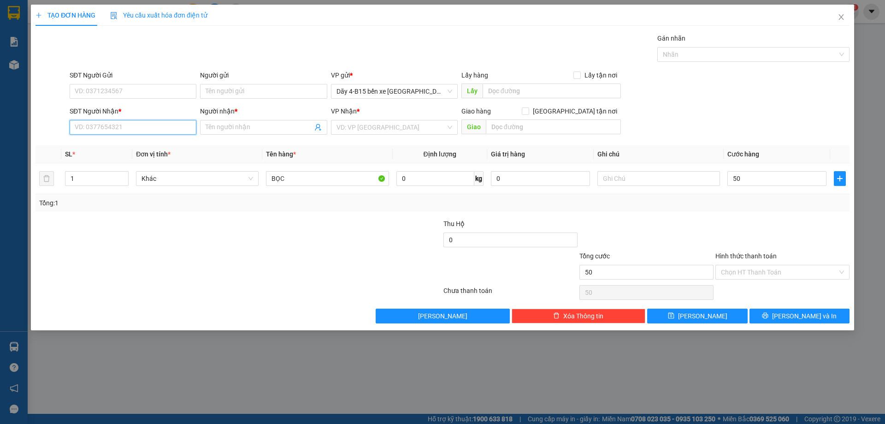
type input "50.000"
click at [160, 132] on input "SĐT Người Nhận *" at bounding box center [133, 127] width 127 height 15
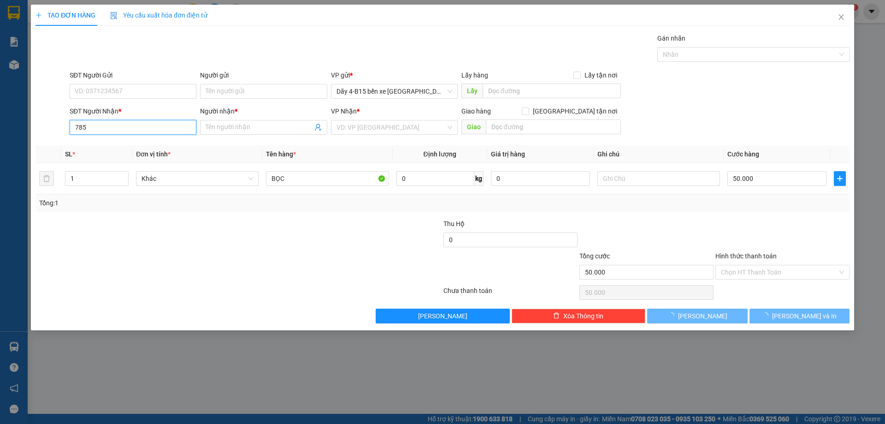
click at [152, 125] on input "785" at bounding box center [133, 127] width 127 height 15
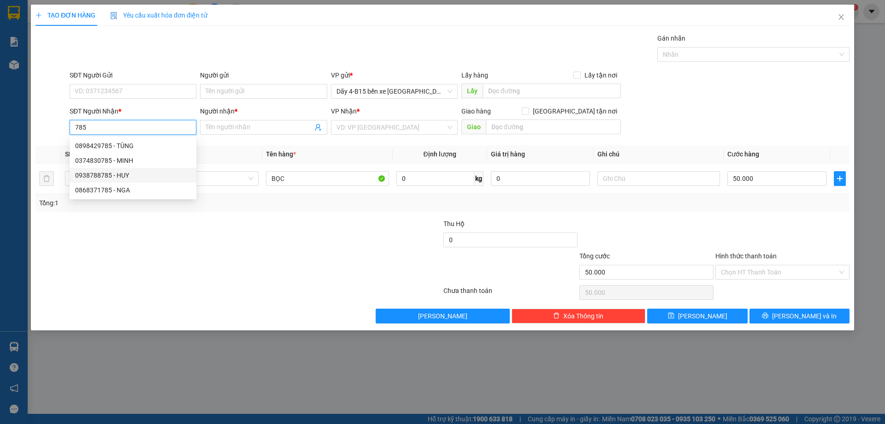
click at [139, 178] on div "0938788785 - HUY" at bounding box center [133, 175] width 116 height 10
type input "0938788785"
type input "HUY"
type input "TT"
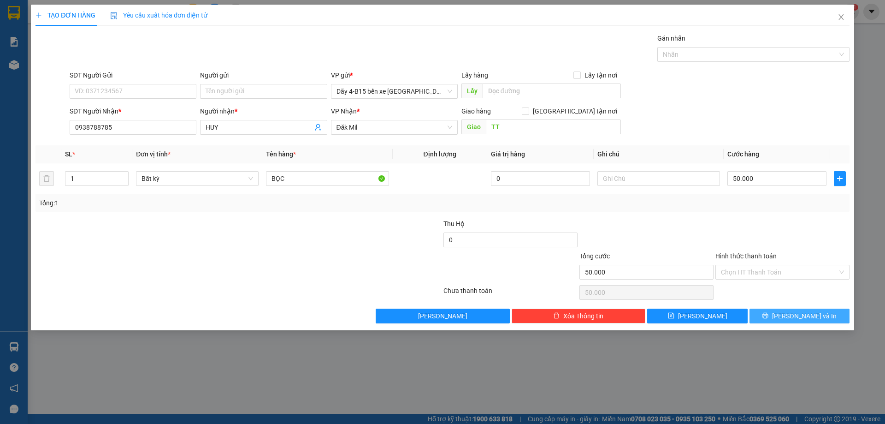
click at [805, 318] on span "[PERSON_NAME] và In" at bounding box center [804, 316] width 65 height 10
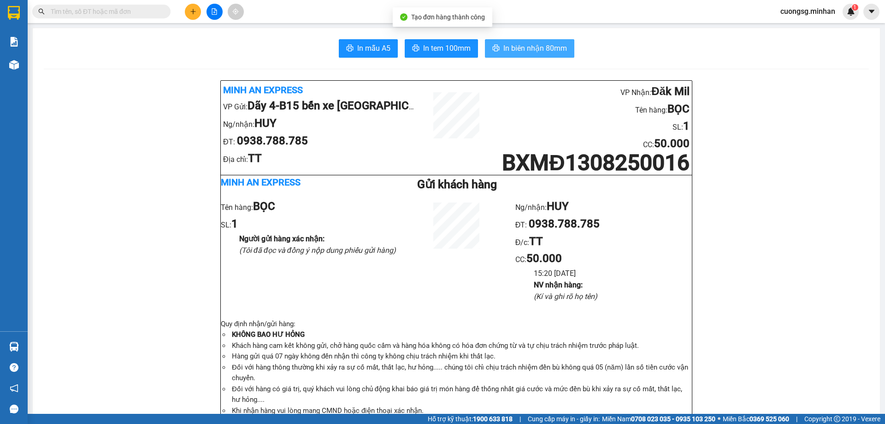
click at [511, 46] on span "In biên nhận 80mm" at bounding box center [536, 48] width 64 height 12
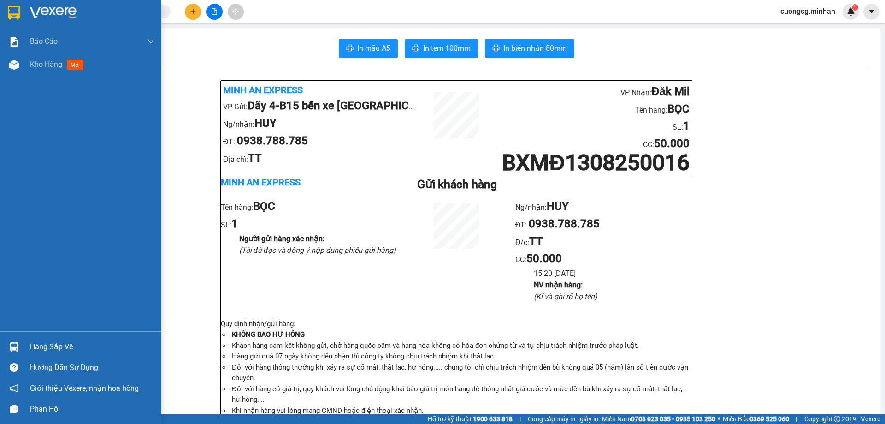
click at [10, 6] on img at bounding box center [14, 13] width 12 height 14
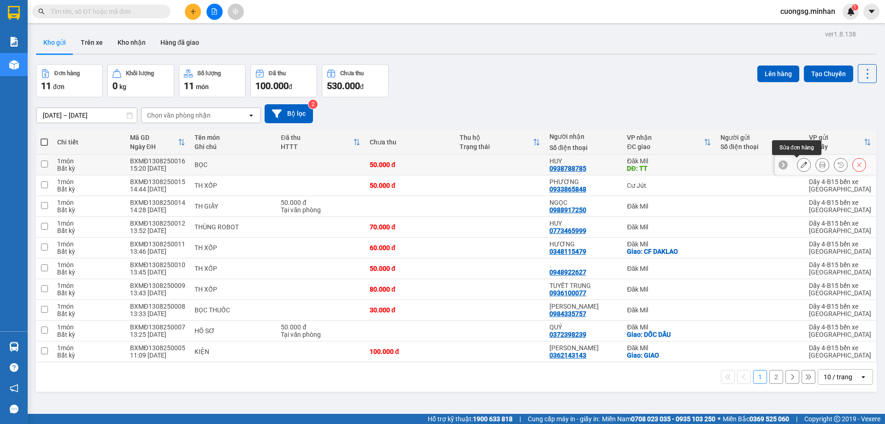
click at [798, 166] on button at bounding box center [804, 165] width 13 height 16
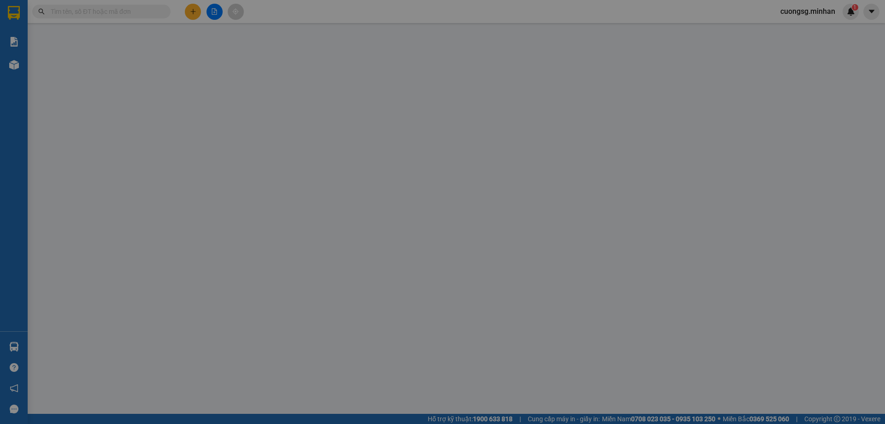
type input "0938788785"
type input "HUY"
type input "TT"
type input "50.000"
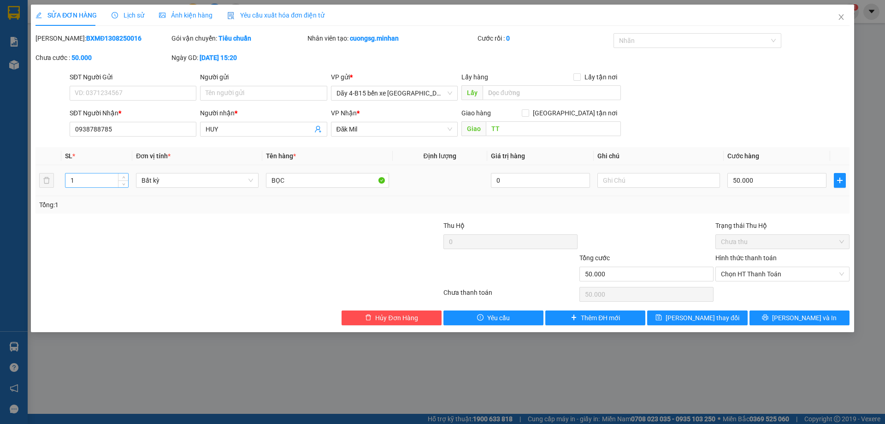
click at [100, 179] on input "1" at bounding box center [96, 180] width 63 height 14
type input "2"
click at [780, 188] on div "50.000" at bounding box center [777, 180] width 99 height 18
click at [781, 179] on input "50.000" at bounding box center [777, 180] width 99 height 15
type input "1"
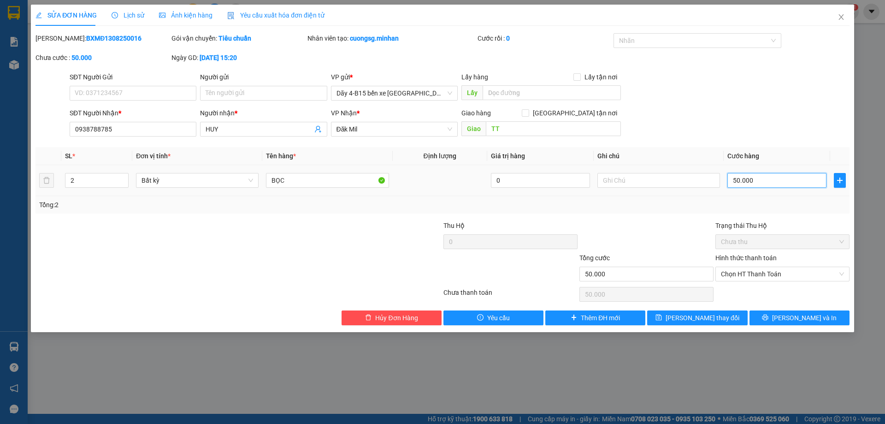
type input "1"
type input "10"
type input "100"
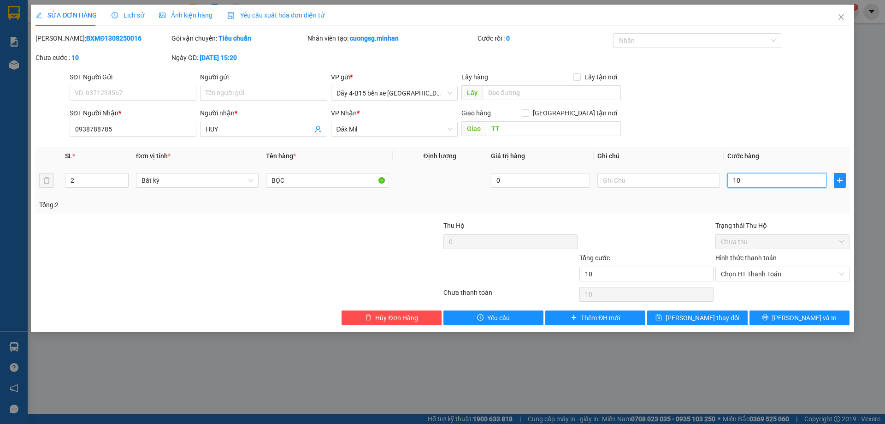
type input "100"
type input "100.000"
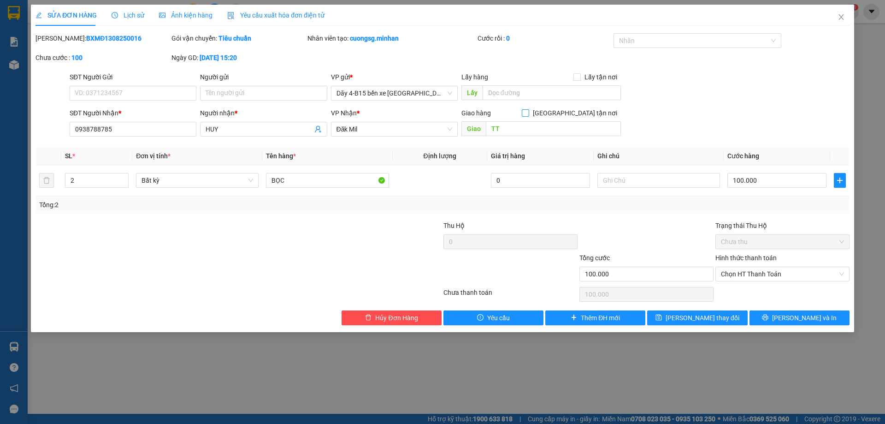
click at [528, 114] on input "[GEOGRAPHIC_DATA] tận nơi" at bounding box center [525, 112] width 6 height 6
checkbox input "true"
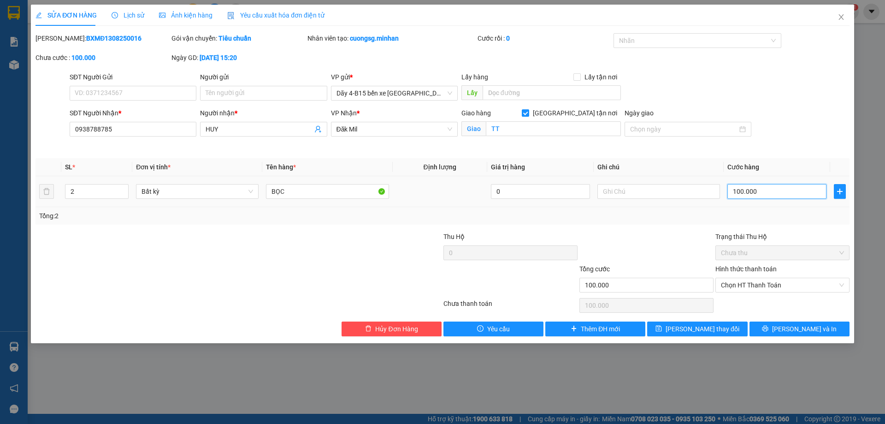
click at [760, 192] on input "100.000" at bounding box center [777, 191] width 99 height 15
click at [769, 329] on icon "printer" at bounding box center [765, 328] width 6 height 6
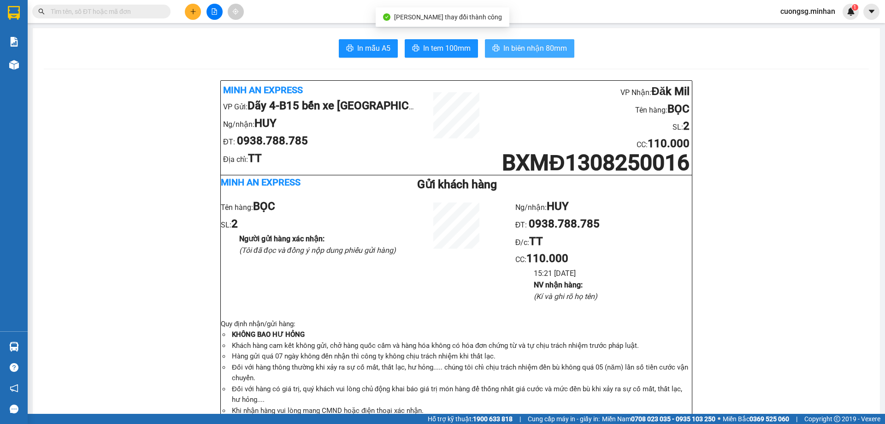
click at [497, 51] on button "In biên nhận 80mm" at bounding box center [529, 48] width 89 height 18
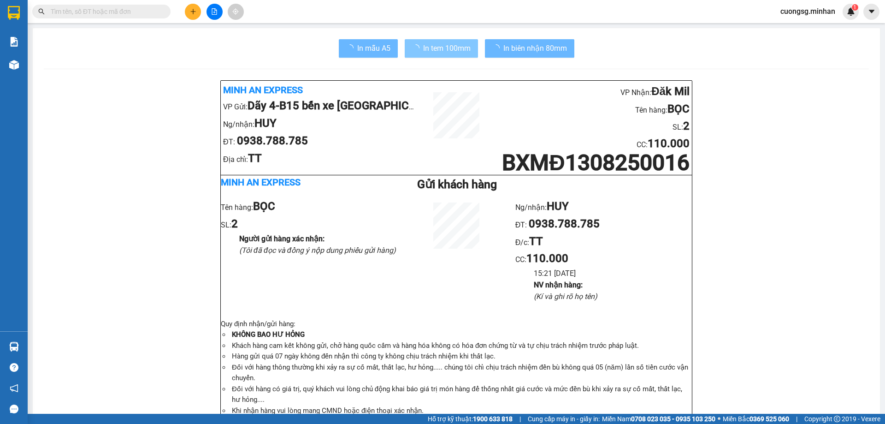
click at [435, 47] on span "In tem 100mm" at bounding box center [446, 48] width 47 height 12
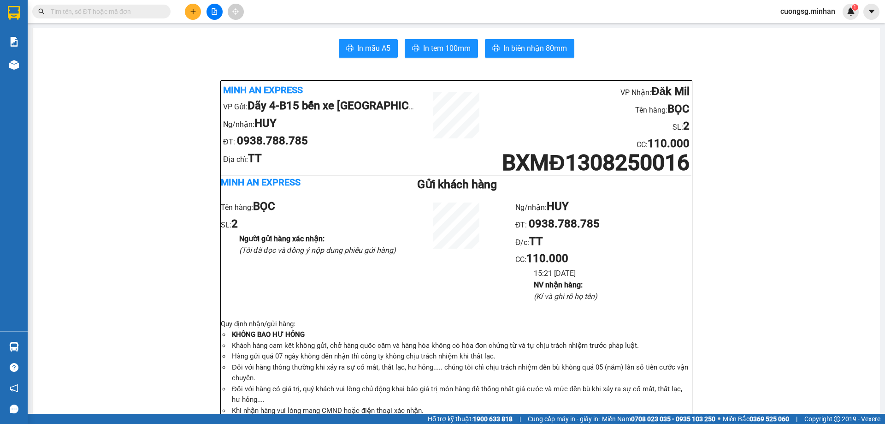
click at [636, 88] on div "Minh An Express VP Gửi: Dãy 4-B15 bến xe Miền Đông Ng/nhận: HUY ĐT: 0938.788.78…" at bounding box center [456, 128] width 471 height 95
click at [514, 340] on ul "KHÔNG BAO HƯ HỎNG Khách hàng cam kết không gửi, chở hàng quốc cấm và hàng hóa k…" at bounding box center [456, 378] width 471 height 98
click at [193, 10] on icon "plus" at bounding box center [193, 11] width 0 height 5
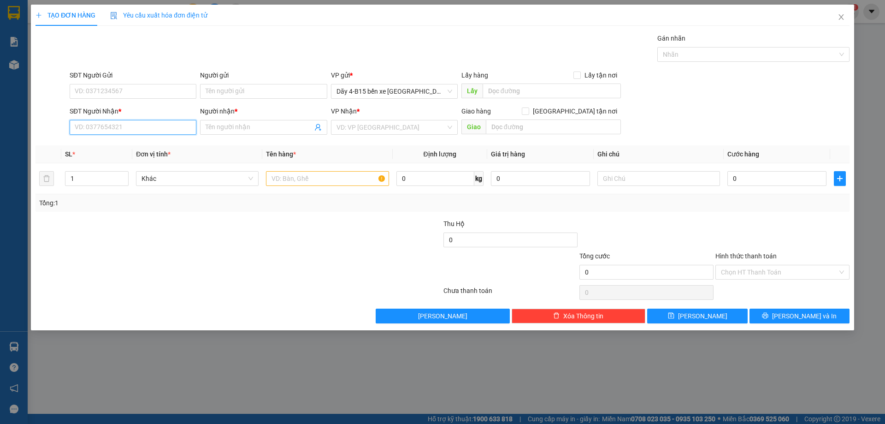
click at [182, 124] on input "SĐT Người Nhận *" at bounding box center [133, 127] width 127 height 15
click at [279, 121] on span at bounding box center [263, 127] width 127 height 15
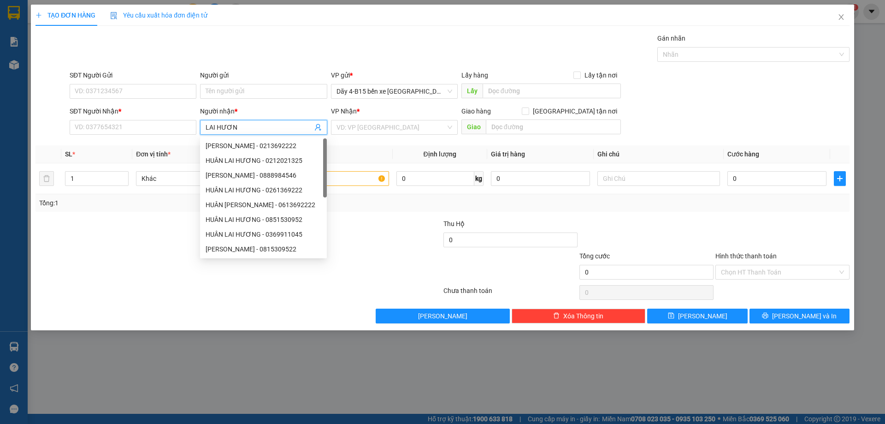
type input "LAI HƯƠNG"
click at [247, 148] on div "HUÂN LAI HƯƠNG - 0213692222" at bounding box center [264, 146] width 116 height 10
type input "0213692222"
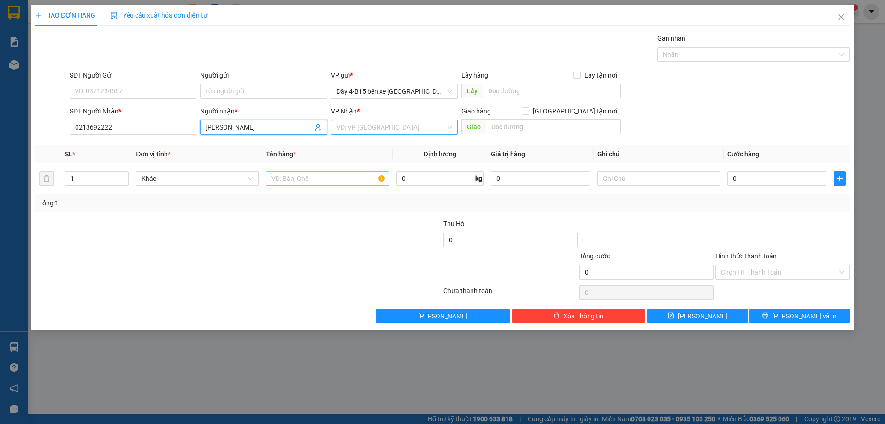
type input "HUÂN LAI HƯƠNG"
click at [372, 126] on input "search" at bounding box center [391, 127] width 109 height 14
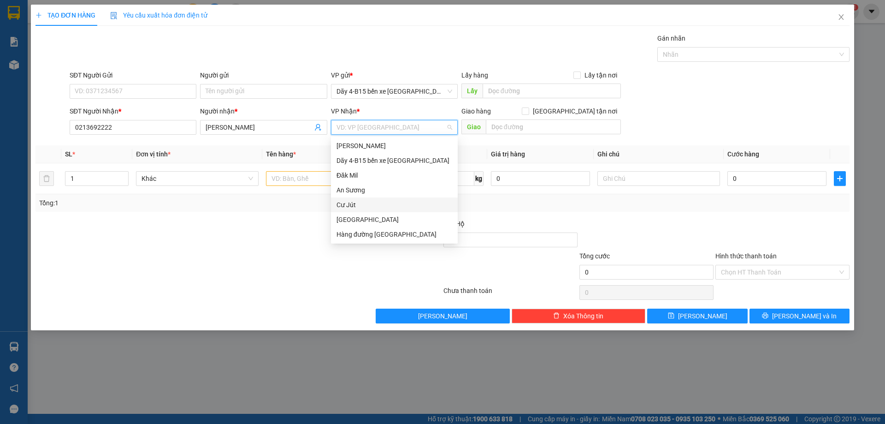
click at [357, 202] on div "Cư Jút" at bounding box center [395, 205] width 116 height 10
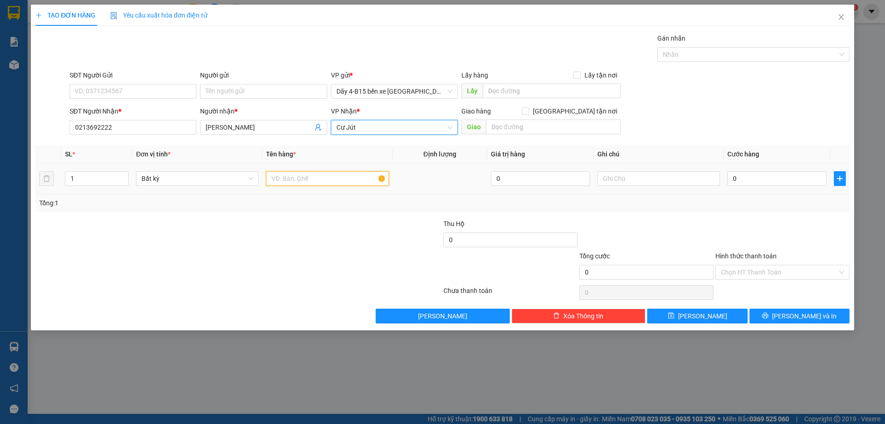
click at [304, 180] on input "text" at bounding box center [327, 178] width 123 height 15
click at [125, 175] on icon "up" at bounding box center [123, 176] width 3 height 3
type input "3"
click at [125, 175] on icon "up" at bounding box center [123, 176] width 3 height 3
click at [299, 172] on input "text" at bounding box center [327, 178] width 123 height 15
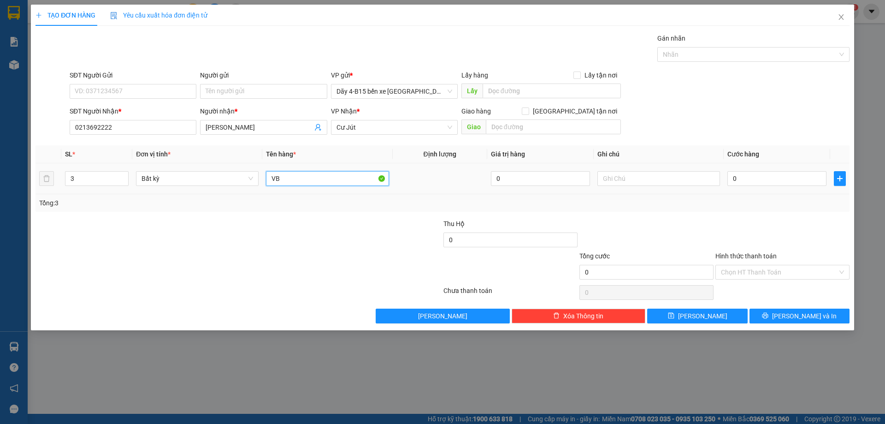
type input "V"
type input "BAO"
click at [839, 182] on icon "plus" at bounding box center [840, 178] width 7 height 7
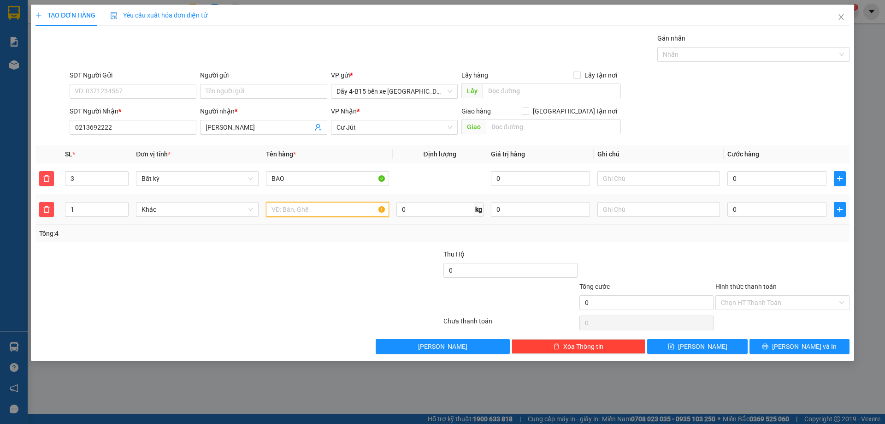
click at [273, 211] on input "text" at bounding box center [327, 209] width 123 height 15
type input "THG"
click at [759, 214] on input "0" at bounding box center [777, 209] width 99 height 15
type input "2"
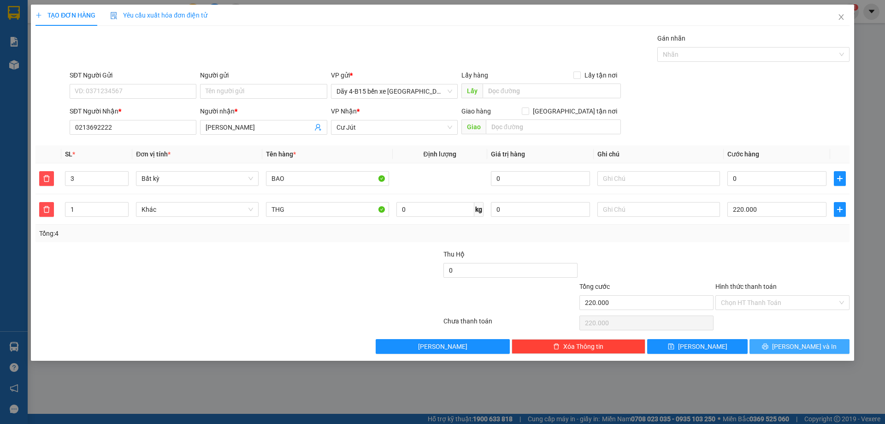
click at [769, 349] on icon "printer" at bounding box center [765, 346] width 6 height 6
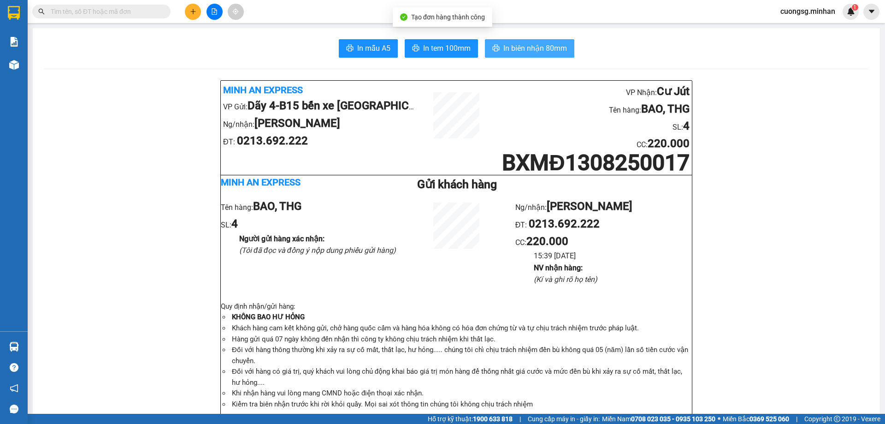
click at [512, 45] on span "In biên nhận 80mm" at bounding box center [536, 48] width 64 height 12
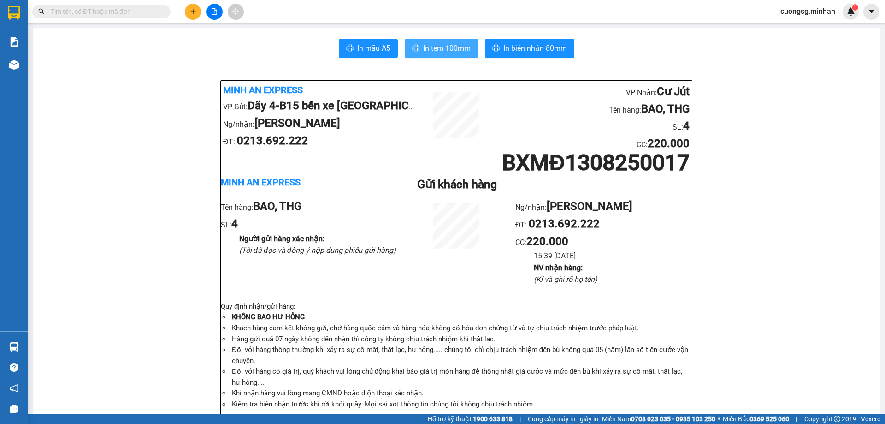
click at [445, 53] on span "In tem 100mm" at bounding box center [446, 48] width 47 height 12
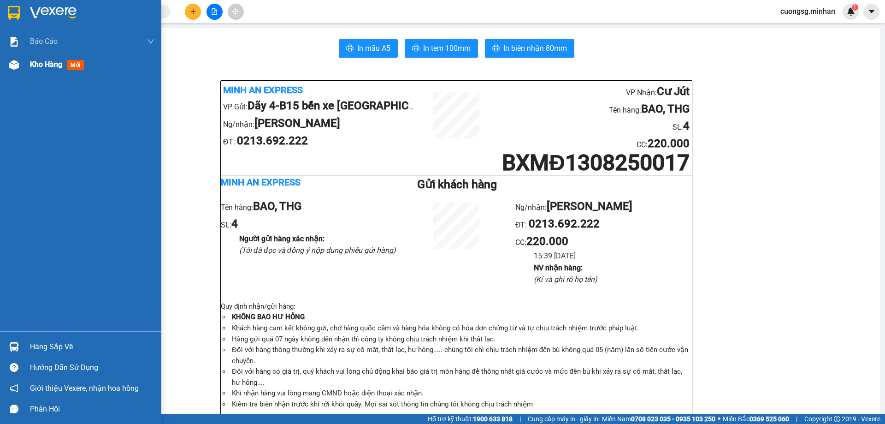
click at [45, 65] on span "Kho hàng" at bounding box center [46, 64] width 32 height 9
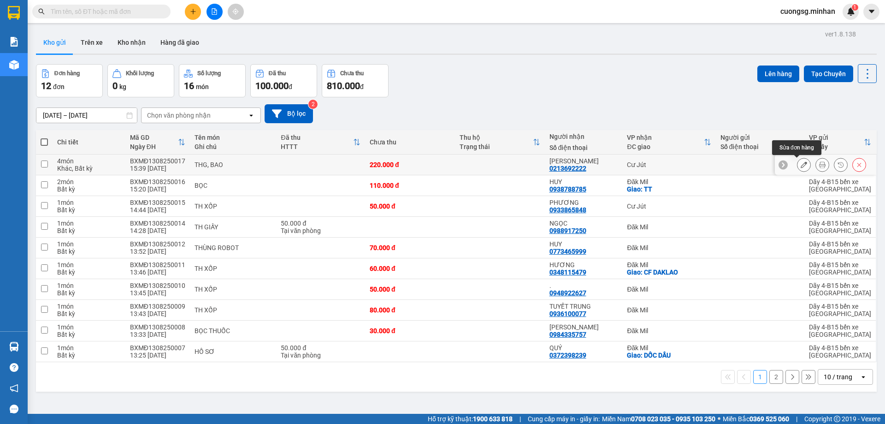
click at [799, 161] on button at bounding box center [804, 165] width 13 height 16
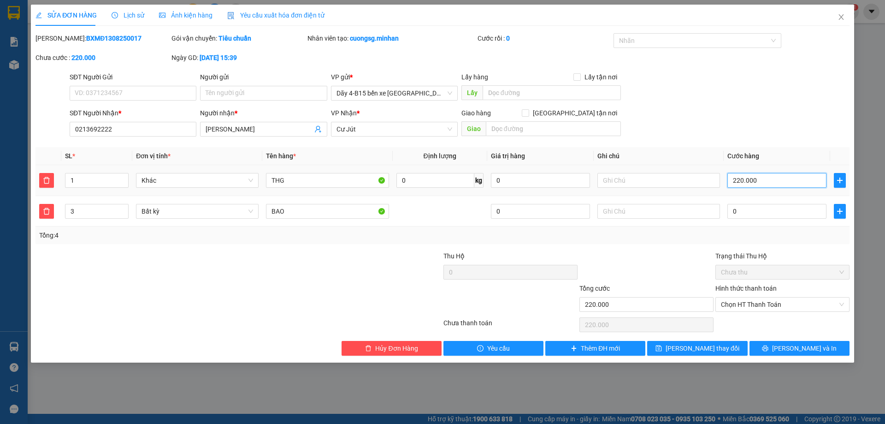
click at [774, 179] on input "220.000" at bounding box center [777, 180] width 99 height 15
drag, startPoint x: 695, startPoint y: 349, endPoint x: 701, endPoint y: 346, distance: 6.6
click at [697, 348] on span "Lưu thay đổi" at bounding box center [703, 348] width 74 height 10
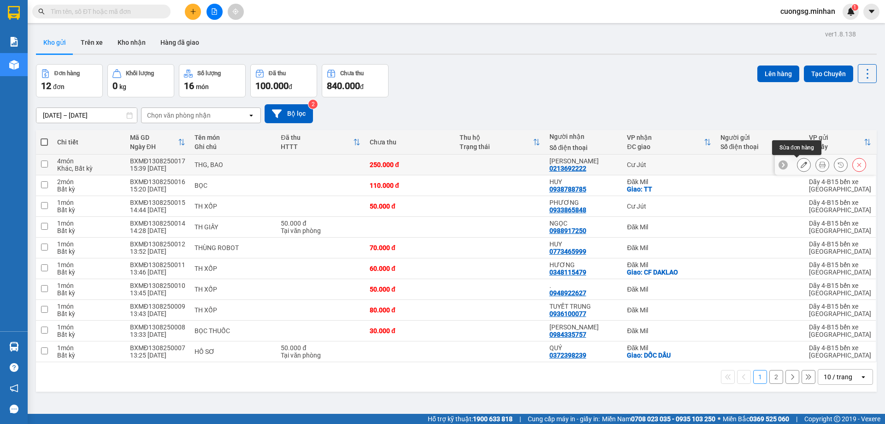
click at [801, 166] on icon at bounding box center [804, 164] width 6 height 6
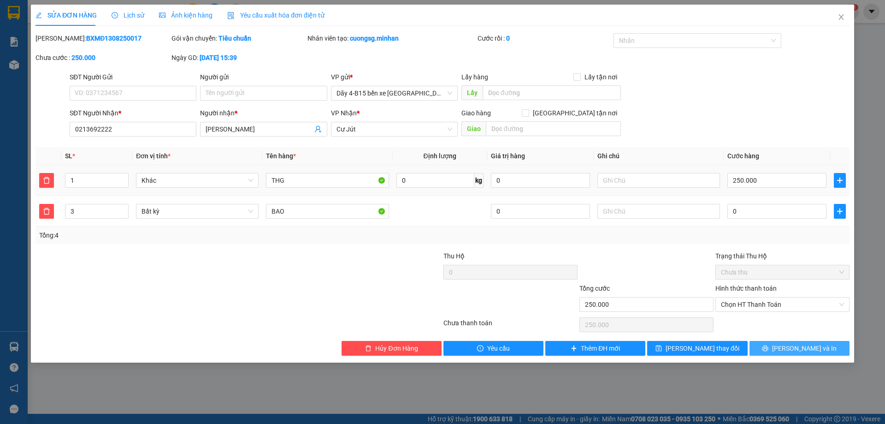
click at [802, 344] on span "[PERSON_NAME] và In" at bounding box center [804, 348] width 65 height 10
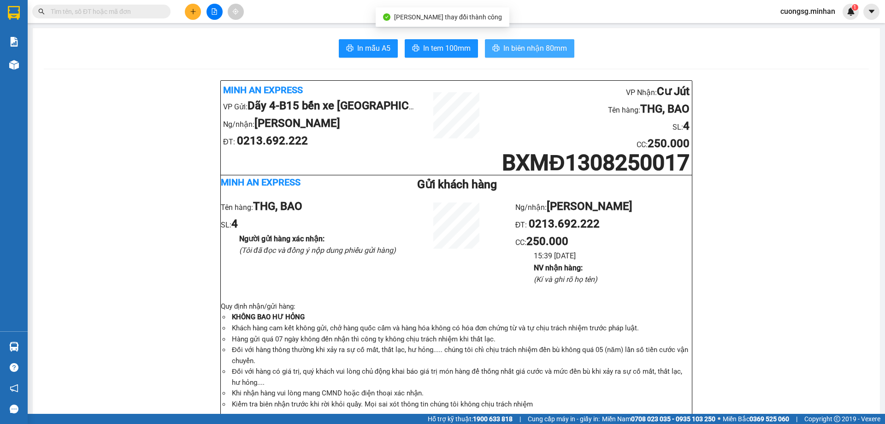
click at [532, 49] on span "In biên nhận 80mm" at bounding box center [536, 48] width 64 height 12
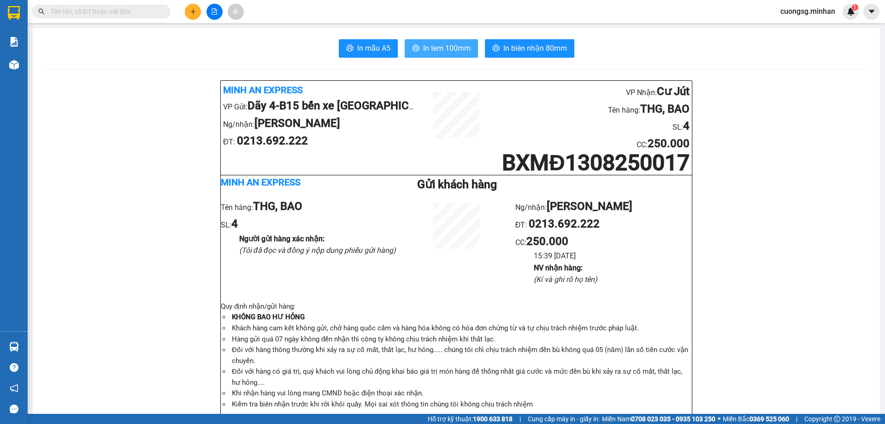
click at [417, 50] on button "In tem 100mm" at bounding box center [441, 48] width 73 height 18
click at [194, 12] on icon "plus" at bounding box center [193, 11] width 6 height 6
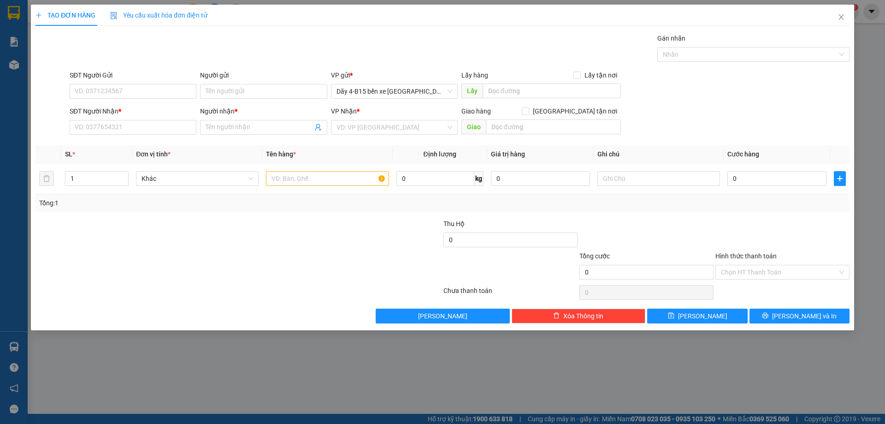
click at [236, 119] on div "Người nhận *" at bounding box center [263, 113] width 127 height 14
click at [237, 125] on input "Người nhận *" at bounding box center [259, 127] width 107 height 10
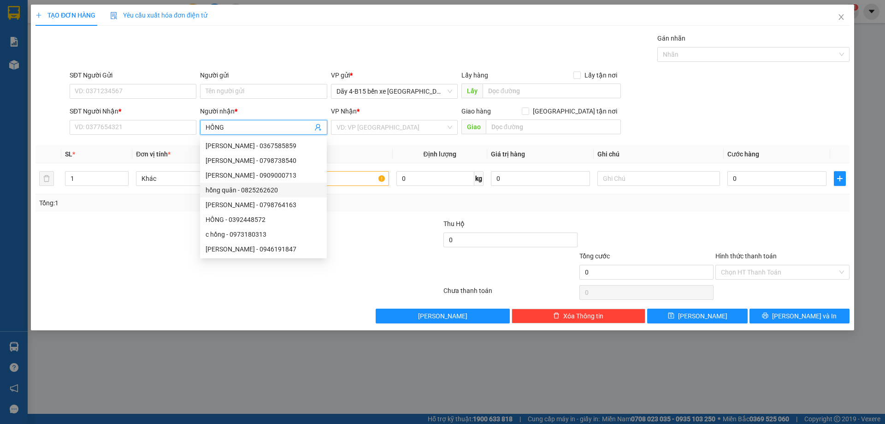
click at [254, 191] on div "hồng quân - 0825262620" at bounding box center [264, 190] width 116 height 10
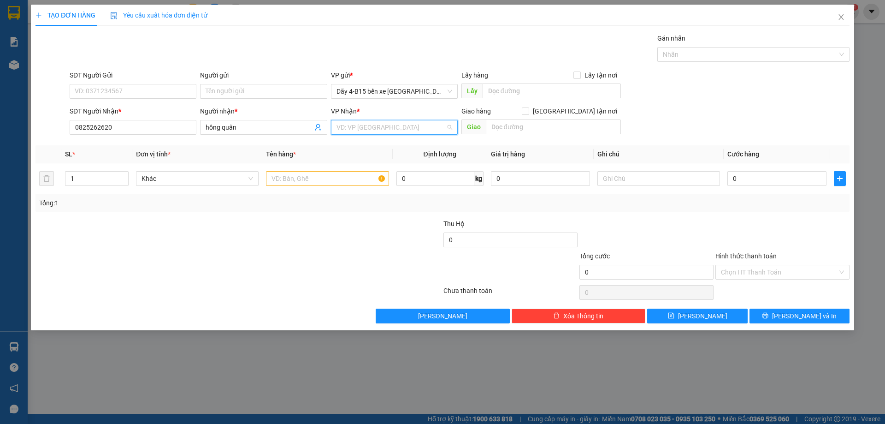
click at [415, 131] on input "search" at bounding box center [391, 127] width 109 height 14
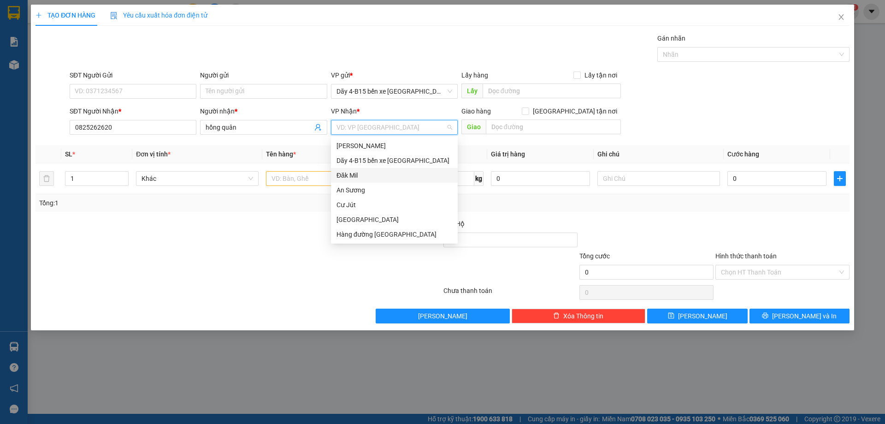
click at [358, 176] on div "Đăk Mil" at bounding box center [395, 175] width 116 height 10
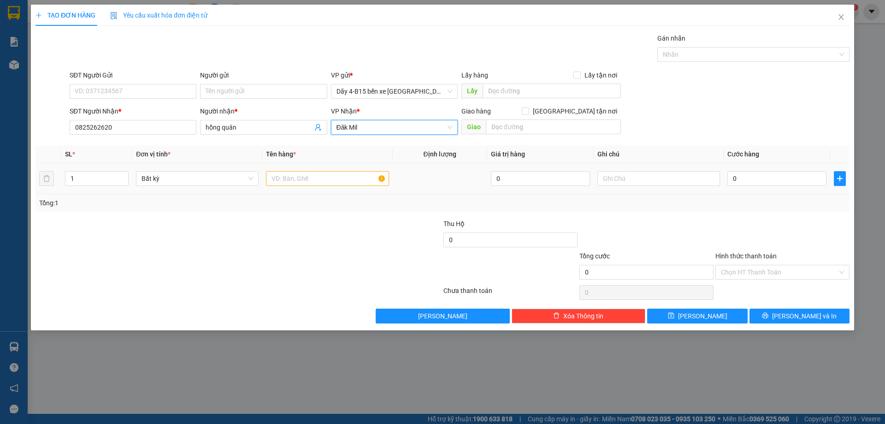
click at [315, 186] on div at bounding box center [327, 178] width 123 height 18
click at [316, 178] on input "text" at bounding box center [327, 178] width 123 height 15
click at [123, 176] on icon "up" at bounding box center [123, 176] width 3 height 3
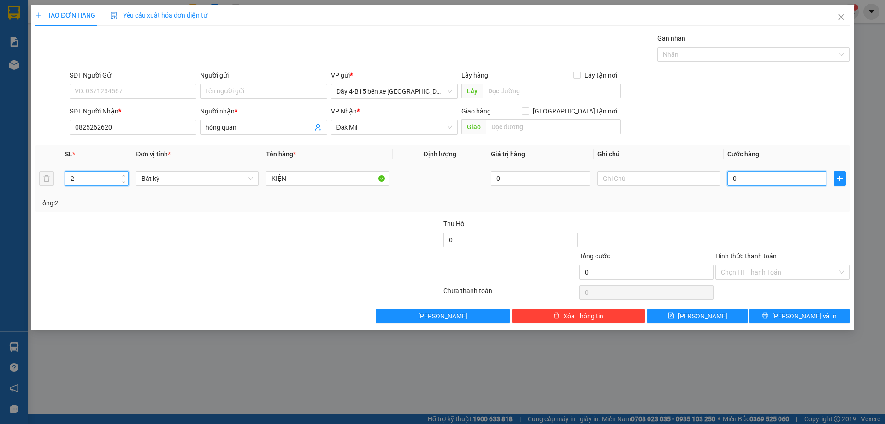
click at [773, 177] on input "0" at bounding box center [777, 178] width 99 height 15
click at [742, 178] on input "120" at bounding box center [777, 178] width 99 height 15
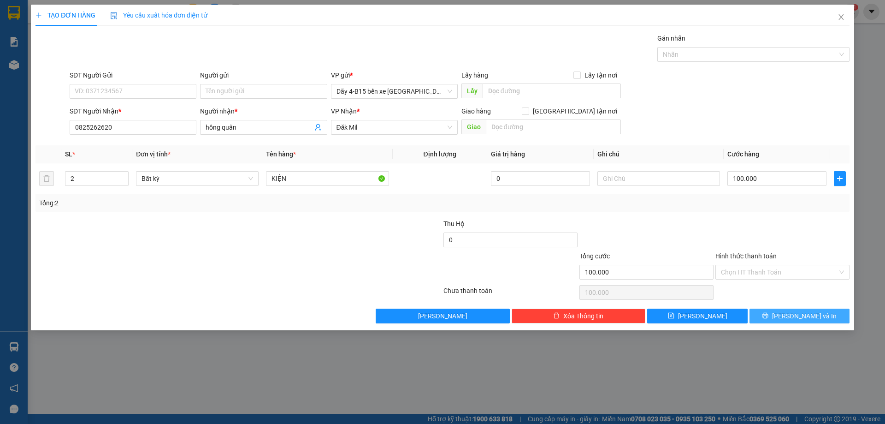
click at [836, 312] on button "[PERSON_NAME] và In" at bounding box center [800, 316] width 100 height 15
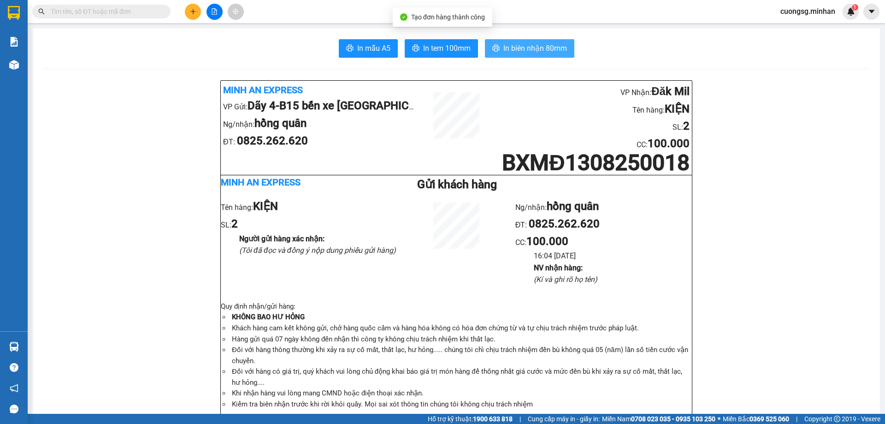
click at [542, 46] on span "In biên nhận 80mm" at bounding box center [536, 48] width 64 height 12
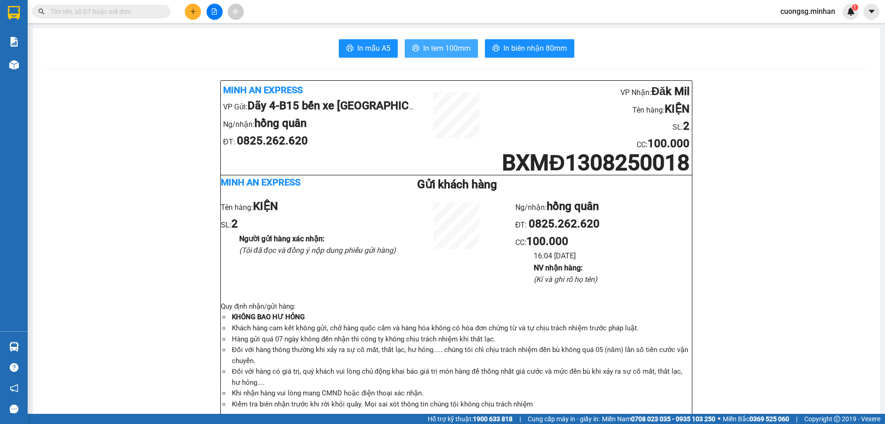
click at [439, 55] on button "In tem 100mm" at bounding box center [441, 48] width 73 height 18
click at [196, 15] on button at bounding box center [193, 12] width 16 height 16
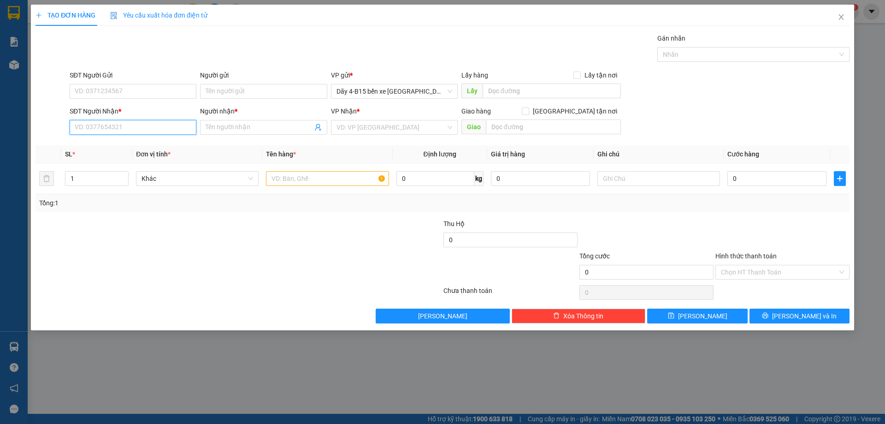
click at [110, 125] on input "SĐT Người Nhận *" at bounding box center [133, 127] width 127 height 15
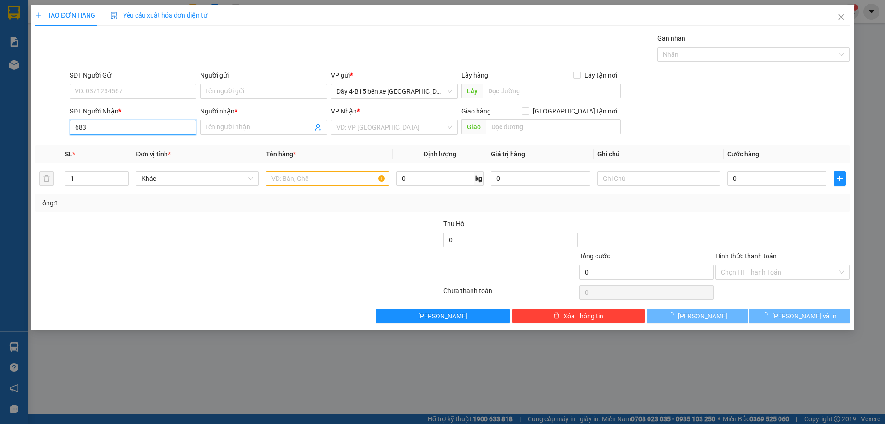
click at [122, 129] on input "683" at bounding box center [133, 127] width 127 height 15
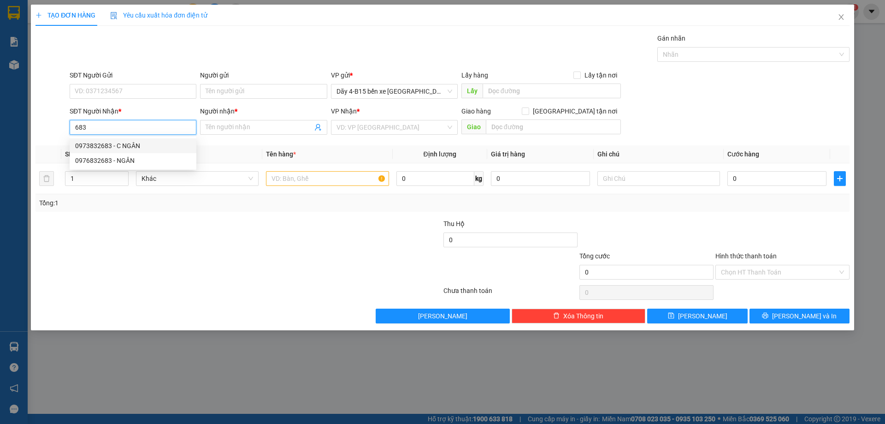
click at [121, 145] on div "0973832683 - C NGÂN" at bounding box center [133, 146] width 116 height 10
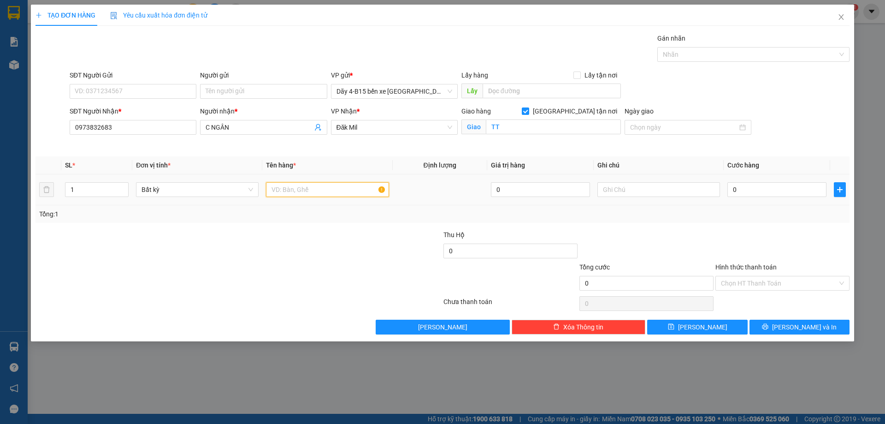
click at [312, 195] on input "text" at bounding box center [327, 189] width 123 height 15
click at [808, 190] on input "0" at bounding box center [777, 189] width 99 height 15
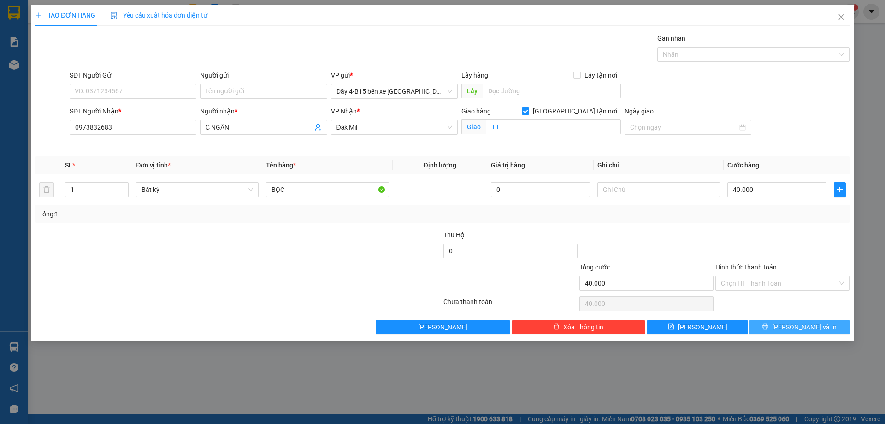
click at [769, 323] on button "[PERSON_NAME] và In" at bounding box center [800, 327] width 100 height 15
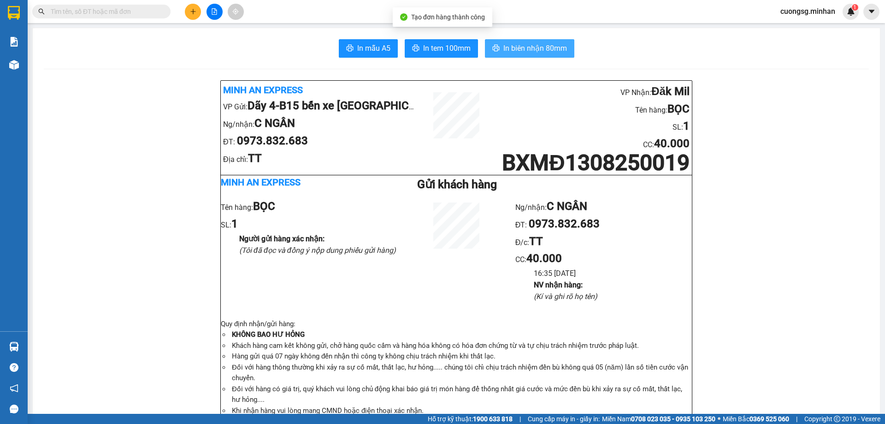
click at [515, 52] on span "In biên nhận 80mm" at bounding box center [536, 48] width 64 height 12
click at [655, 309] on div "Ng/nhận: C NGÂN ĐT: 0973.832.683 Đ/c: TT CC : 40.000 16:35 13/08/2025 NV nhận h…" at bounding box center [604, 258] width 177 height 120
click at [628, 343] on li "Khách hàng cam kết không gửi, chở hàng quốc cấm và hàng hóa không có hóa đơn ch…" at bounding box center [461, 345] width 462 height 11
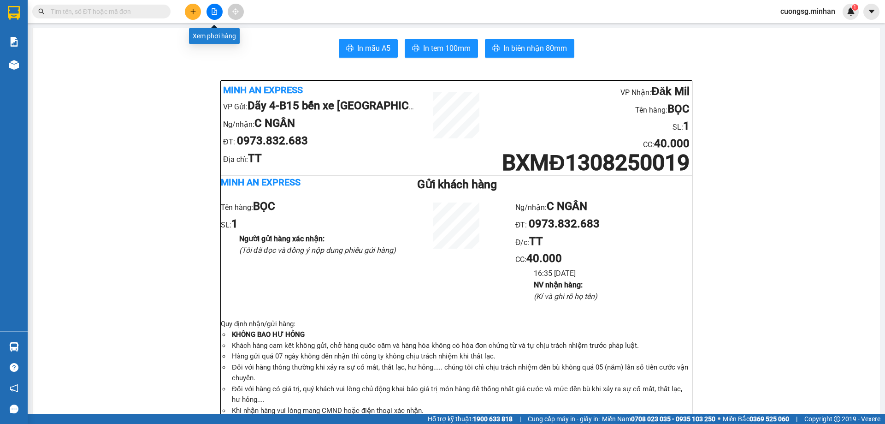
click at [198, 13] on button at bounding box center [193, 12] width 16 height 16
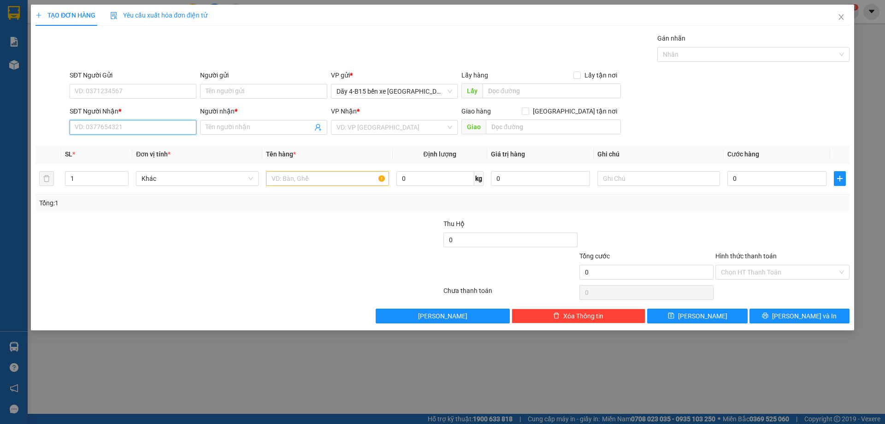
click at [122, 130] on input "SĐT Người Nhận *" at bounding box center [133, 127] width 127 height 15
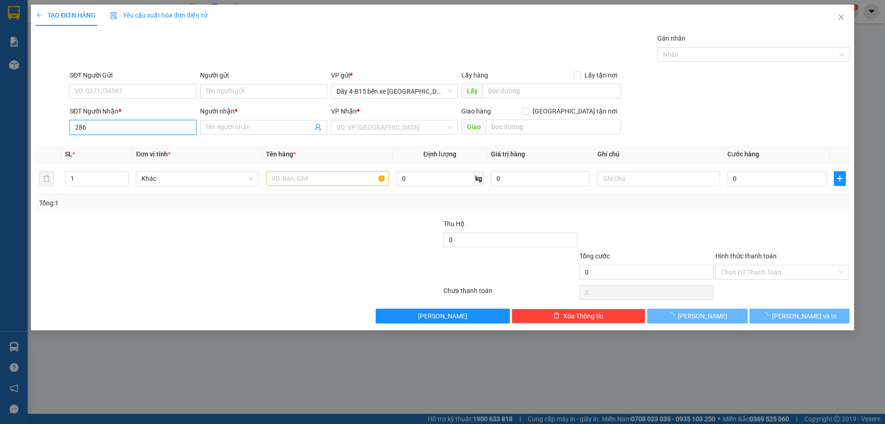
click at [121, 130] on input "286" at bounding box center [133, 127] width 127 height 15
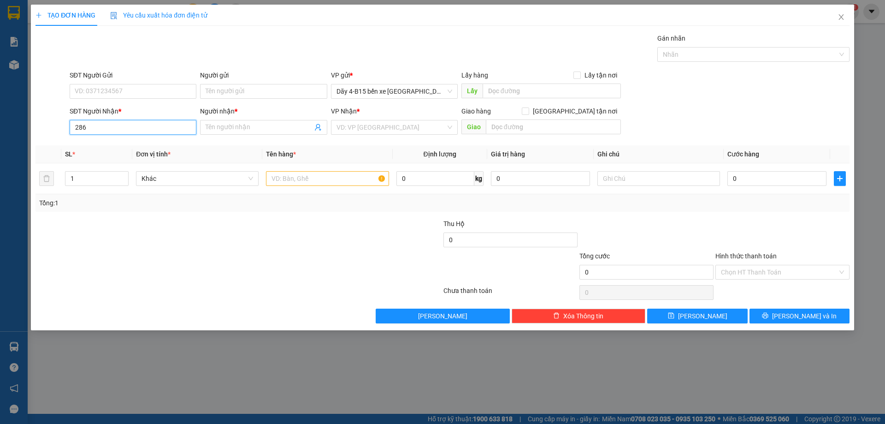
click at [125, 125] on input "286" at bounding box center [133, 127] width 127 height 15
click at [120, 143] on div "0978510286 - HẠNH" at bounding box center [133, 146] width 116 height 10
click at [280, 174] on input "text" at bounding box center [327, 178] width 123 height 15
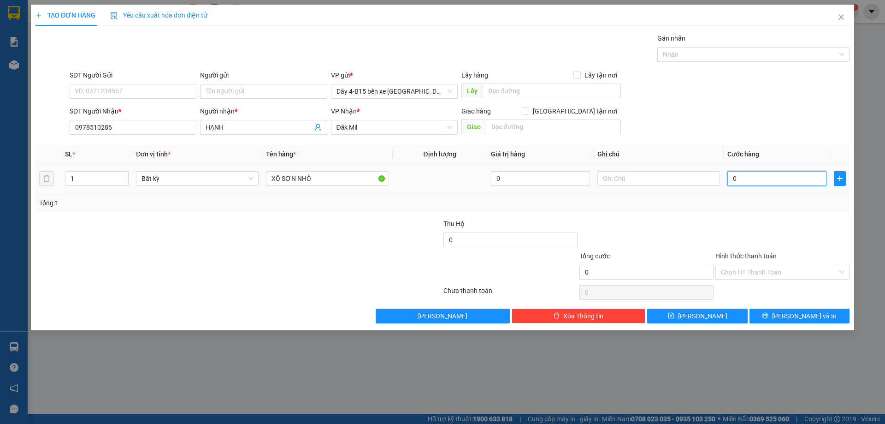
click at [751, 179] on input "0" at bounding box center [777, 178] width 99 height 15
click at [97, 179] on input "1" at bounding box center [96, 179] width 63 height 14
click at [765, 178] on input "50.000" at bounding box center [777, 178] width 99 height 15
click at [769, 318] on icon "printer" at bounding box center [766, 316] width 6 height 6
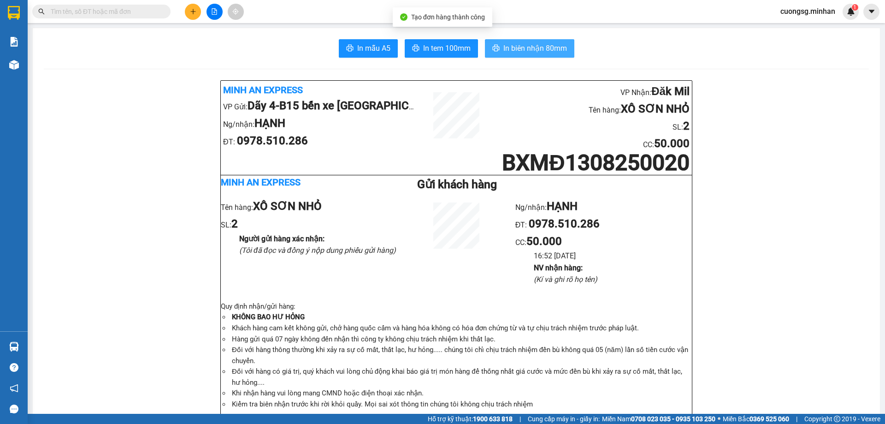
click at [552, 53] on span "In biên nhận 80mm" at bounding box center [536, 48] width 64 height 12
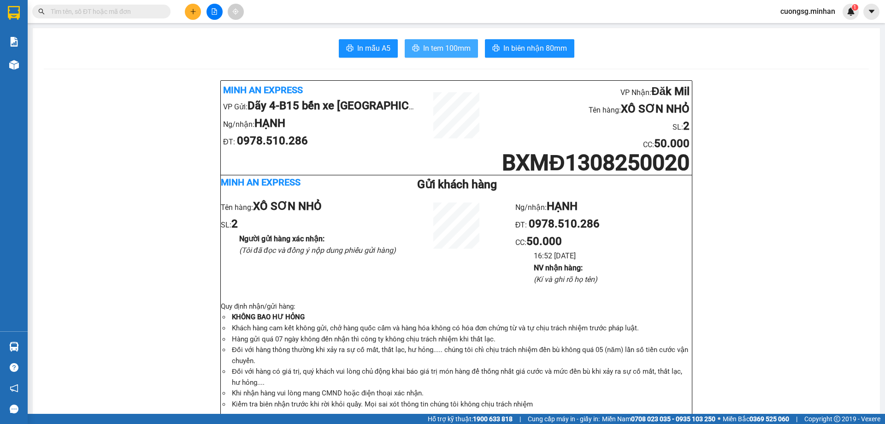
click at [425, 45] on span "In tem 100mm" at bounding box center [446, 48] width 47 height 12
click at [188, 9] on button at bounding box center [193, 12] width 16 height 16
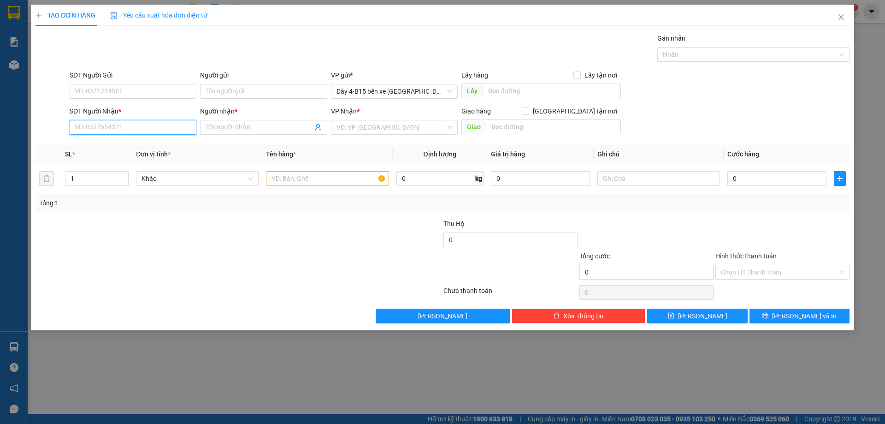
click at [94, 129] on input "SĐT Người Nhận *" at bounding box center [133, 127] width 127 height 15
click at [98, 127] on input "SĐT Người Nhận *" at bounding box center [133, 127] width 127 height 15
click at [241, 125] on input "Người nhận *" at bounding box center [259, 127] width 107 height 10
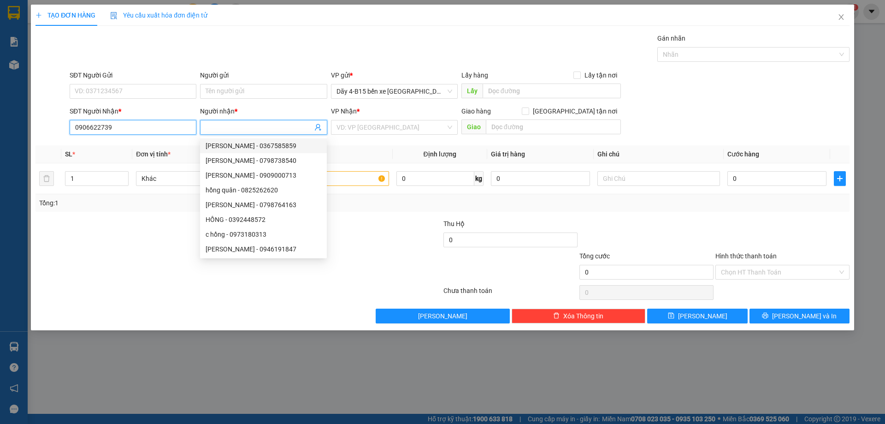
click at [153, 124] on input "0906622739" at bounding box center [133, 127] width 127 height 15
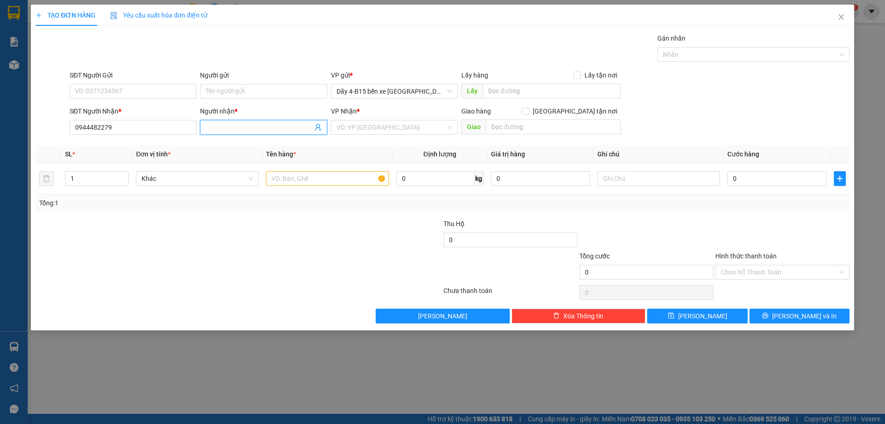
click at [224, 127] on input "Người nhận *" at bounding box center [259, 127] width 107 height 10
click at [358, 123] on input "search" at bounding box center [391, 127] width 109 height 14
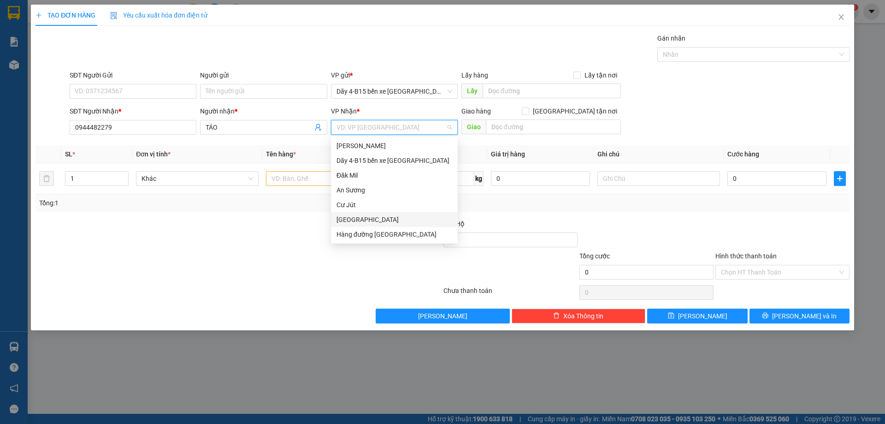
click at [382, 220] on div "[GEOGRAPHIC_DATA]" at bounding box center [395, 219] width 116 height 10
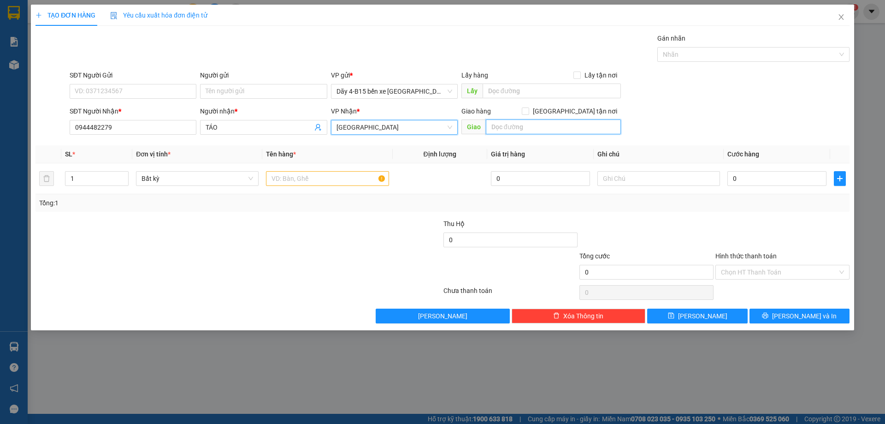
click at [509, 129] on input "text" at bounding box center [553, 126] width 135 height 15
click at [290, 178] on input "text" at bounding box center [327, 178] width 123 height 15
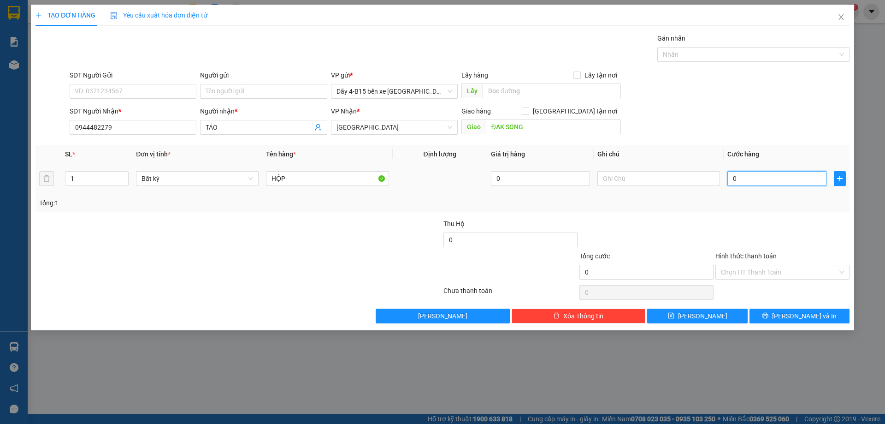
click at [749, 185] on input "0" at bounding box center [777, 178] width 99 height 15
click at [750, 253] on label "Hình thức thanh toán" at bounding box center [746, 255] width 61 height 7
click at [750, 265] on input "Hình thức thanh toán" at bounding box center [779, 272] width 117 height 14
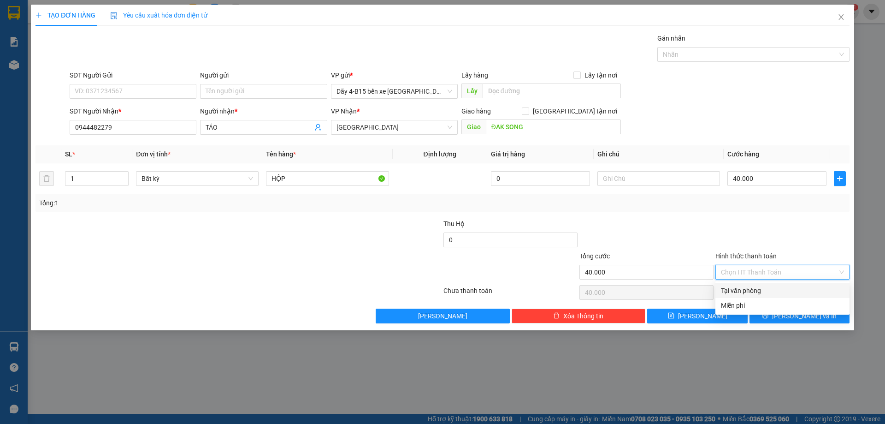
click at [759, 288] on div "Tại văn phòng" at bounding box center [782, 290] width 123 height 10
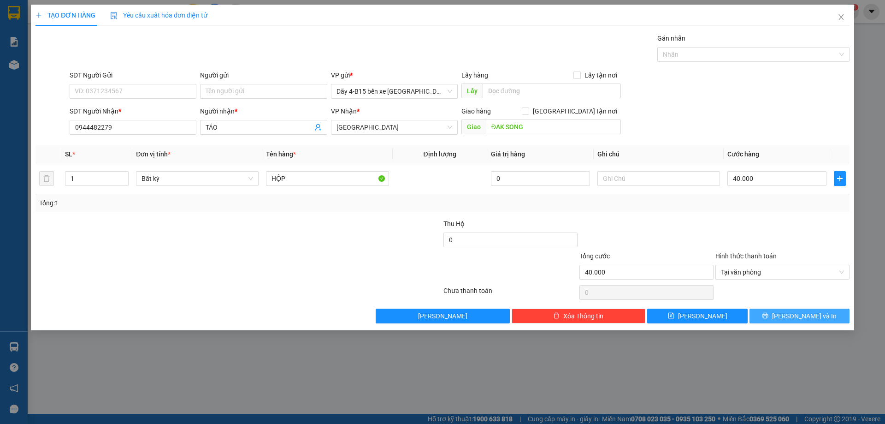
click at [773, 315] on button "[PERSON_NAME] và In" at bounding box center [800, 316] width 100 height 15
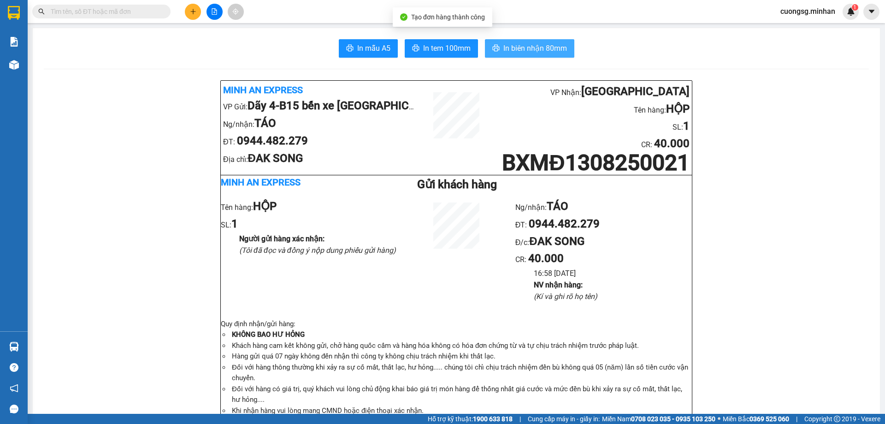
click at [532, 42] on span "In biên nhận 80mm" at bounding box center [536, 48] width 64 height 12
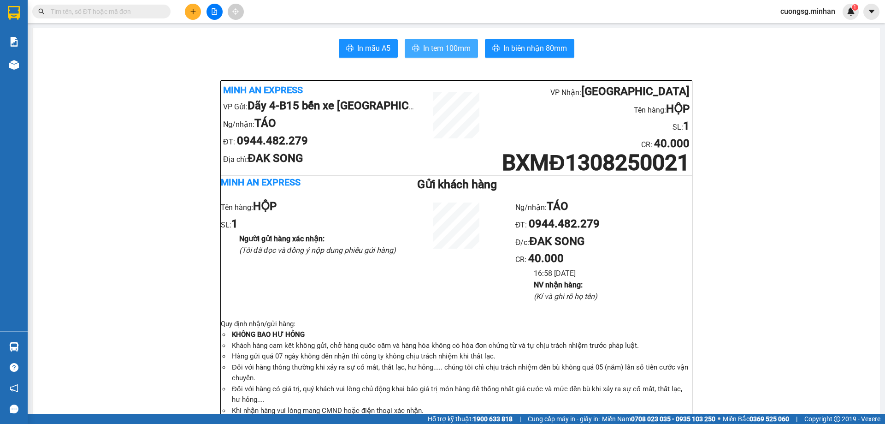
click at [445, 46] on span "In tem 100mm" at bounding box center [446, 48] width 47 height 12
click at [195, 12] on icon "plus" at bounding box center [192, 11] width 5 height 0
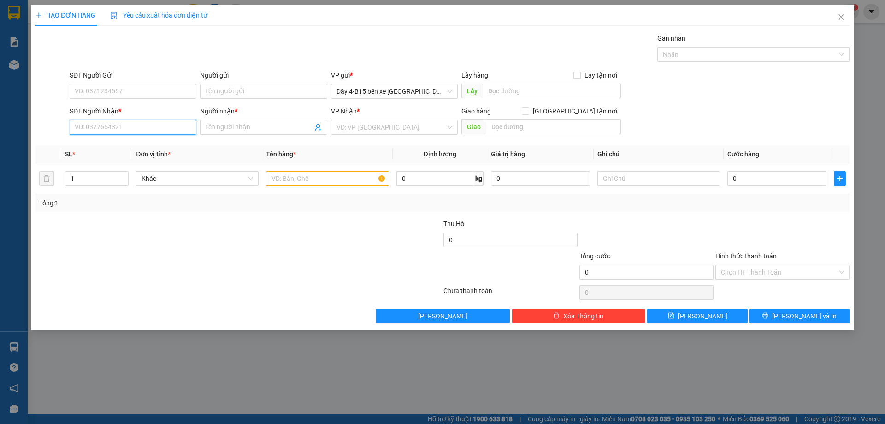
click at [96, 127] on input "SĐT Người Nhận *" at bounding box center [133, 127] width 127 height 15
click at [207, 125] on input "Người nhận *" at bounding box center [259, 127] width 107 height 10
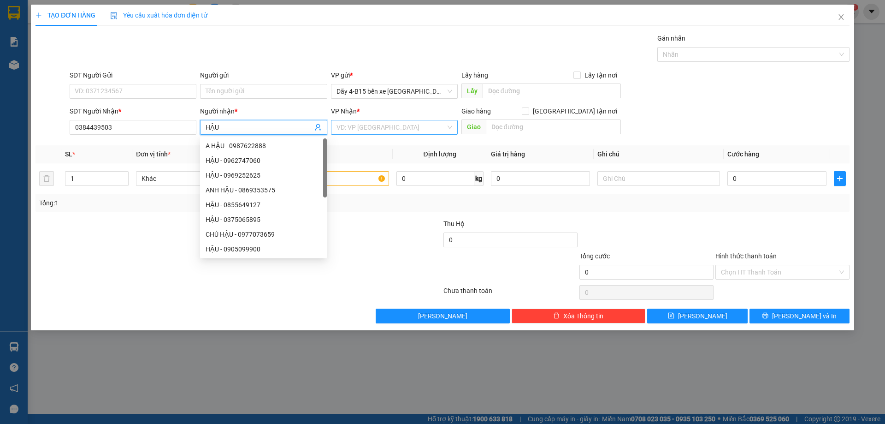
click at [383, 122] on input "search" at bounding box center [391, 127] width 109 height 14
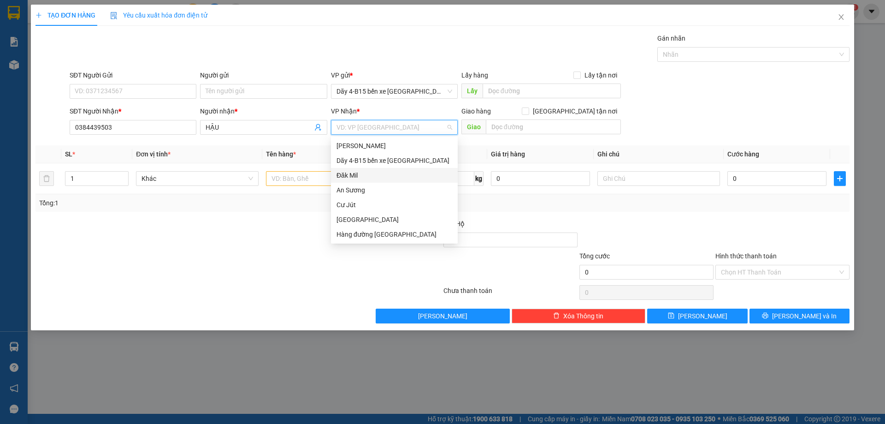
click at [353, 174] on div "Đăk Mil" at bounding box center [395, 175] width 116 height 10
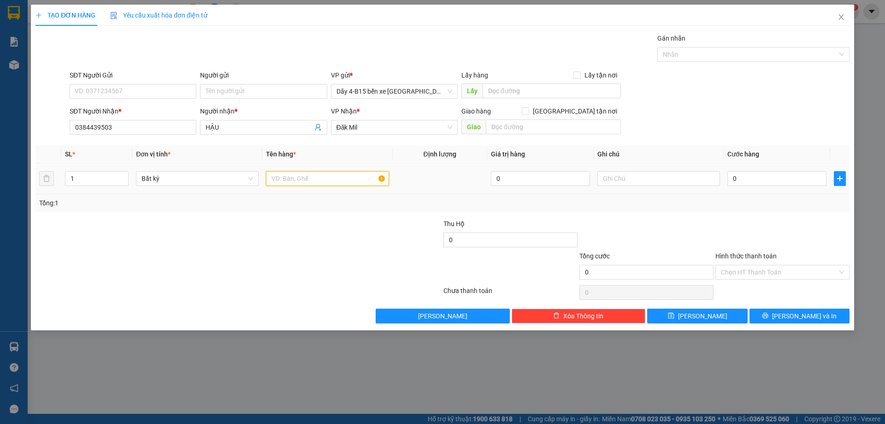
click at [281, 177] on input "text" at bounding box center [327, 178] width 123 height 15
click at [748, 180] on input "0" at bounding box center [777, 178] width 99 height 15
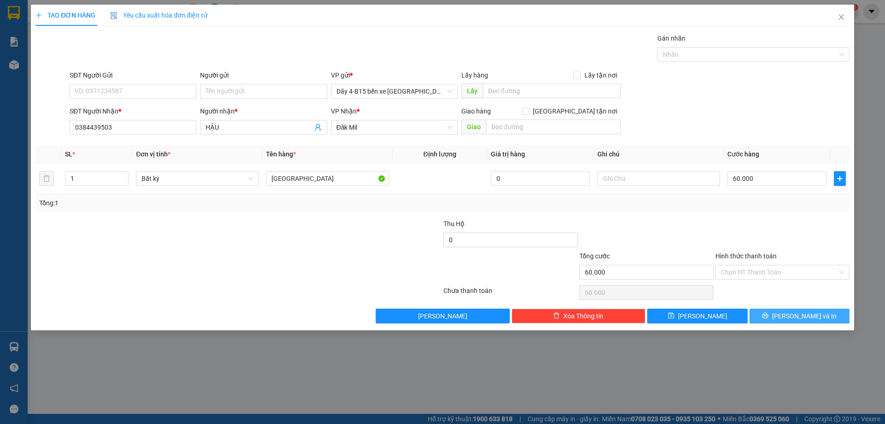
click at [789, 315] on button "[PERSON_NAME] và In" at bounding box center [800, 316] width 100 height 15
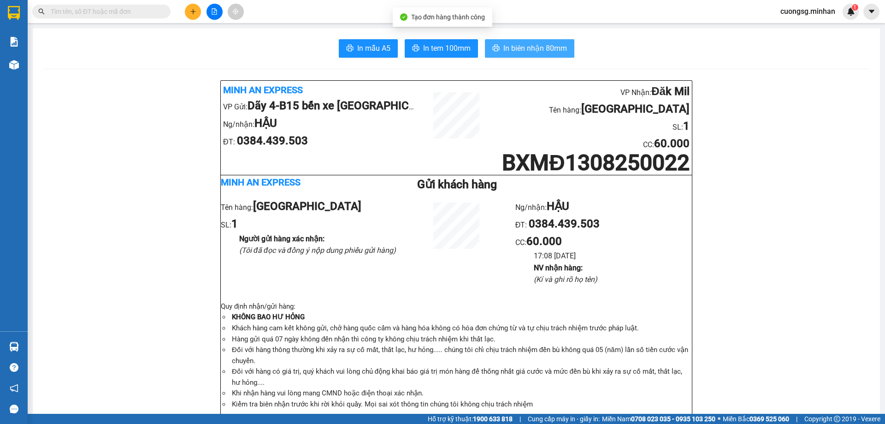
click at [519, 43] on span "In biên nhận 80mm" at bounding box center [536, 48] width 64 height 12
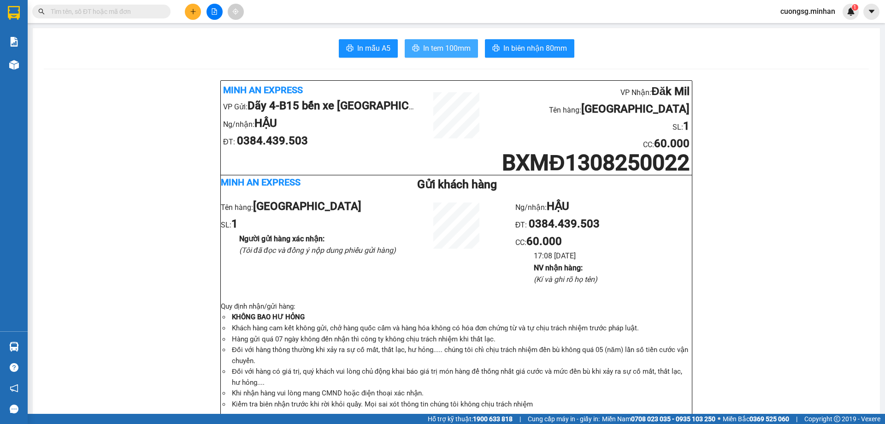
click at [427, 49] on span "In tem 100mm" at bounding box center [446, 48] width 47 height 12
click at [190, 12] on icon "plus" at bounding box center [193, 11] width 6 height 6
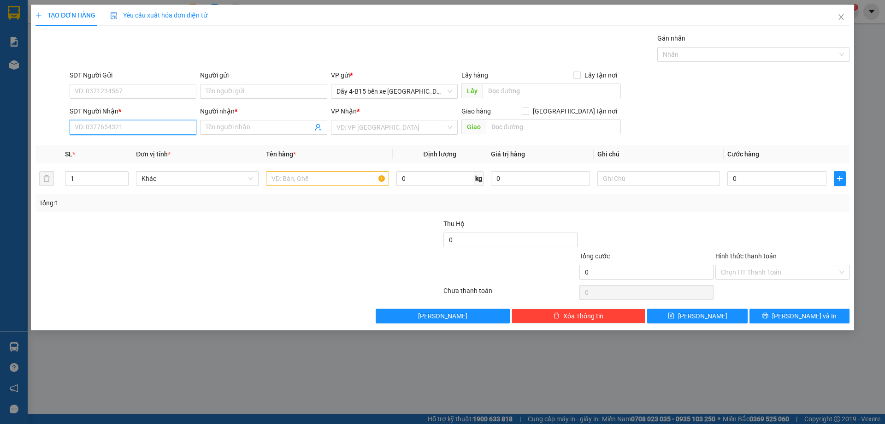
click at [127, 129] on input "SĐT Người Nhận *" at bounding box center [133, 127] width 127 height 15
click at [117, 127] on input "SĐT Người Nhận *" at bounding box center [133, 127] width 127 height 15
click at [121, 146] on div "0984117719 - VINH" at bounding box center [133, 146] width 116 height 10
click at [286, 181] on input "text" at bounding box center [327, 178] width 123 height 15
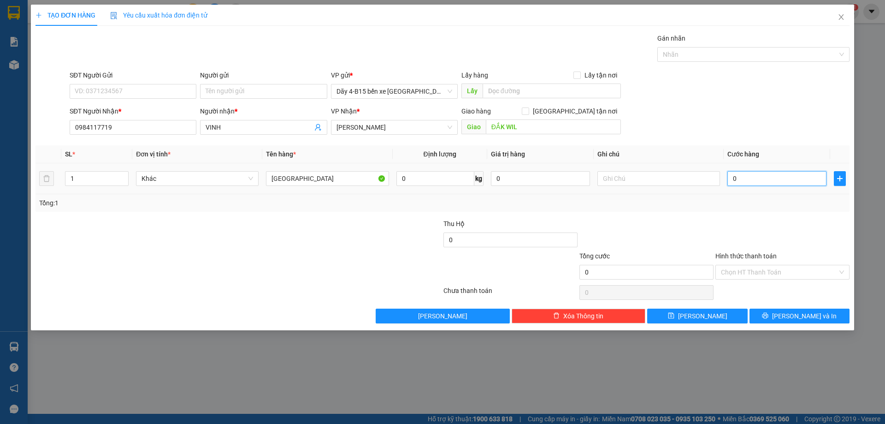
click at [761, 174] on input "0" at bounding box center [777, 178] width 99 height 15
click at [760, 256] on label "Hình thức thanh toán" at bounding box center [746, 255] width 61 height 7
click at [760, 265] on input "Hình thức thanh toán" at bounding box center [779, 272] width 117 height 14
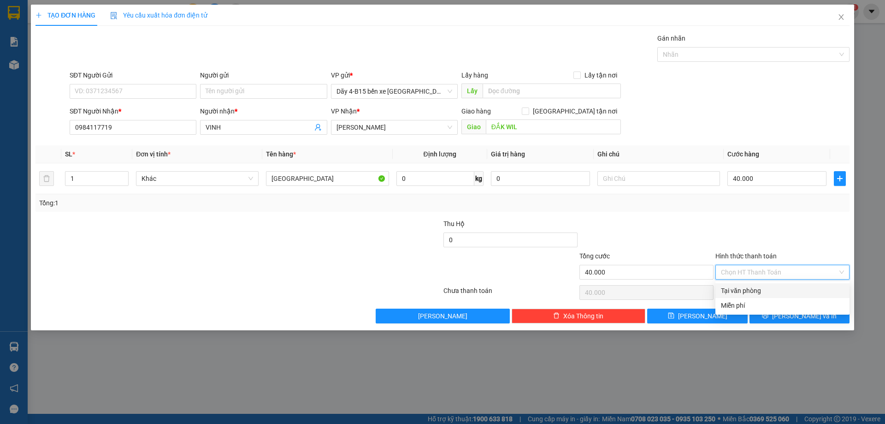
click at [757, 289] on div "Tại văn phòng" at bounding box center [782, 290] width 123 height 10
click at [761, 318] on button "[PERSON_NAME] và In" at bounding box center [800, 316] width 100 height 15
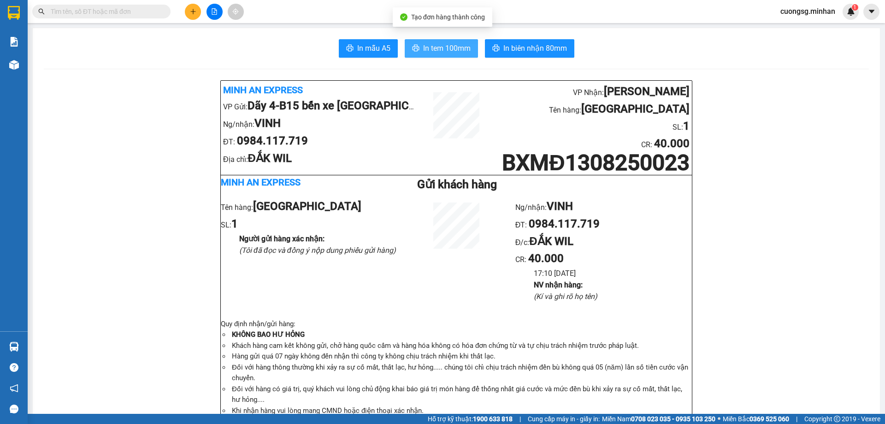
click at [434, 45] on span "In tem 100mm" at bounding box center [446, 48] width 47 height 12
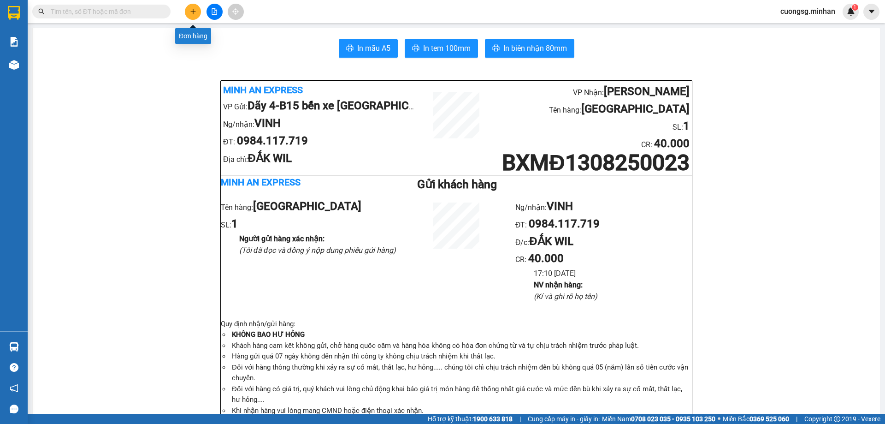
click at [190, 10] on icon "plus" at bounding box center [193, 11] width 6 height 6
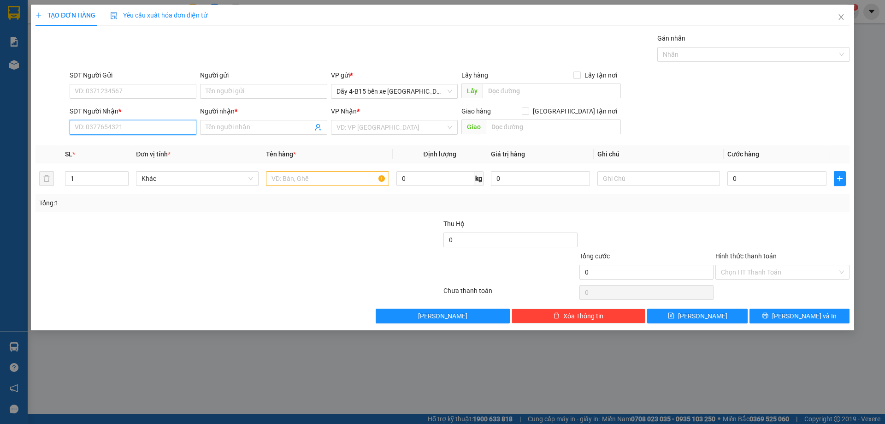
click at [99, 125] on input "SĐT Người Nhận *" at bounding box center [133, 127] width 127 height 15
click at [83, 144] on div "0399316734 - EAPO" at bounding box center [133, 146] width 116 height 10
click at [283, 179] on input "text" at bounding box center [327, 178] width 123 height 15
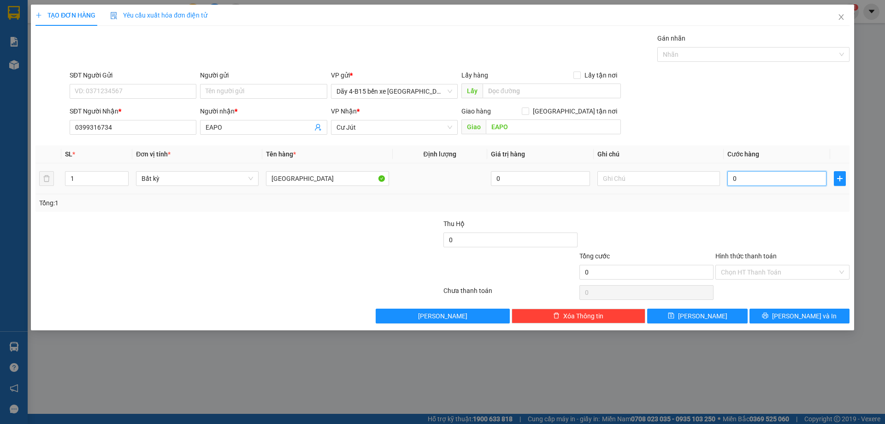
click at [748, 180] on input "0" at bounding box center [777, 178] width 99 height 15
click at [751, 255] on label "Hình thức thanh toán" at bounding box center [746, 255] width 61 height 7
click at [751, 265] on input "Hình thức thanh toán" at bounding box center [779, 272] width 117 height 14
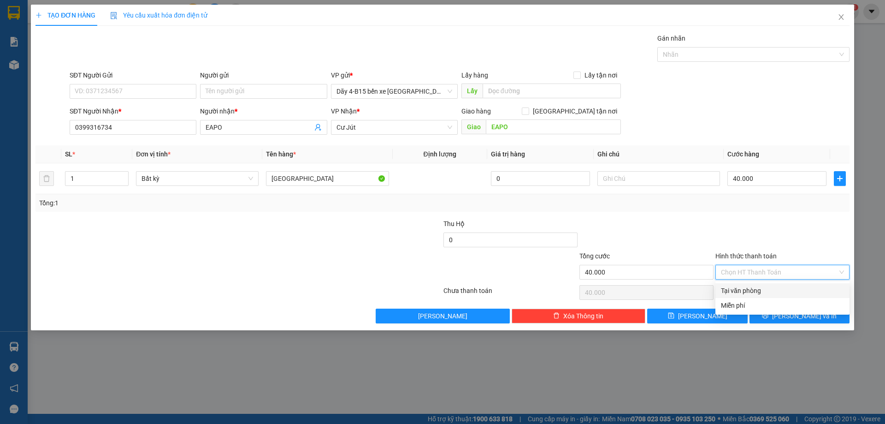
click at [747, 286] on div "Tại văn phòng" at bounding box center [782, 290] width 123 height 10
click at [789, 316] on button "[PERSON_NAME] và In" at bounding box center [800, 316] width 100 height 15
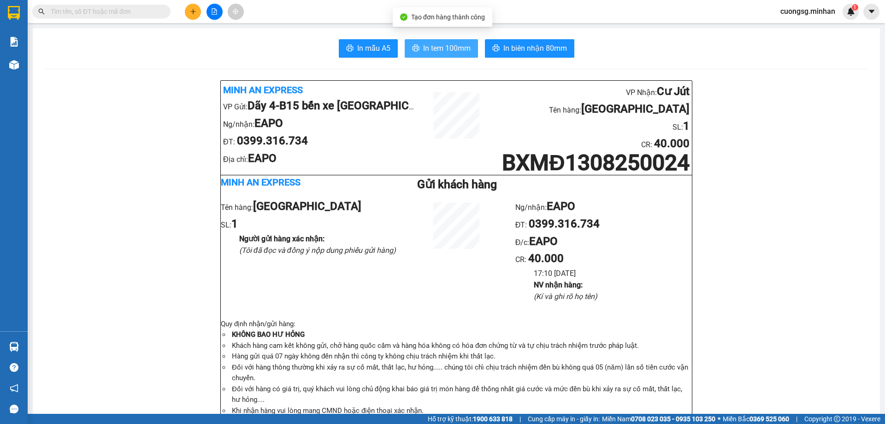
click at [436, 48] on span "In tem 100mm" at bounding box center [446, 48] width 47 height 12
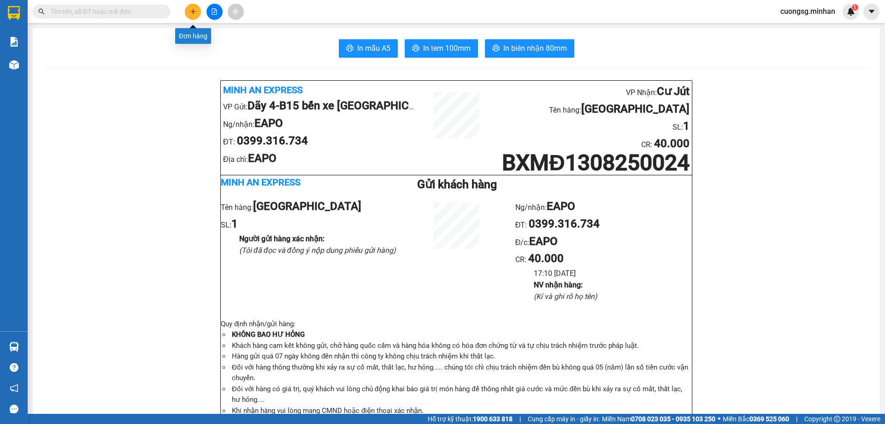
click at [197, 11] on button at bounding box center [193, 12] width 16 height 16
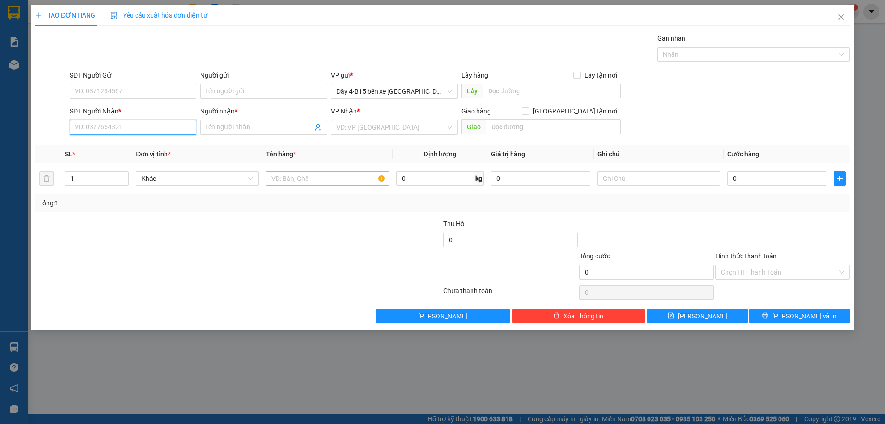
click at [101, 130] on input "SĐT Người Nhận *" at bounding box center [133, 127] width 127 height 15
click at [94, 124] on input "SĐT Người Nhận *" at bounding box center [133, 127] width 127 height 15
click at [145, 145] on div "0396687675 - HIỀN" at bounding box center [133, 146] width 116 height 10
click at [755, 178] on input "0" at bounding box center [777, 178] width 99 height 15
click at [290, 177] on input "text" at bounding box center [327, 178] width 123 height 15
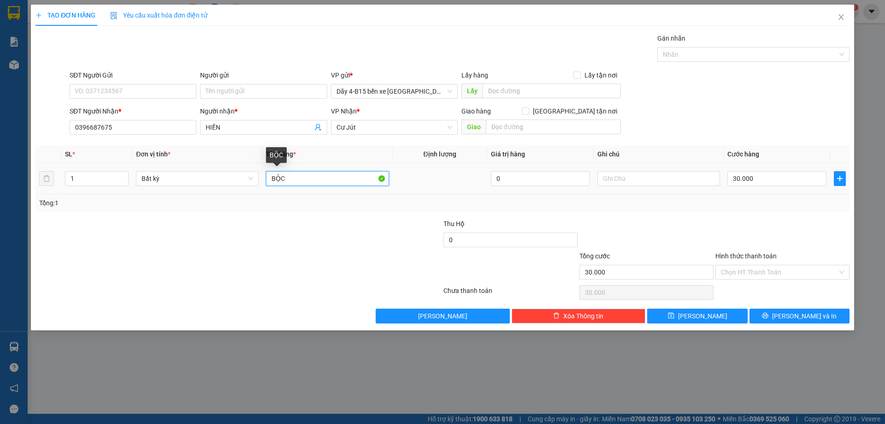
click at [299, 177] on input "BỘC" at bounding box center [327, 178] width 123 height 15
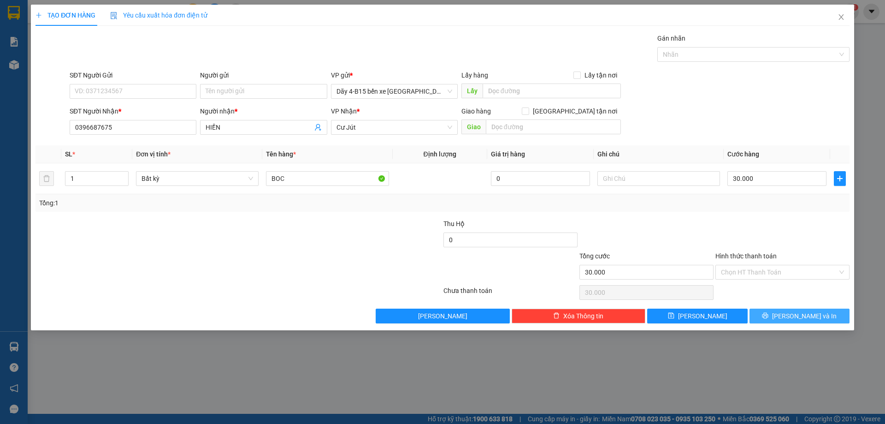
click at [772, 312] on button "[PERSON_NAME] và In" at bounding box center [800, 316] width 100 height 15
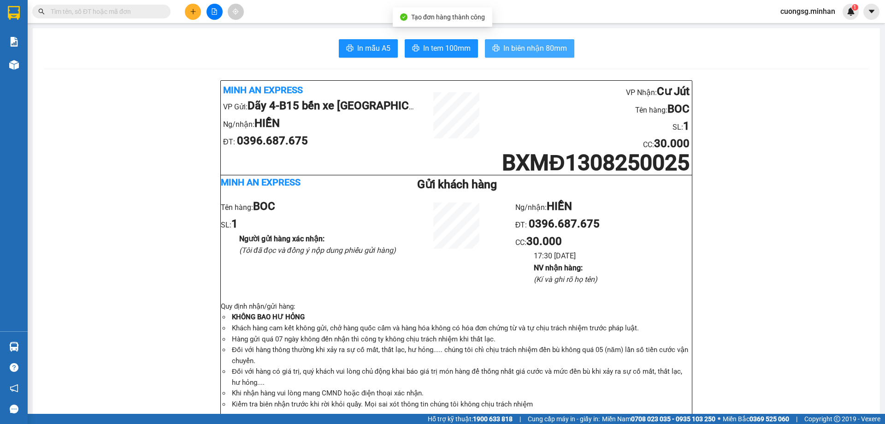
click at [530, 47] on span "In biên nhận 80mm" at bounding box center [536, 48] width 64 height 12
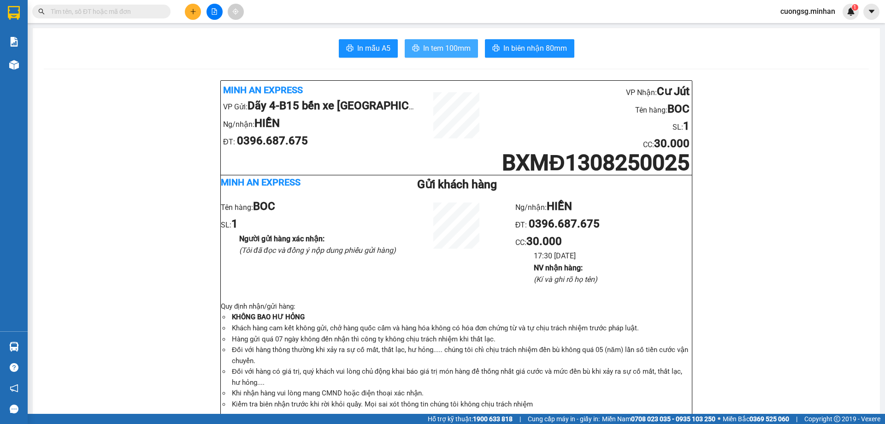
click at [441, 41] on button "In tem 100mm" at bounding box center [441, 48] width 73 height 18
click at [195, 12] on icon "plus" at bounding box center [193, 11] width 6 height 6
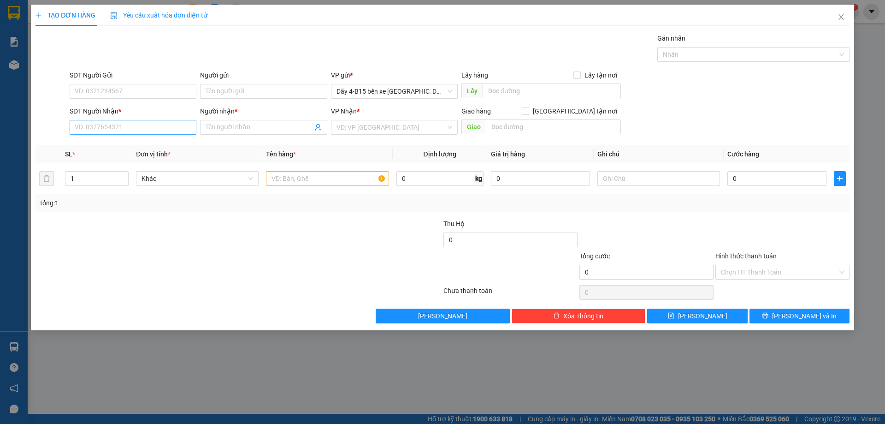
click at [119, 120] on div "SĐT Người Nhận * VD: 0377654321" at bounding box center [133, 122] width 127 height 32
click at [104, 128] on input "SĐT Người Nhận *" at bounding box center [133, 127] width 127 height 15
click at [112, 148] on div "0938939798 - HÀ" at bounding box center [133, 146] width 116 height 10
click at [285, 179] on input "text" at bounding box center [327, 178] width 123 height 15
click at [747, 177] on input "0" at bounding box center [777, 178] width 99 height 15
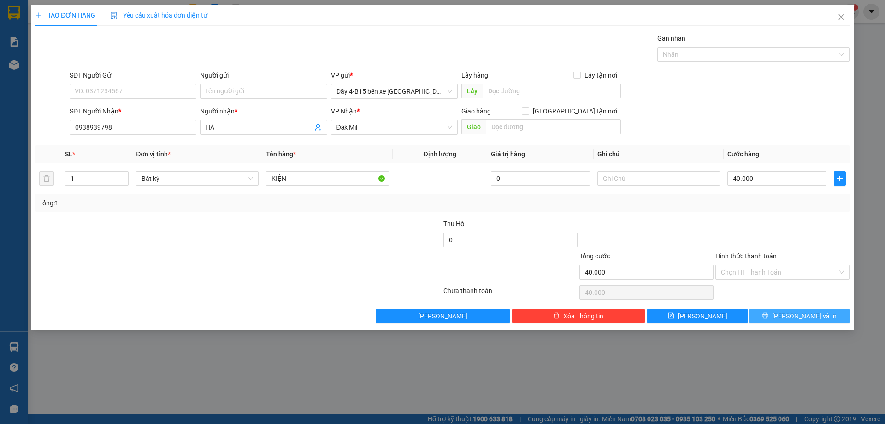
click at [807, 312] on span "[PERSON_NAME] và In" at bounding box center [804, 316] width 65 height 10
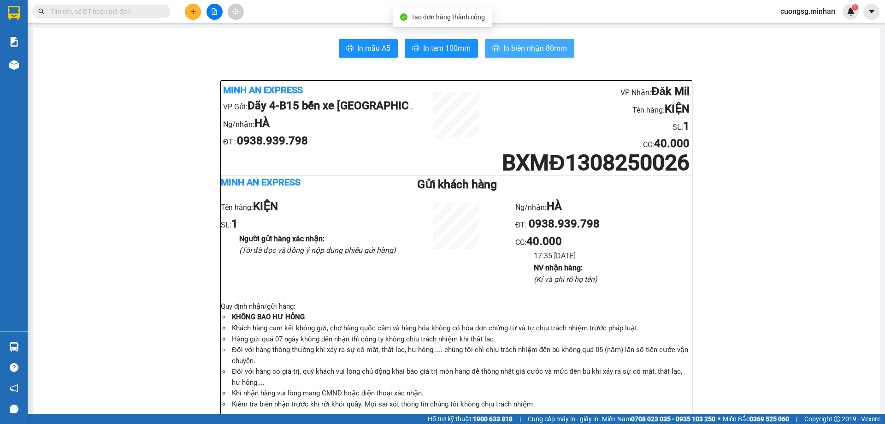
click at [524, 45] on span "In biên nhận 80mm" at bounding box center [536, 48] width 64 height 12
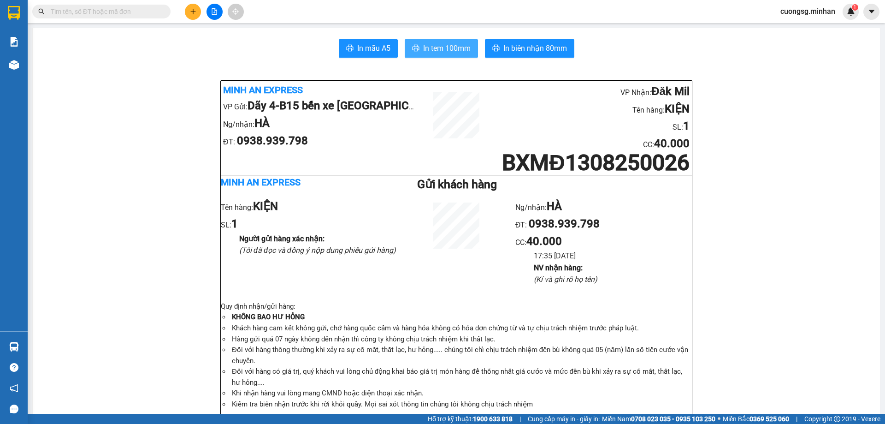
click at [459, 47] on span "In tem 100mm" at bounding box center [446, 48] width 47 height 12
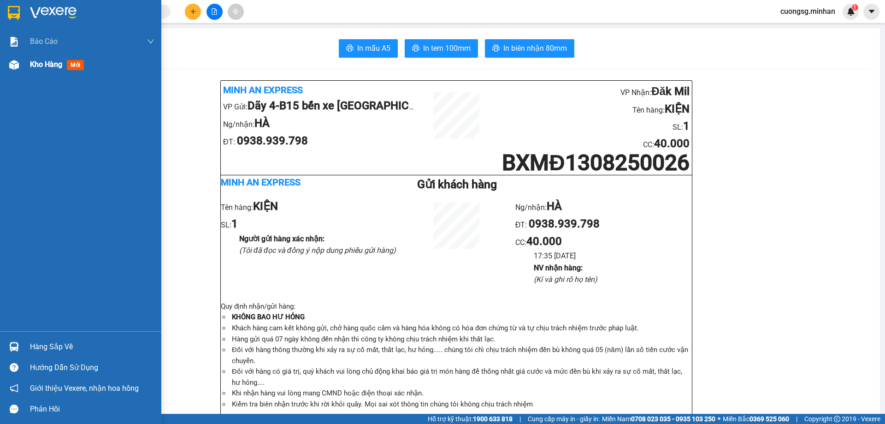
click at [13, 65] on img at bounding box center [14, 65] width 10 height 10
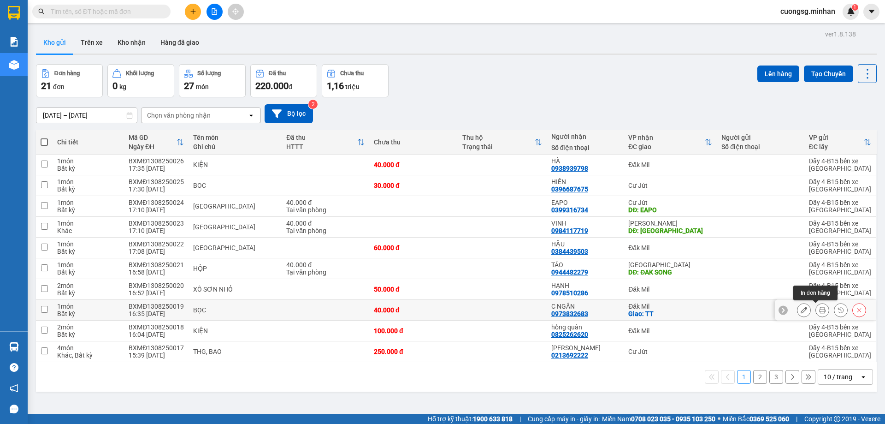
click at [816, 311] on button at bounding box center [822, 310] width 13 height 16
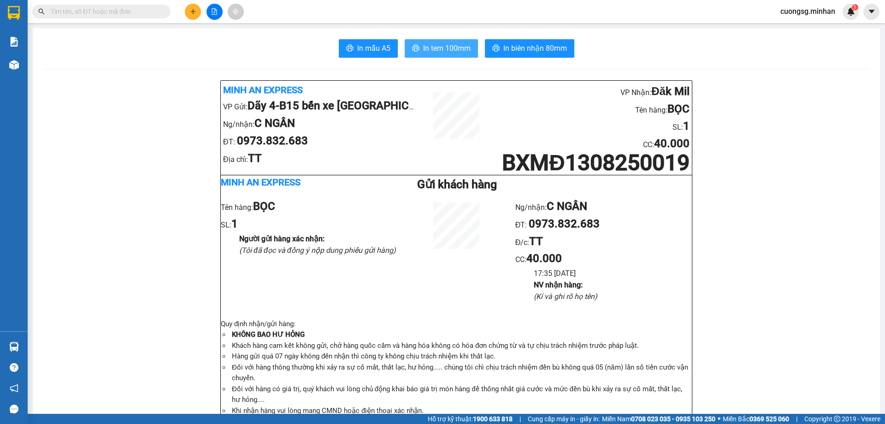
click at [428, 45] on span "In tem 100mm" at bounding box center [446, 48] width 47 height 12
click at [191, 12] on icon "plus" at bounding box center [193, 11] width 6 height 6
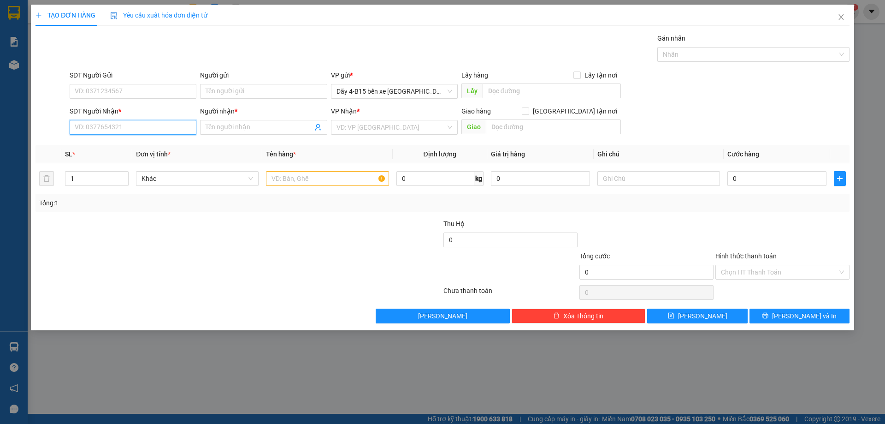
click at [121, 127] on input "SĐT Người Nhận *" at bounding box center [133, 127] width 127 height 15
click at [123, 145] on div "0905462626 - NK XUÂN ANH" at bounding box center [133, 146] width 116 height 10
click at [298, 177] on input "text" at bounding box center [327, 178] width 123 height 15
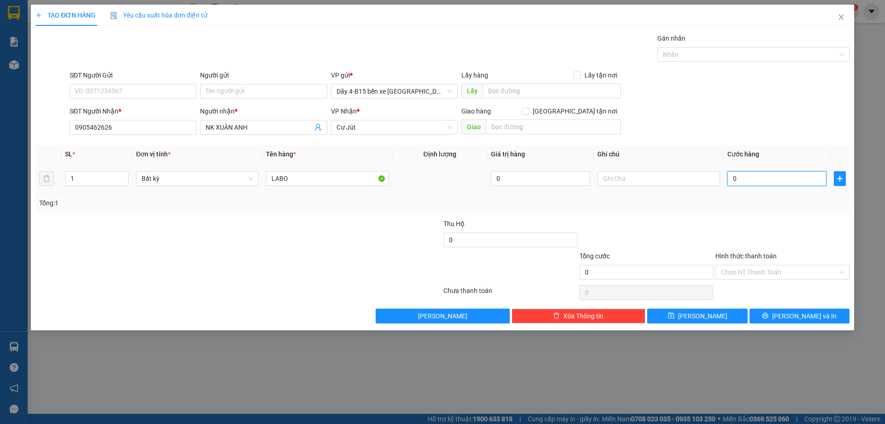
click at [756, 173] on input "0" at bounding box center [777, 178] width 99 height 15
click at [748, 256] on label "Hình thức thanh toán" at bounding box center [746, 255] width 61 height 7
click at [748, 265] on input "Hình thức thanh toán" at bounding box center [779, 272] width 117 height 14
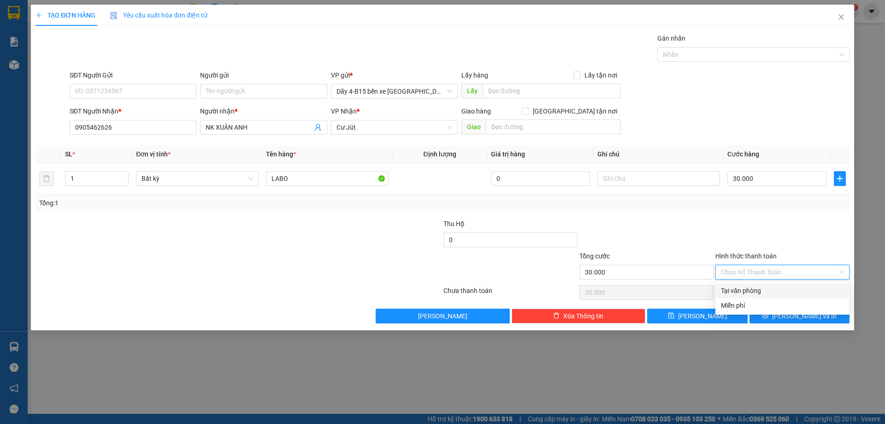
click at [759, 291] on div "Tại văn phòng" at bounding box center [782, 290] width 123 height 10
click at [786, 320] on button "[PERSON_NAME] và In" at bounding box center [800, 316] width 100 height 15
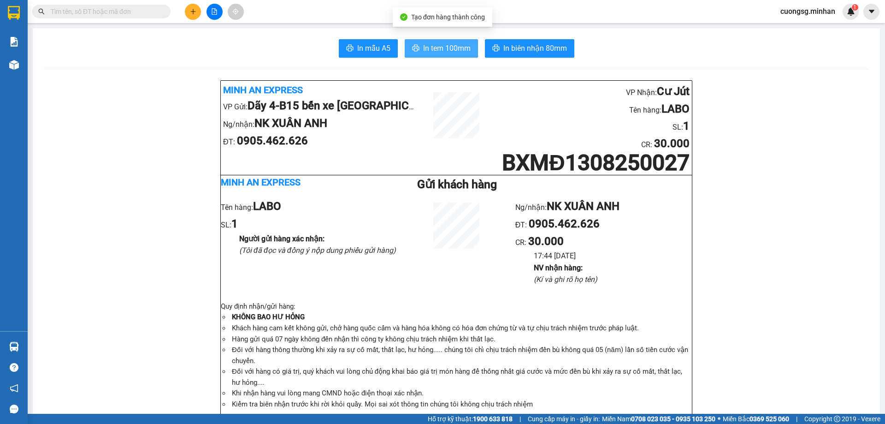
click at [452, 47] on span "In tem 100mm" at bounding box center [446, 48] width 47 height 12
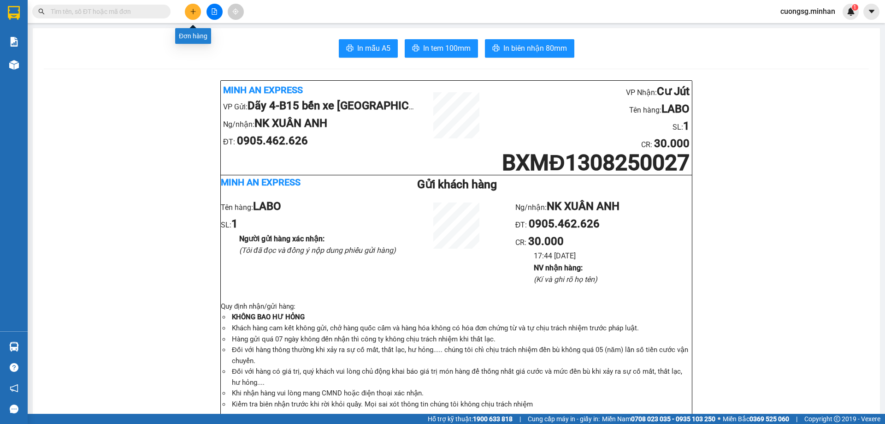
click at [193, 10] on icon "plus" at bounding box center [193, 11] width 0 height 5
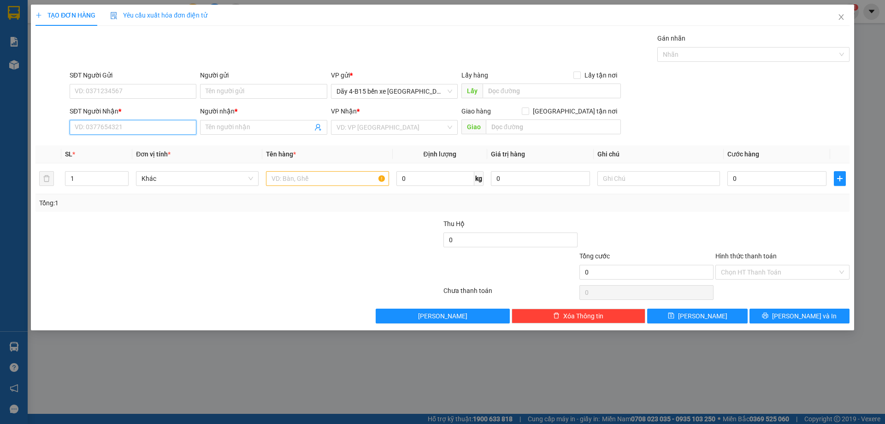
click at [89, 124] on input "SĐT Người Nhận *" at bounding box center [133, 127] width 127 height 15
click at [134, 143] on div "0965664268 - A HÙNG" at bounding box center [133, 146] width 116 height 10
click at [324, 182] on input "text" at bounding box center [327, 178] width 123 height 15
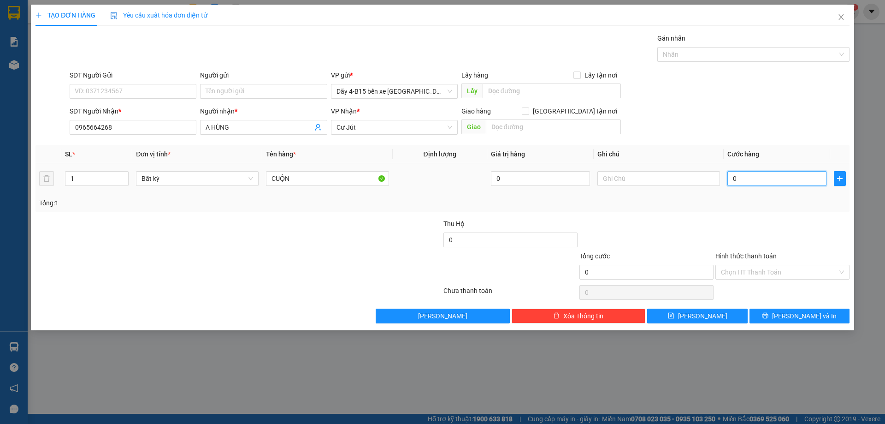
click at [763, 180] on input "0" at bounding box center [777, 178] width 99 height 15
click at [771, 312] on button "[PERSON_NAME] và In" at bounding box center [800, 316] width 100 height 15
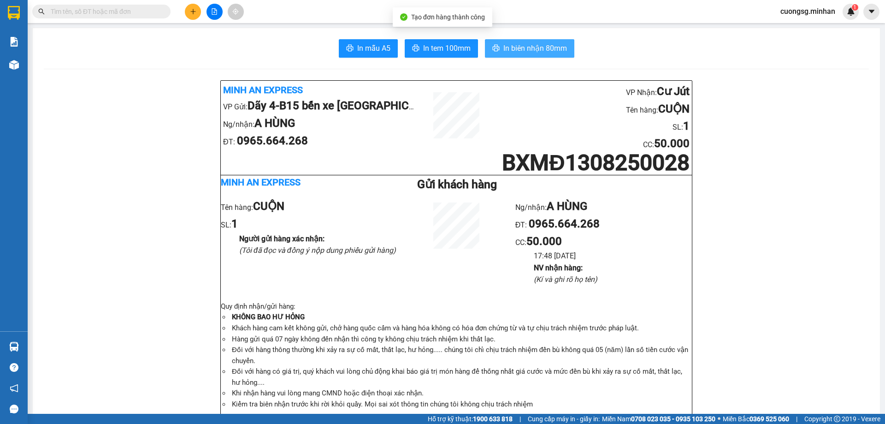
click at [543, 43] on span "In biên nhận 80mm" at bounding box center [536, 48] width 64 height 12
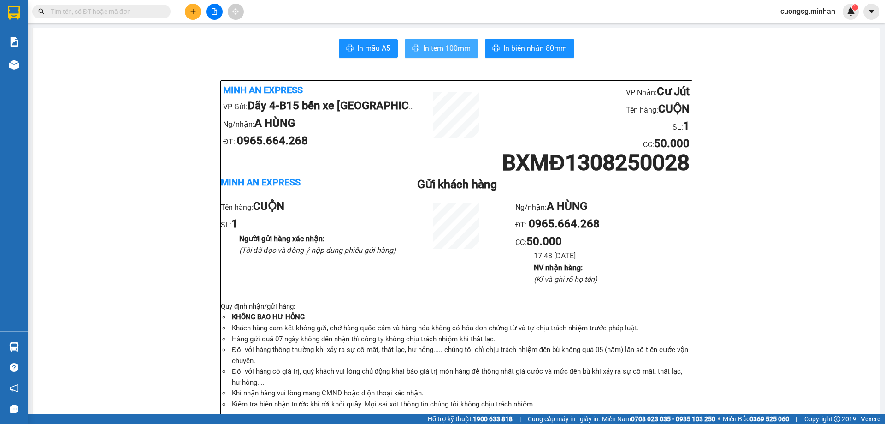
click at [452, 39] on button "In tem 100mm" at bounding box center [441, 48] width 73 height 18
click at [189, 11] on button at bounding box center [193, 12] width 16 height 16
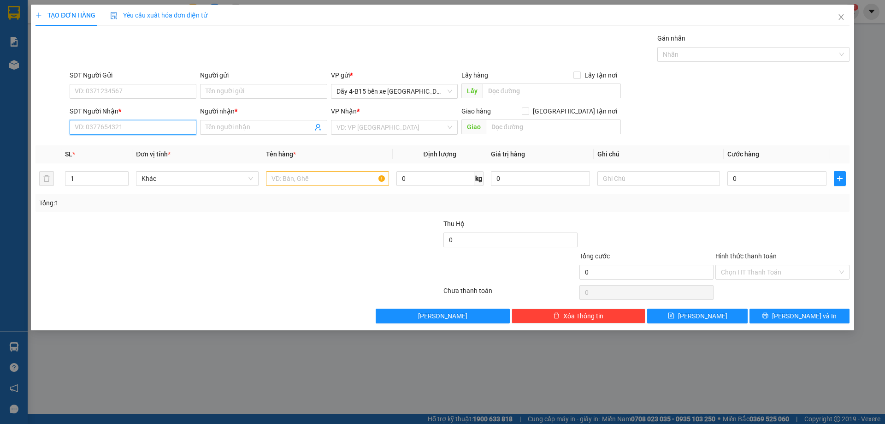
click at [94, 128] on input "SĐT Người Nhận *" at bounding box center [133, 127] width 127 height 15
click at [105, 139] on div "0394334105 - PK TÂM PHÚC" at bounding box center [133, 145] width 127 height 15
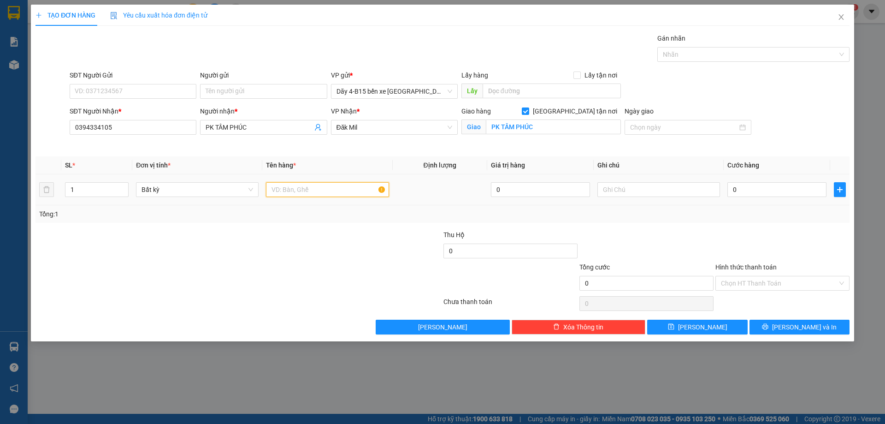
click at [297, 189] on input "text" at bounding box center [327, 189] width 123 height 15
click at [746, 189] on input "0" at bounding box center [777, 189] width 99 height 15
click at [764, 271] on label "Hình thức thanh toán" at bounding box center [746, 266] width 61 height 7
click at [764, 276] on input "Hình thức thanh toán" at bounding box center [779, 283] width 117 height 14
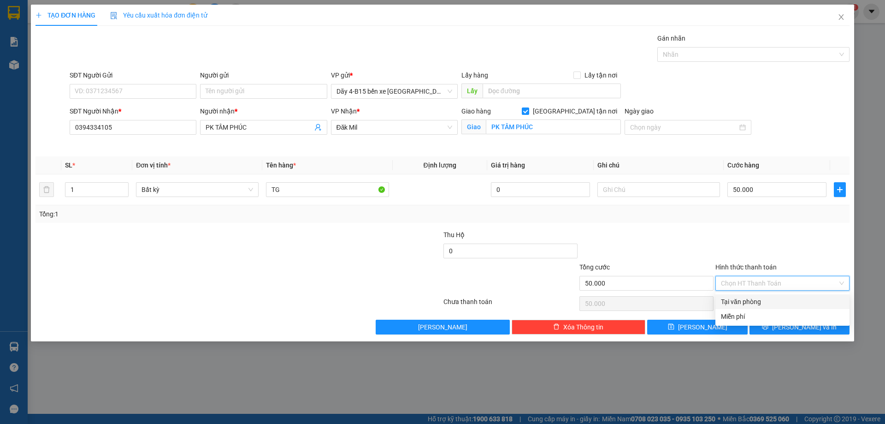
click at [727, 300] on div "Tại văn phòng" at bounding box center [782, 302] width 123 height 10
click at [741, 279] on span "Tại văn phòng" at bounding box center [782, 283] width 123 height 14
click at [777, 326] on button "[PERSON_NAME] và In" at bounding box center [800, 327] width 100 height 15
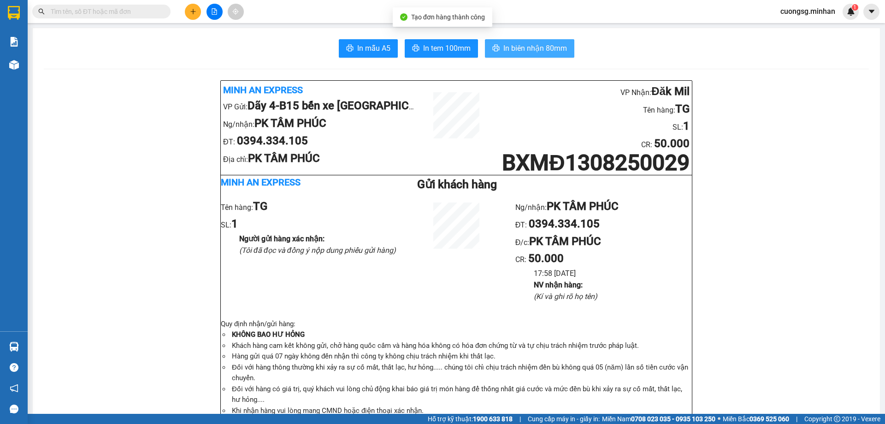
click at [507, 52] on span "In biên nhận 80mm" at bounding box center [536, 48] width 64 height 12
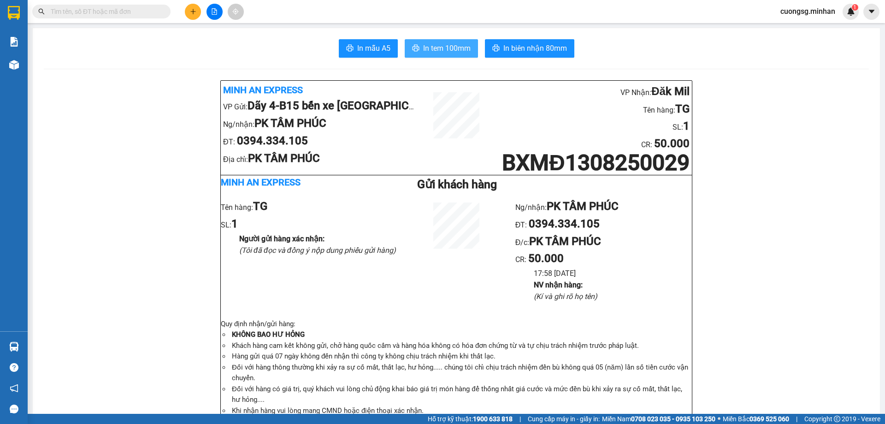
click at [441, 48] on span "In tem 100mm" at bounding box center [446, 48] width 47 height 12
click at [198, 11] on button at bounding box center [193, 12] width 16 height 16
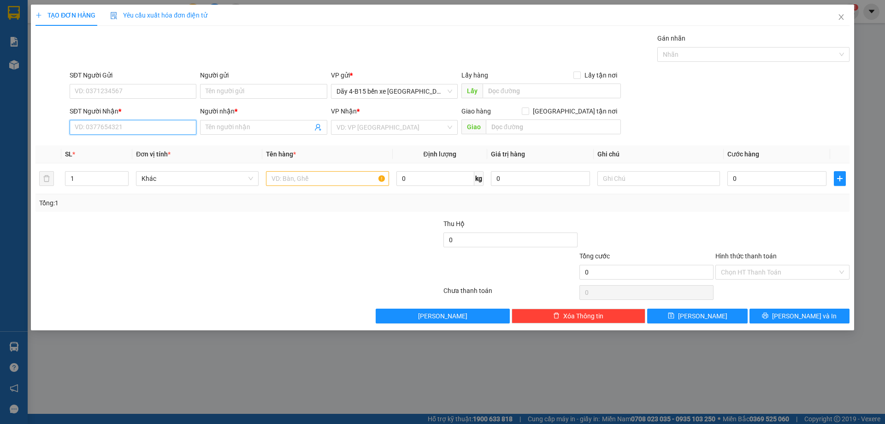
click at [118, 129] on input "SĐT Người Nhận *" at bounding box center [133, 127] width 127 height 15
click at [274, 125] on input "Người nhận *" at bounding box center [259, 127] width 107 height 10
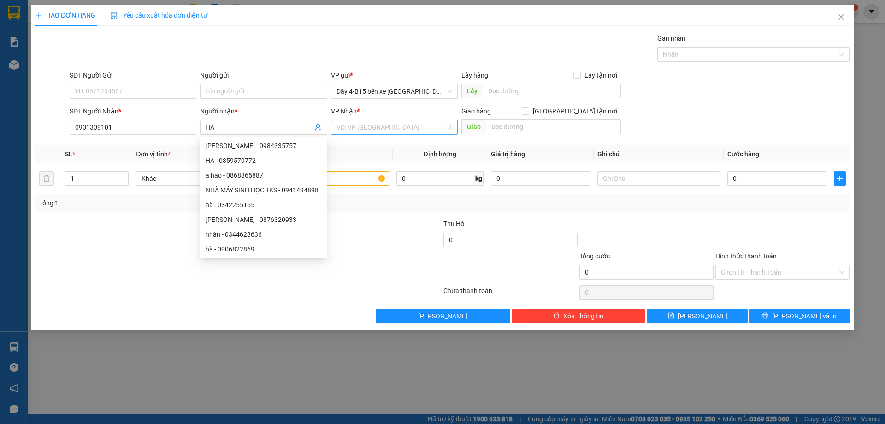
click at [386, 123] on input "search" at bounding box center [391, 127] width 109 height 14
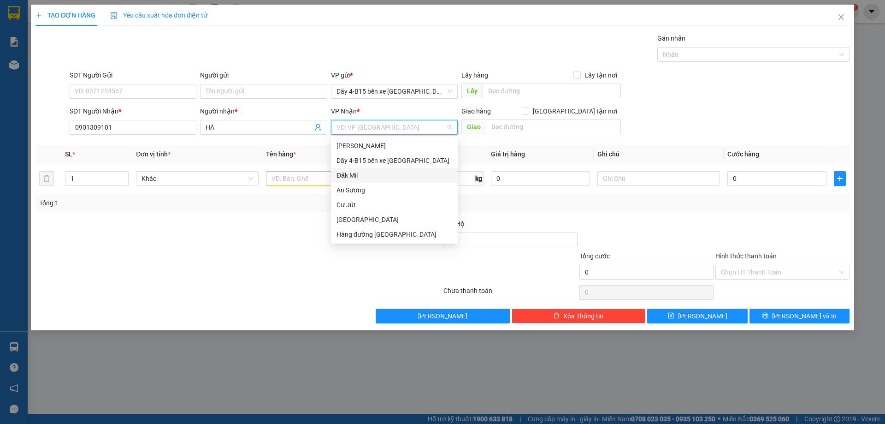
click at [368, 173] on div "Đăk Mil" at bounding box center [395, 175] width 116 height 10
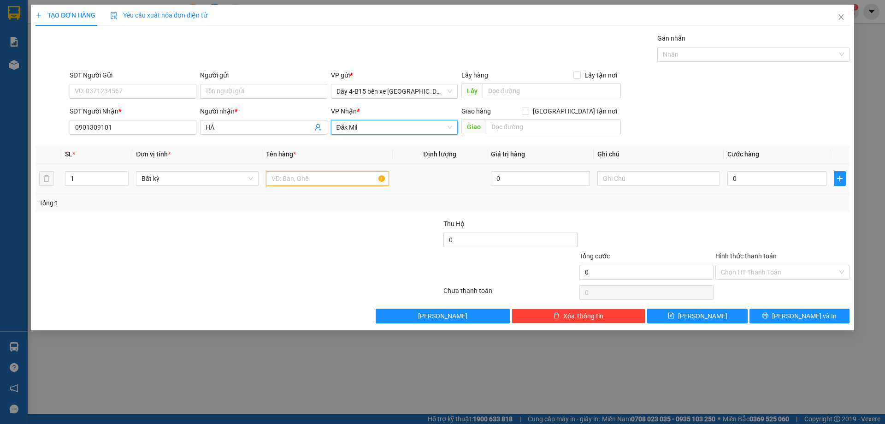
click at [299, 181] on input "text" at bounding box center [327, 178] width 123 height 15
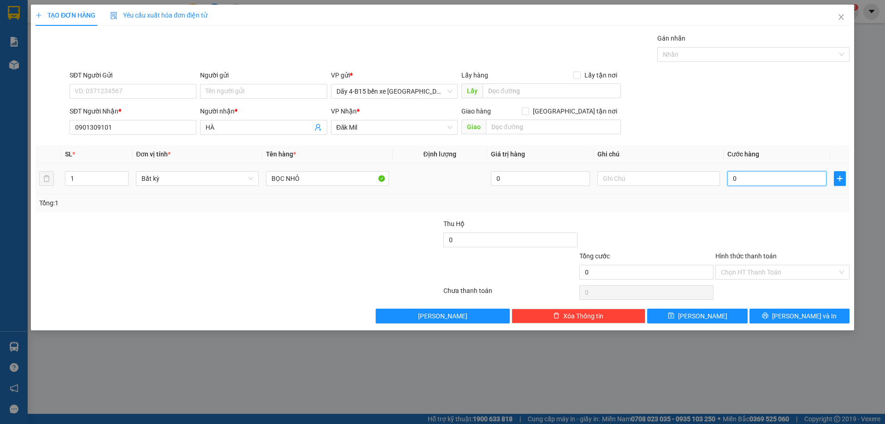
click at [750, 177] on input "0" at bounding box center [777, 178] width 99 height 15
click at [769, 315] on icon "printer" at bounding box center [765, 315] width 6 height 6
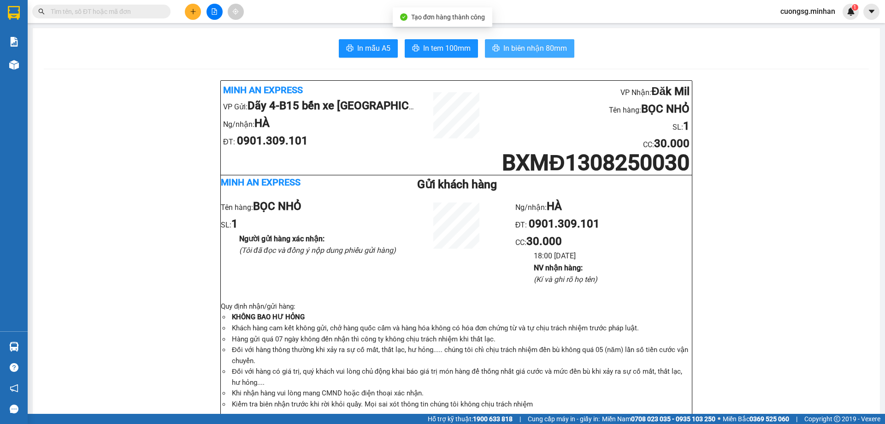
click at [524, 51] on span "In biên nhận 80mm" at bounding box center [536, 48] width 64 height 12
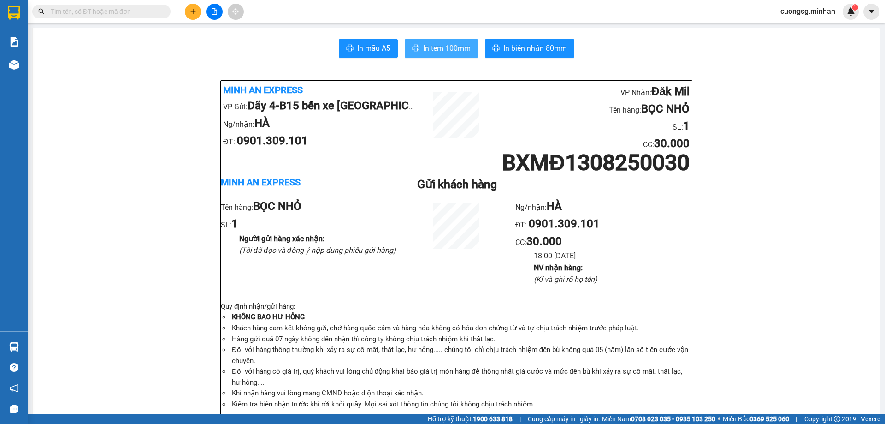
click at [428, 50] on span "In tem 100mm" at bounding box center [446, 48] width 47 height 12
click at [195, 13] on icon "plus" at bounding box center [193, 11] width 6 height 6
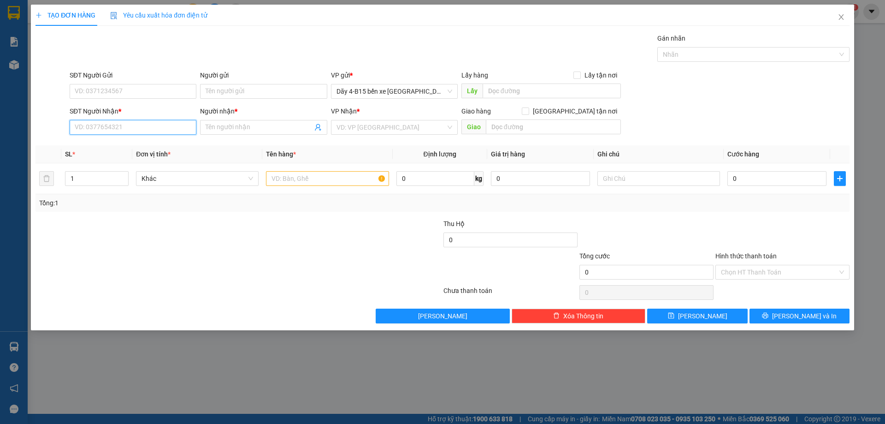
click at [134, 129] on input "SĐT Người Nhận *" at bounding box center [133, 127] width 127 height 15
click at [127, 145] on div "0826551139 - A DŨNG" at bounding box center [133, 146] width 116 height 10
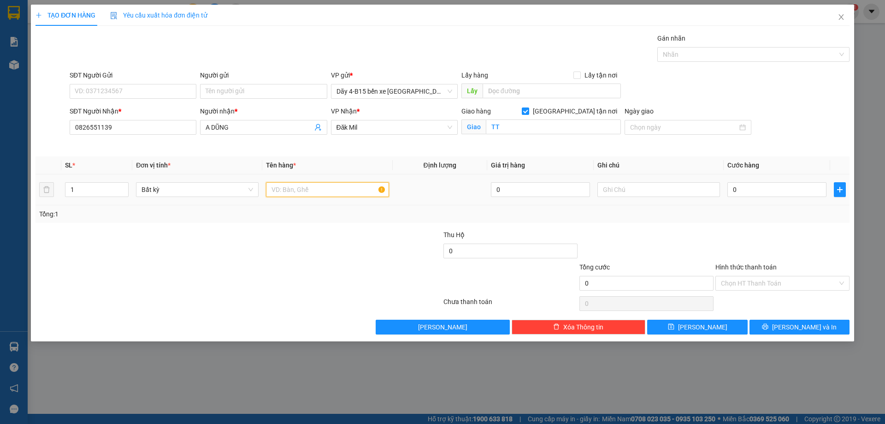
click at [273, 188] on input "text" at bounding box center [327, 189] width 123 height 15
click at [746, 191] on input "0" at bounding box center [777, 189] width 99 height 15
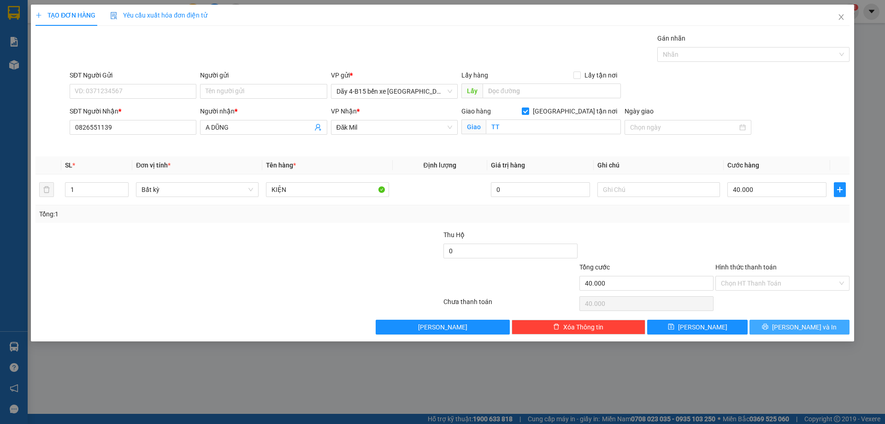
click at [772, 328] on button "[PERSON_NAME] và In" at bounding box center [800, 327] width 100 height 15
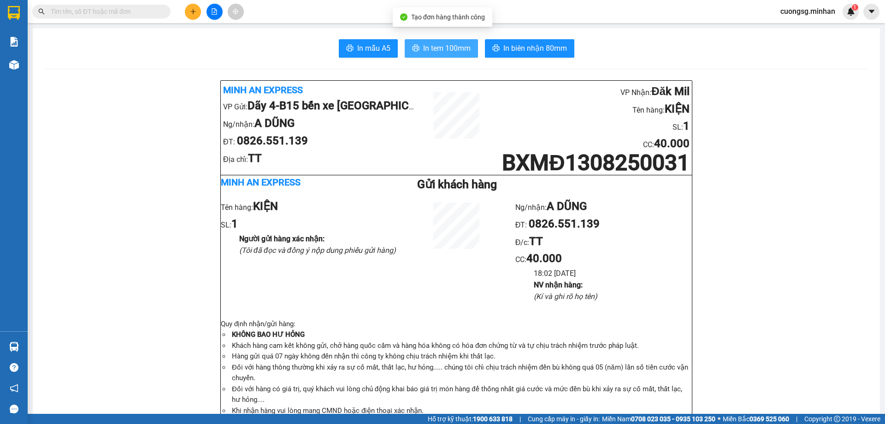
click at [451, 45] on span "In tem 100mm" at bounding box center [446, 48] width 47 height 12
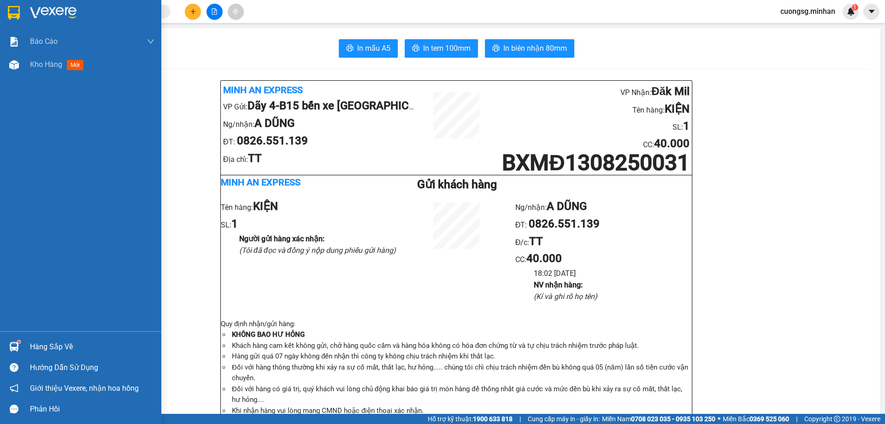
click at [12, 13] on img at bounding box center [14, 13] width 12 height 14
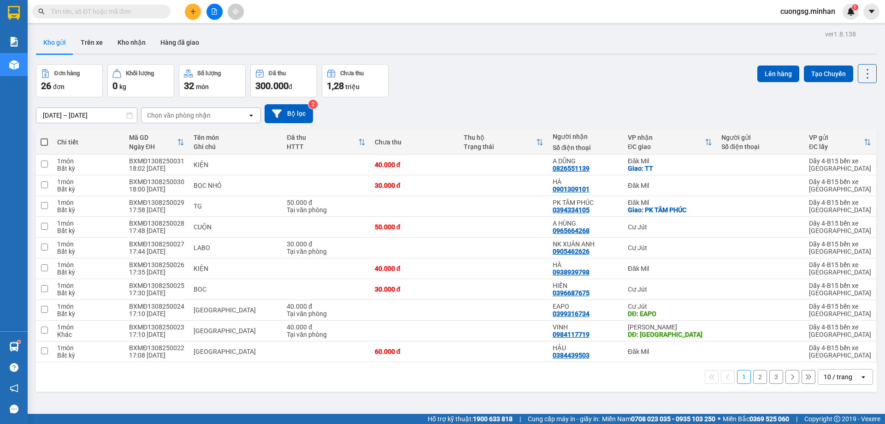
click at [837, 374] on div "10 / trang" at bounding box center [838, 376] width 29 height 9
click at [839, 354] on span "100 / trang" at bounding box center [835, 356] width 33 height 9
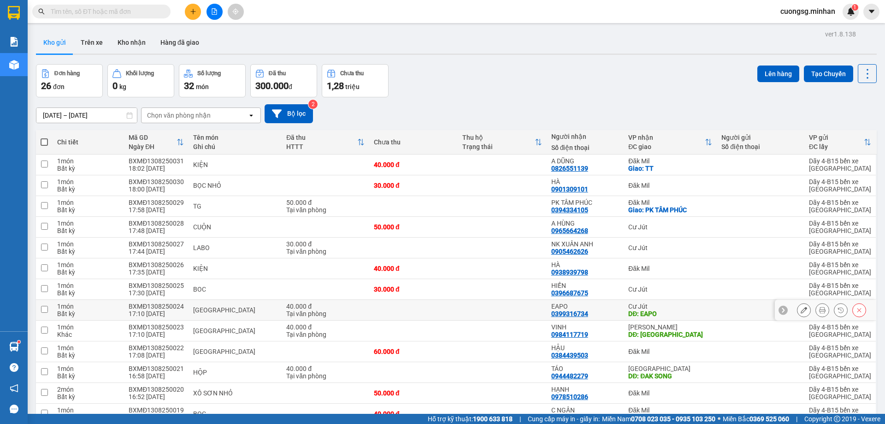
click at [801, 311] on icon at bounding box center [804, 310] width 6 height 6
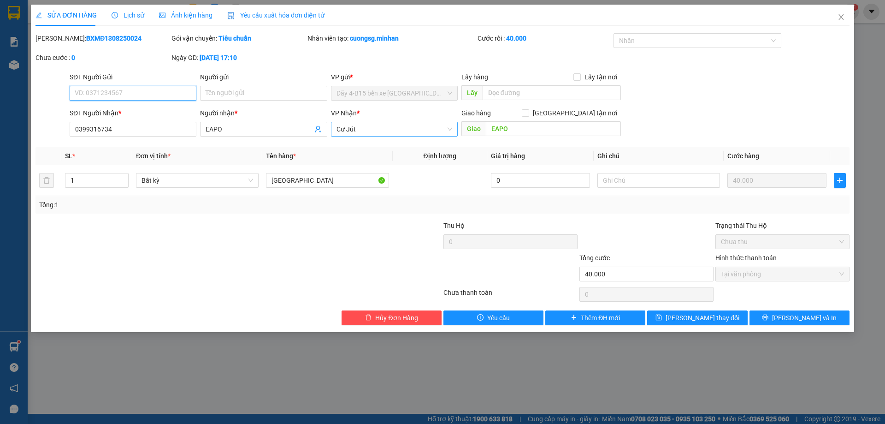
click at [394, 128] on span "Cư Jút" at bounding box center [395, 129] width 116 height 14
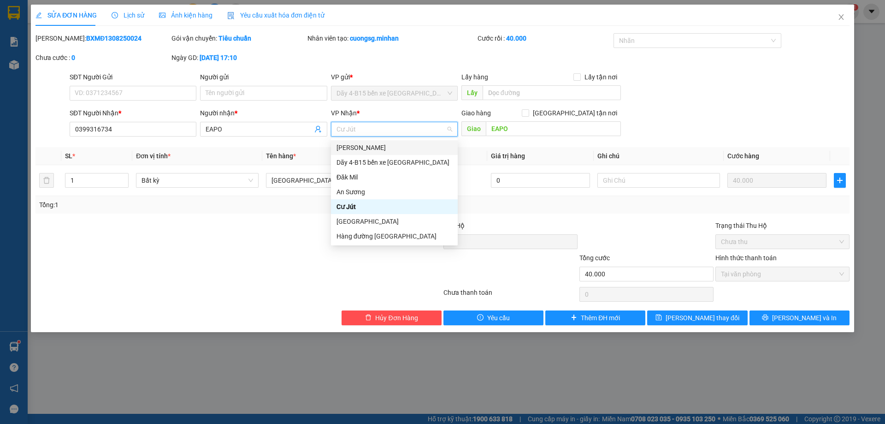
click at [377, 146] on div "[PERSON_NAME]" at bounding box center [395, 147] width 116 height 10
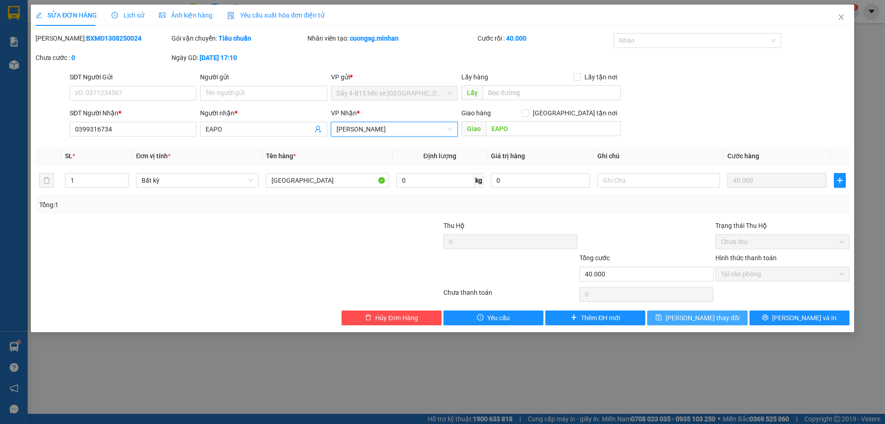
click at [695, 320] on span "Lưu thay đổi" at bounding box center [703, 318] width 74 height 10
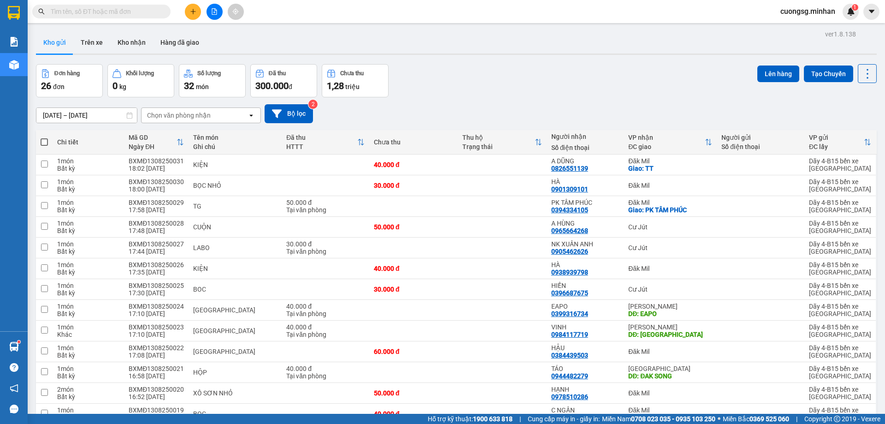
click at [216, 115] on div "Chọn văn phòng nhận" at bounding box center [195, 115] width 106 height 15
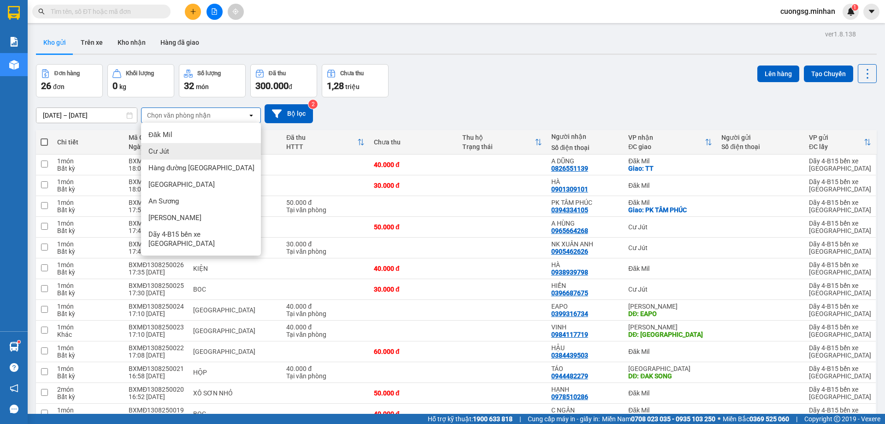
click at [171, 154] on div "Cư Jút" at bounding box center [201, 151] width 120 height 17
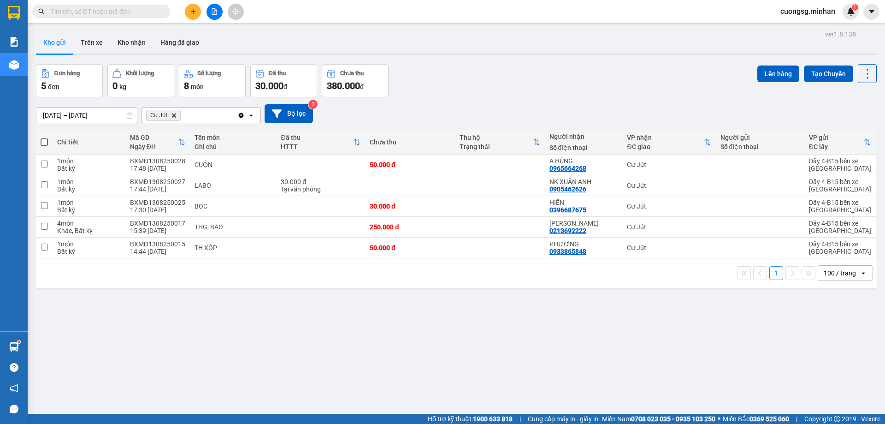
click at [43, 139] on span at bounding box center [44, 141] width 7 height 7
click at [44, 137] on input "checkbox" at bounding box center [44, 137] width 0 height 0
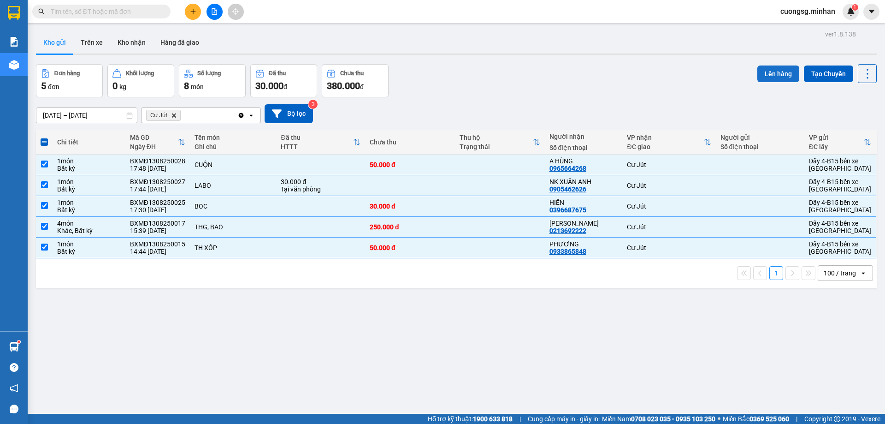
click at [769, 75] on button "Lên hàng" at bounding box center [779, 73] width 42 height 17
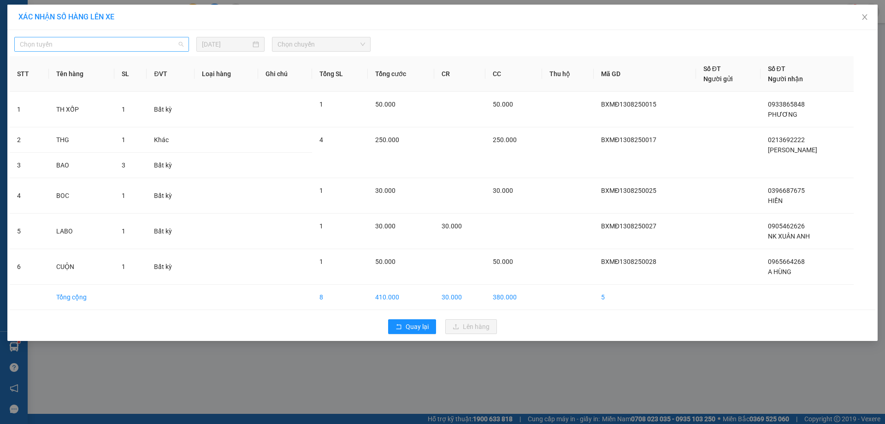
click at [160, 45] on span "Chọn tuyến" at bounding box center [102, 44] width 164 height 14
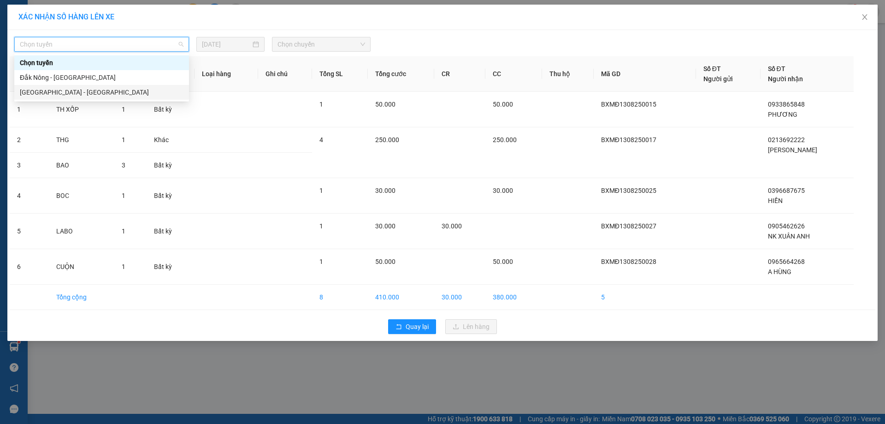
click at [90, 93] on div "Sài Gòn - Đắk Nông" at bounding box center [102, 92] width 164 height 10
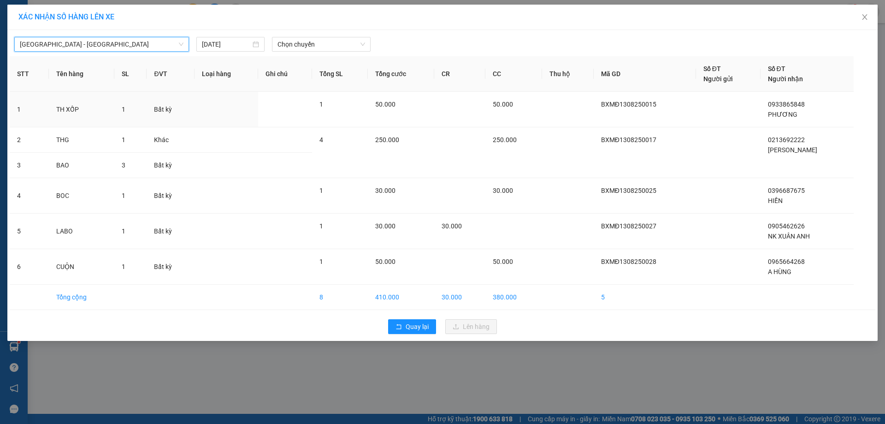
click at [310, 52] on div "Sài Gòn - Đắk Nông Sài Gòn - Đắk Nông 13/08/2025 Chọn chuyến STT Tên hàng SL ĐV…" at bounding box center [442, 185] width 871 height 311
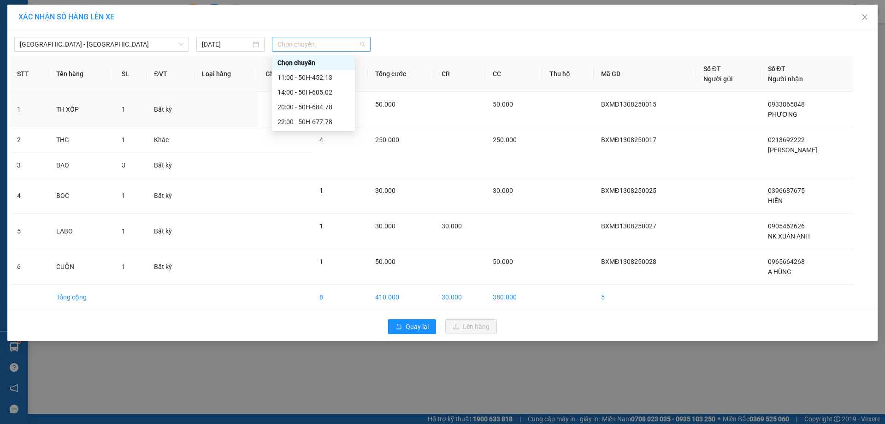
click at [310, 45] on span "Chọn chuyến" at bounding box center [322, 44] width 88 height 14
click at [308, 121] on div "22:00 - 50H-677.78" at bounding box center [314, 122] width 72 height 10
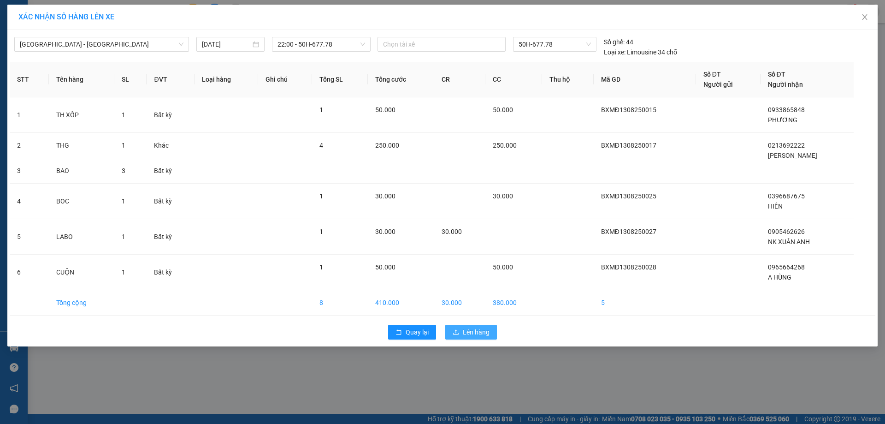
click at [474, 330] on span "Lên hàng" at bounding box center [476, 332] width 27 height 10
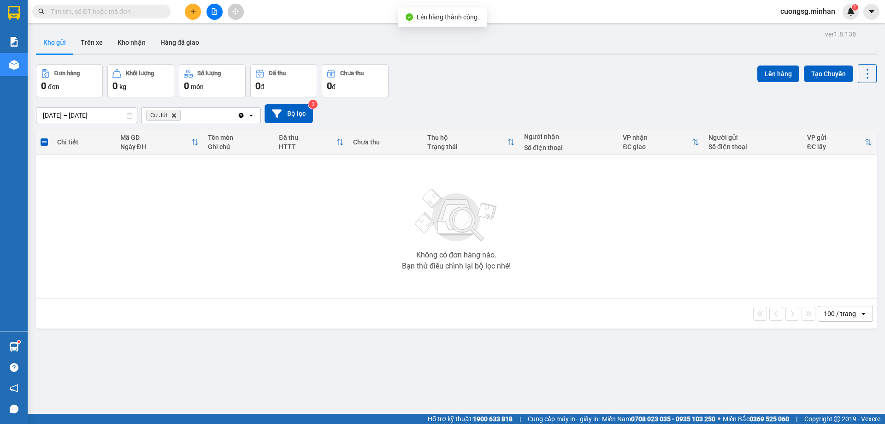
click at [174, 116] on icon "Cư Jút, close by backspace" at bounding box center [174, 115] width 4 height 4
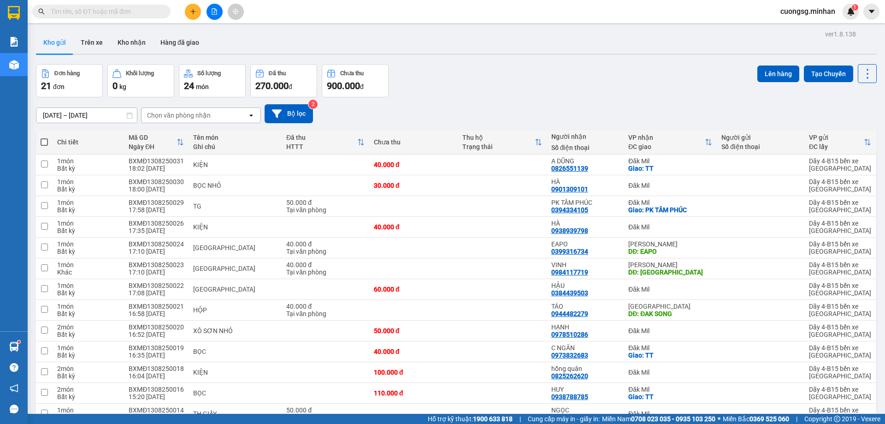
click at [43, 142] on span at bounding box center [44, 141] width 7 height 7
click at [44, 137] on input "checkbox" at bounding box center [44, 137] width 0 height 0
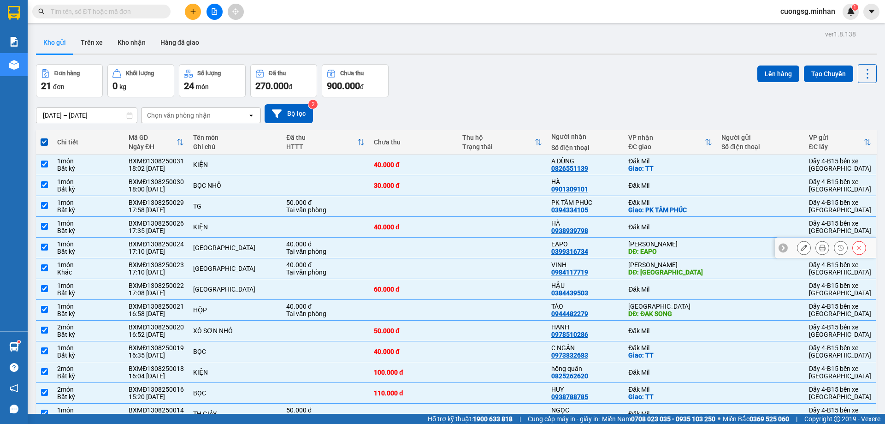
click at [45, 248] on input "checkbox" at bounding box center [44, 246] width 7 height 7
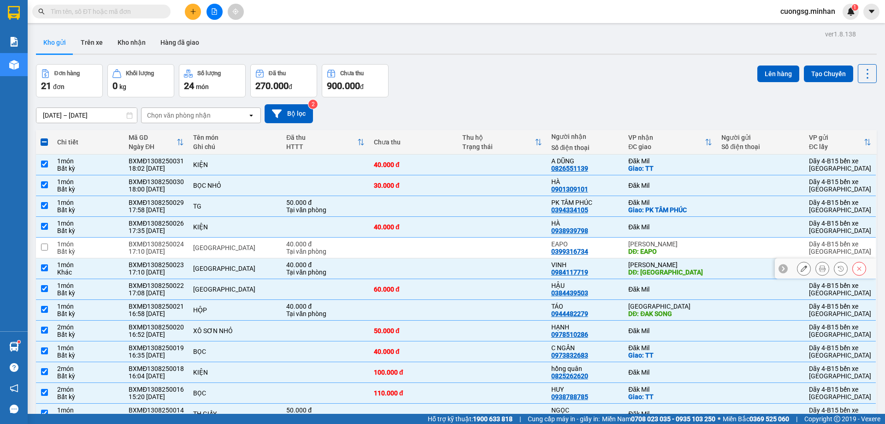
click at [43, 270] on input "checkbox" at bounding box center [44, 267] width 7 height 7
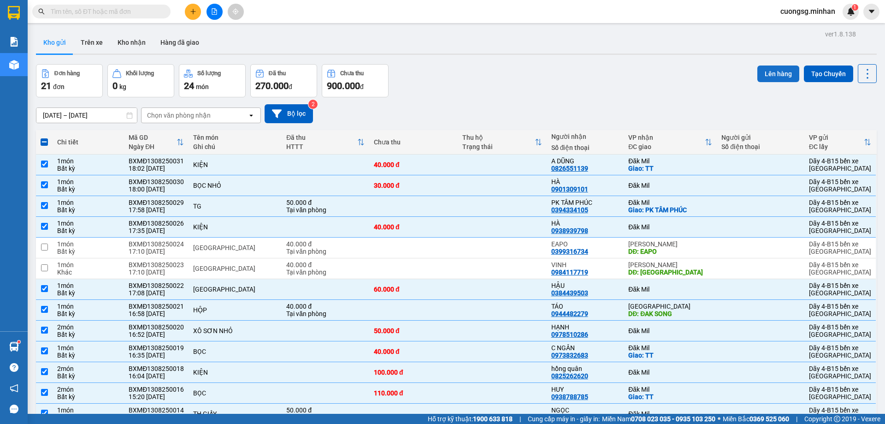
click at [770, 73] on button "Lên hàng" at bounding box center [779, 73] width 42 height 17
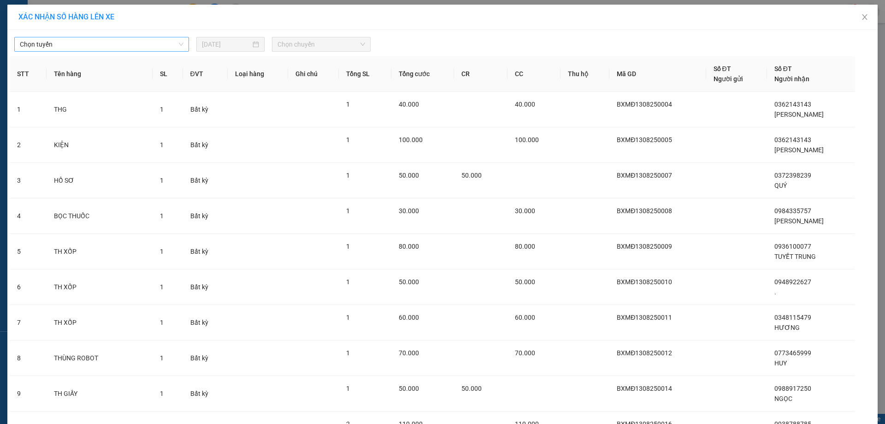
click at [126, 44] on span "Chọn tuyến" at bounding box center [102, 44] width 164 height 14
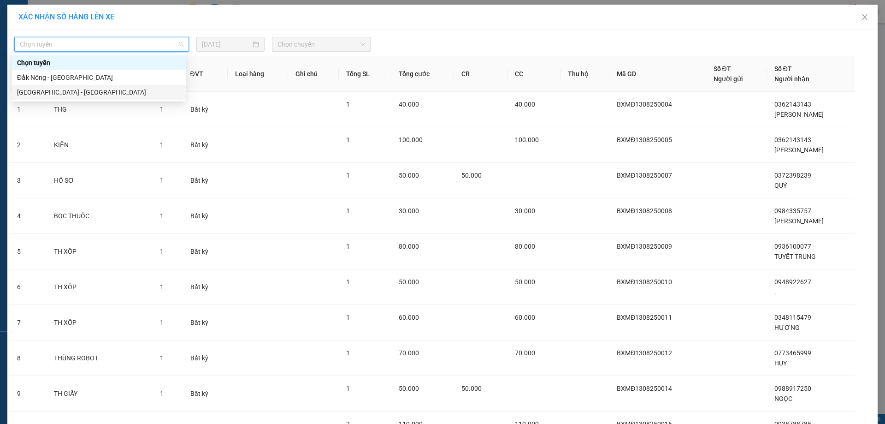
click at [83, 95] on div "Sài Gòn - Đắk Nông" at bounding box center [98, 92] width 163 height 10
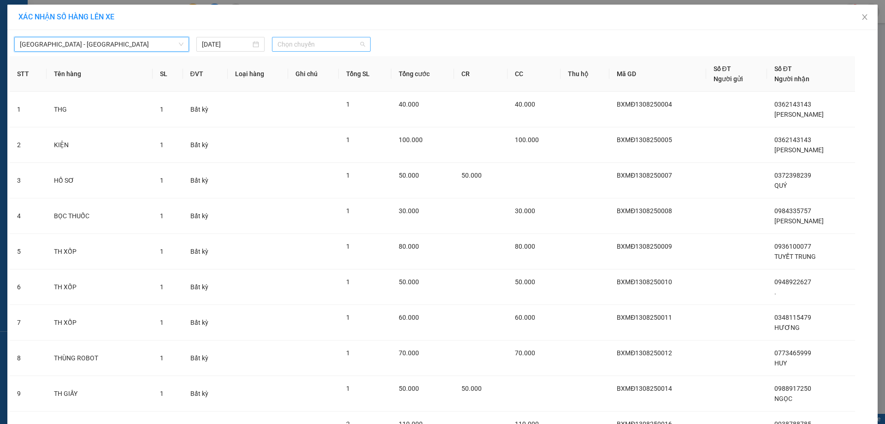
click at [312, 47] on span "Chọn chuyến" at bounding box center [322, 44] width 88 height 14
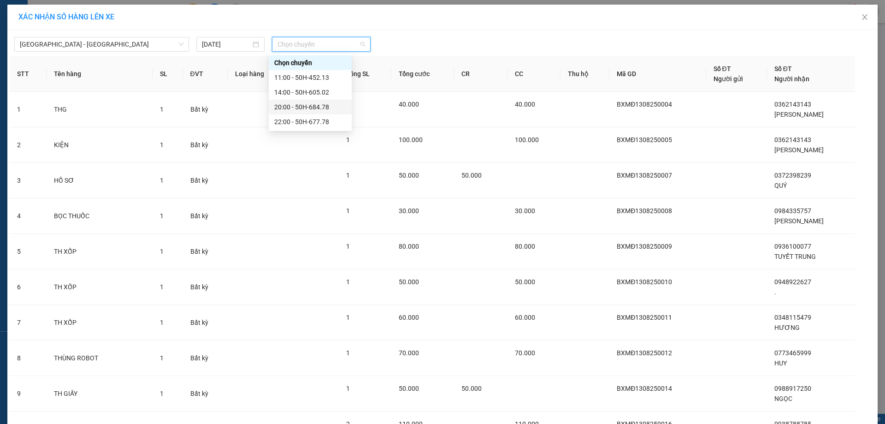
click at [320, 104] on div "20:00 - 50H-684.78" at bounding box center [310, 107] width 72 height 10
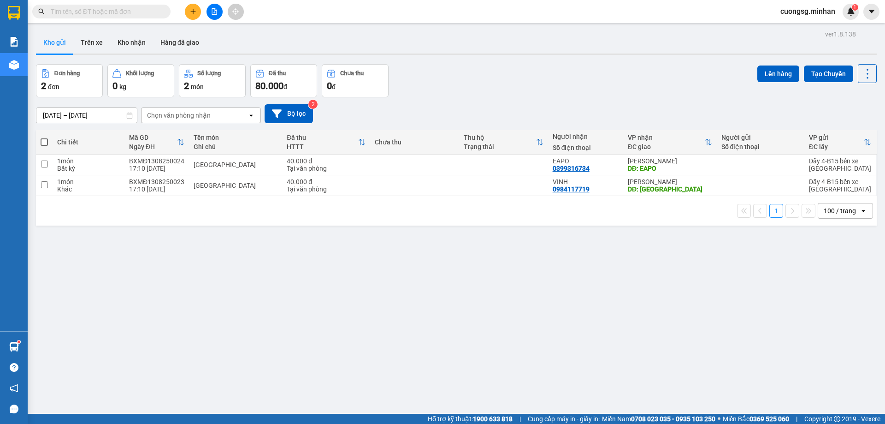
click at [44, 141] on span at bounding box center [44, 141] width 7 height 7
click at [44, 137] on input "checkbox" at bounding box center [44, 137] width 0 height 0
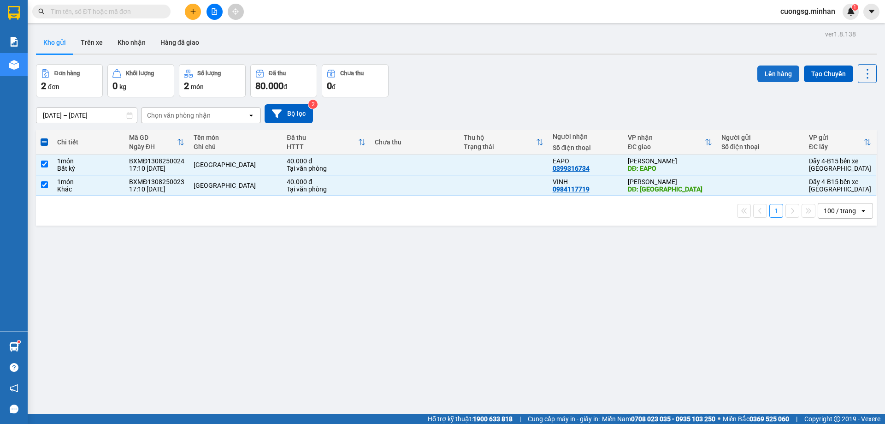
click at [767, 75] on button "Lên hàng" at bounding box center [779, 73] width 42 height 17
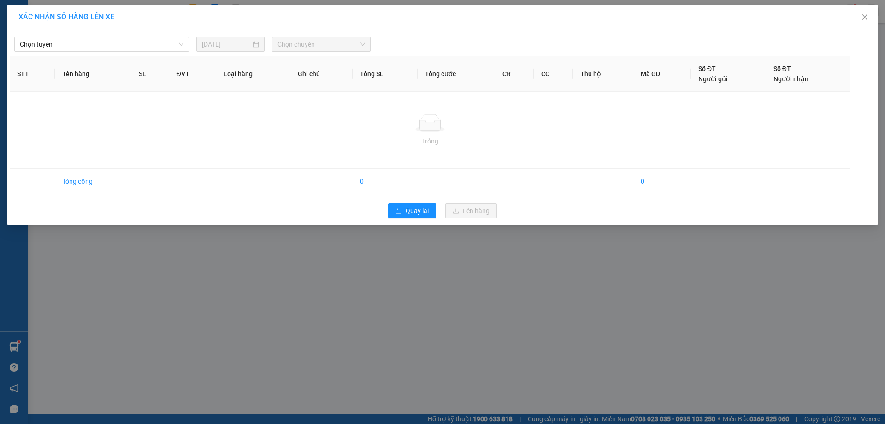
click at [83, 41] on span "Chọn tuyến" at bounding box center [102, 44] width 164 height 14
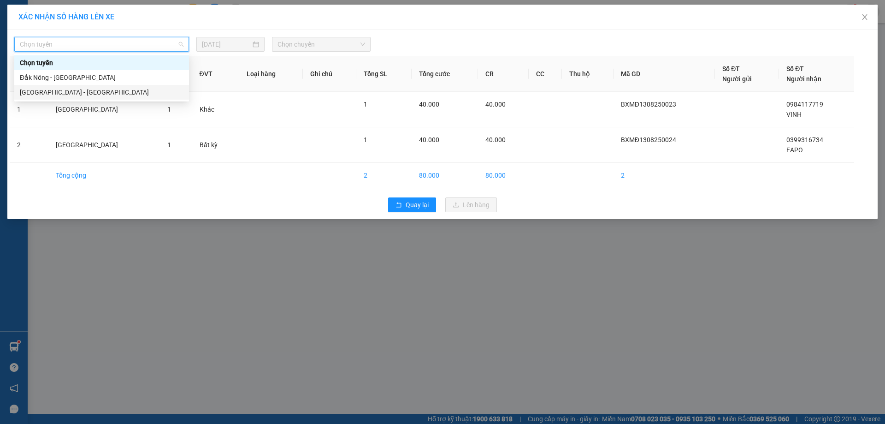
drag, startPoint x: 46, startPoint y: 92, endPoint x: 62, endPoint y: 83, distance: 18.8
click at [46, 93] on div "Sài Gòn - Đắk Nông" at bounding box center [102, 92] width 164 height 10
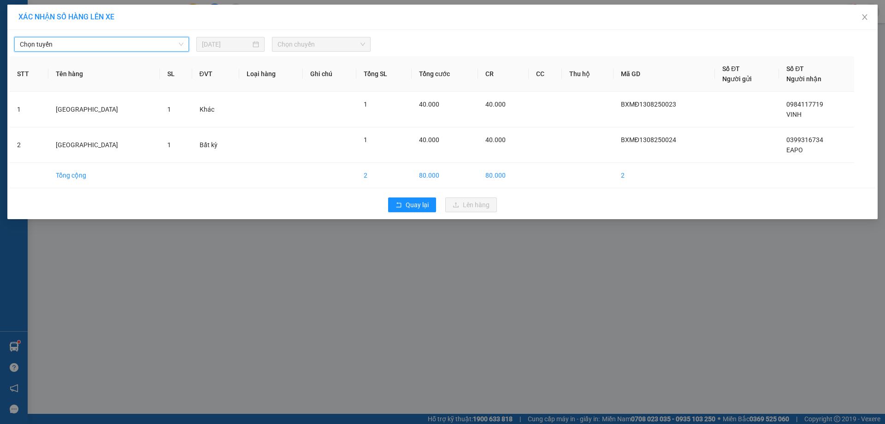
click at [326, 44] on span "Chọn chuyến" at bounding box center [322, 44] width 88 height 14
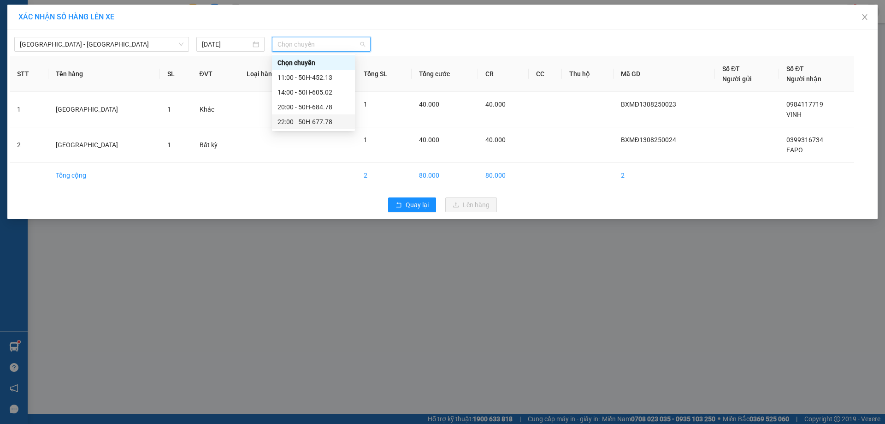
click at [311, 116] on div "22:00 - 50H-677.78" at bounding box center [313, 121] width 83 height 15
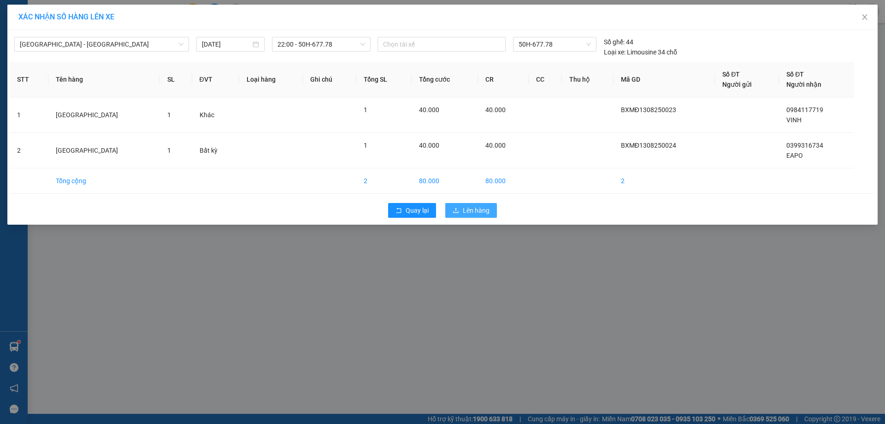
click at [476, 217] on button "Lên hàng" at bounding box center [471, 210] width 52 height 15
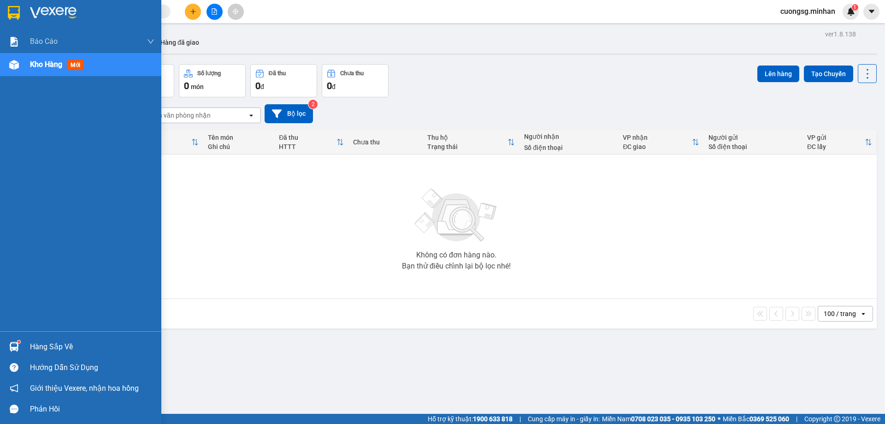
click at [12, 8] on img at bounding box center [14, 13] width 12 height 14
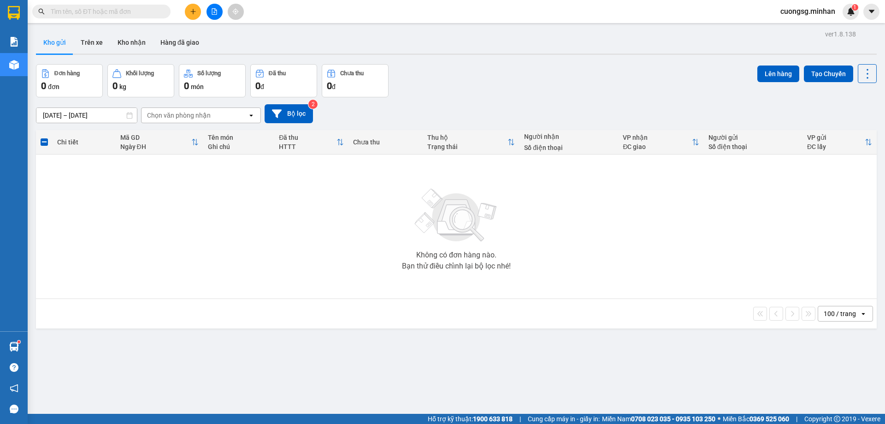
click at [197, 10] on button at bounding box center [193, 12] width 16 height 16
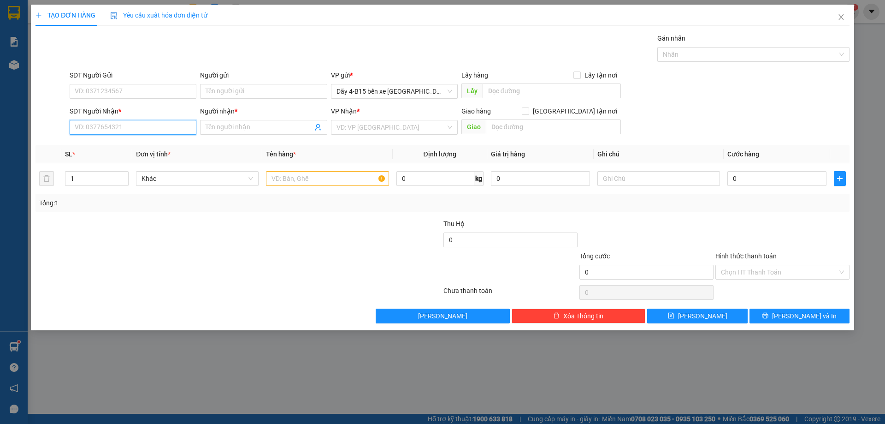
click at [113, 125] on input "SĐT Người Nhận *" at bounding box center [133, 127] width 127 height 15
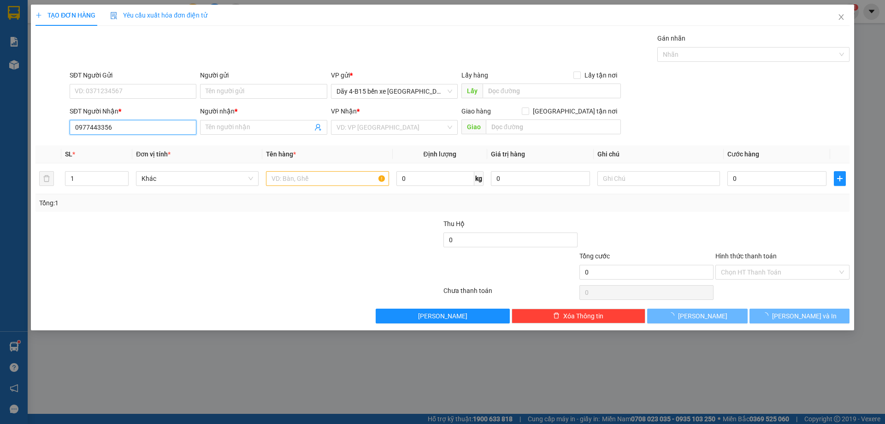
click at [122, 131] on input "0977443356" at bounding box center [133, 127] width 127 height 15
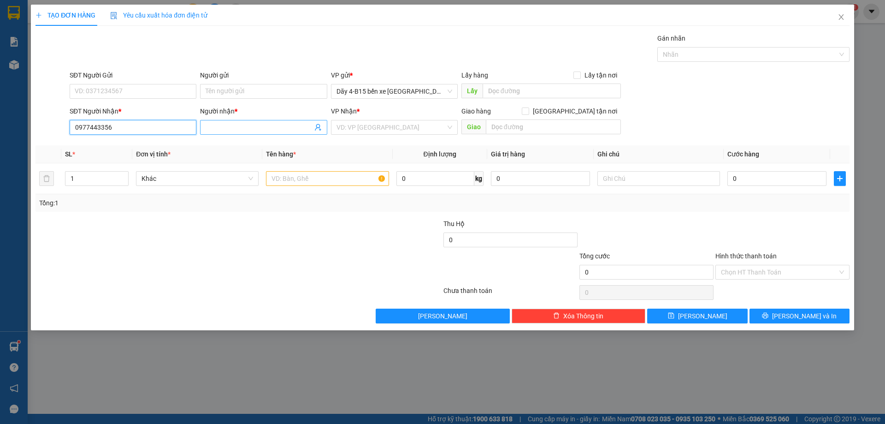
type input "0977443356"
click at [230, 130] on input "Người nhận *" at bounding box center [259, 127] width 107 height 10
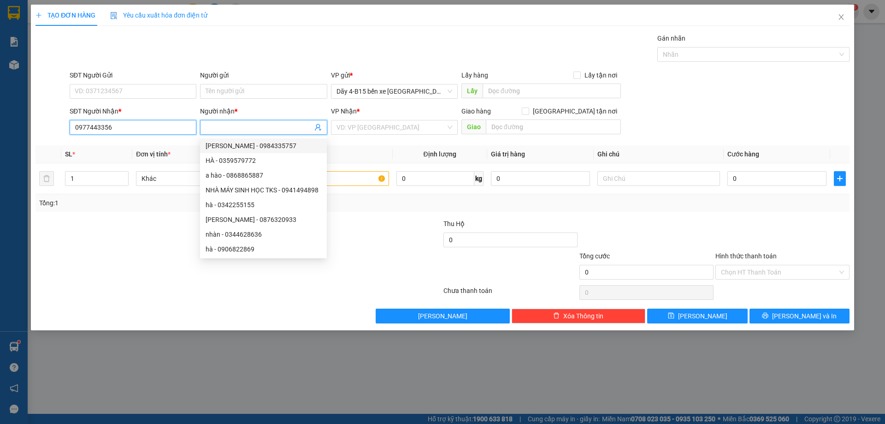
click at [145, 125] on input "0977443356" at bounding box center [133, 127] width 127 height 15
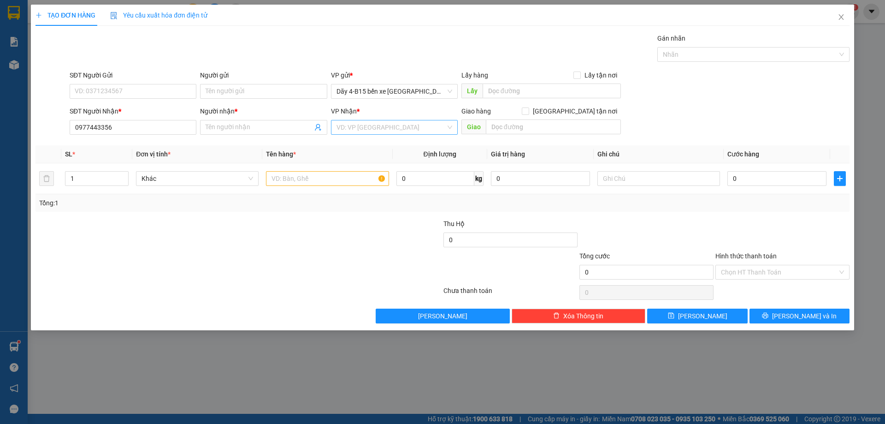
click at [385, 126] on input "search" at bounding box center [391, 127] width 109 height 14
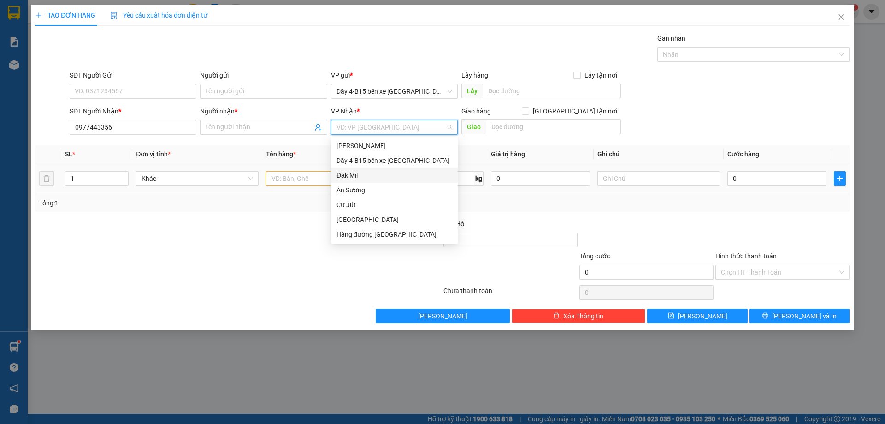
click at [359, 175] on div "Đăk Mil" at bounding box center [395, 175] width 116 height 10
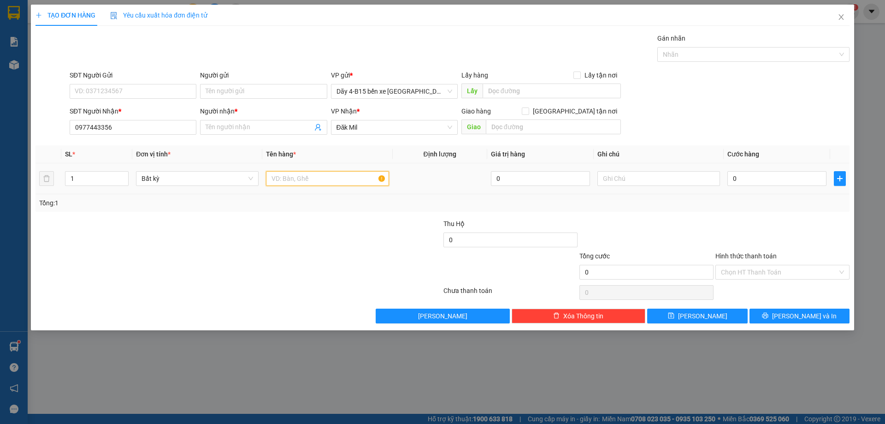
click at [295, 177] on input "text" at bounding box center [327, 178] width 123 height 15
type input "BỘ MÁY LẠNH"
click at [93, 183] on input "1" at bounding box center [96, 179] width 63 height 14
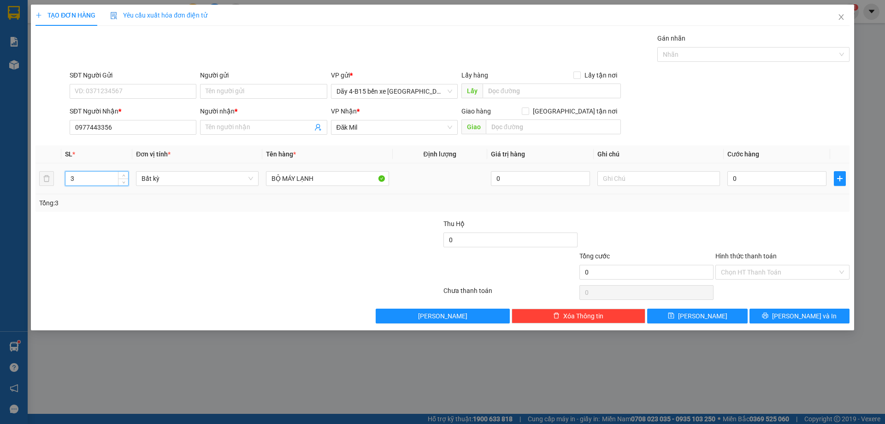
click at [109, 178] on input "3" at bounding box center [96, 179] width 63 height 14
click at [110, 177] on input "3" at bounding box center [96, 179] width 63 height 14
type input "1"
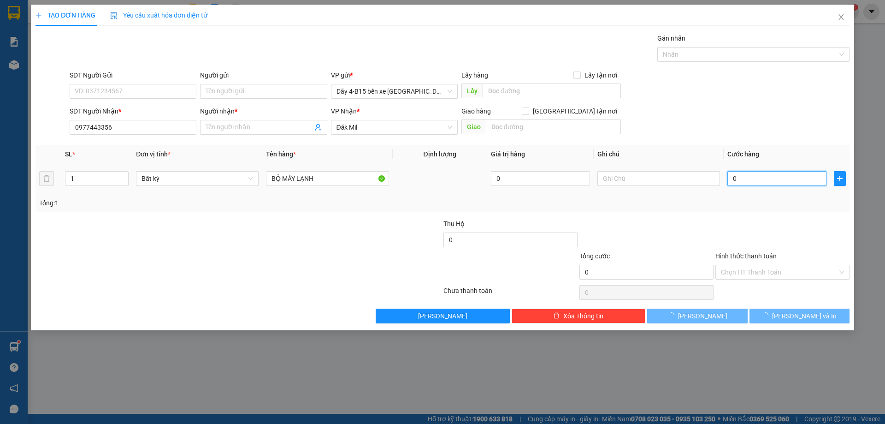
click at [748, 182] on input "0" at bounding box center [777, 178] width 99 height 15
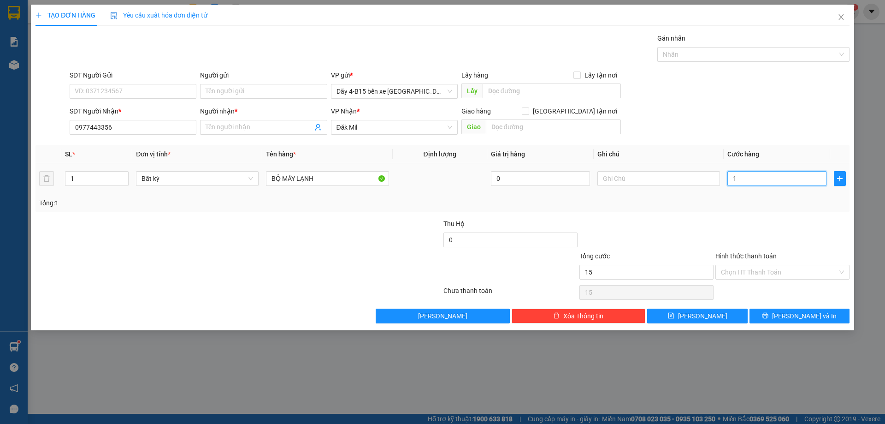
type input "15"
type input "150"
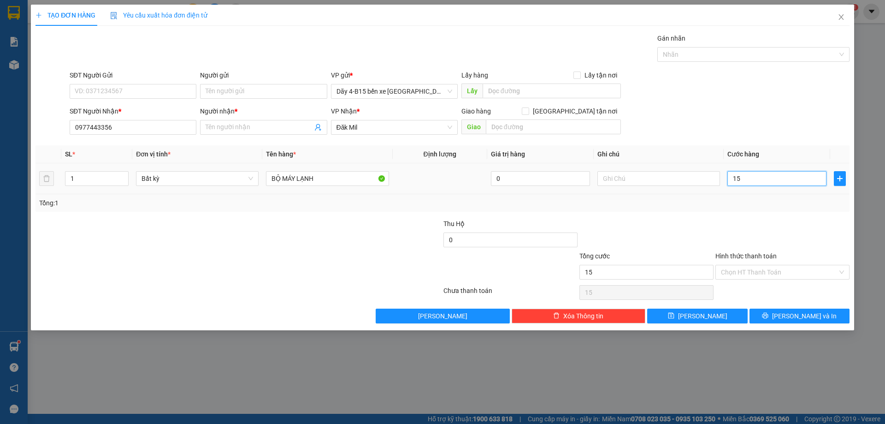
type input "150"
type input "150.000"
click at [795, 318] on span "[PERSON_NAME] và In" at bounding box center [804, 316] width 65 height 10
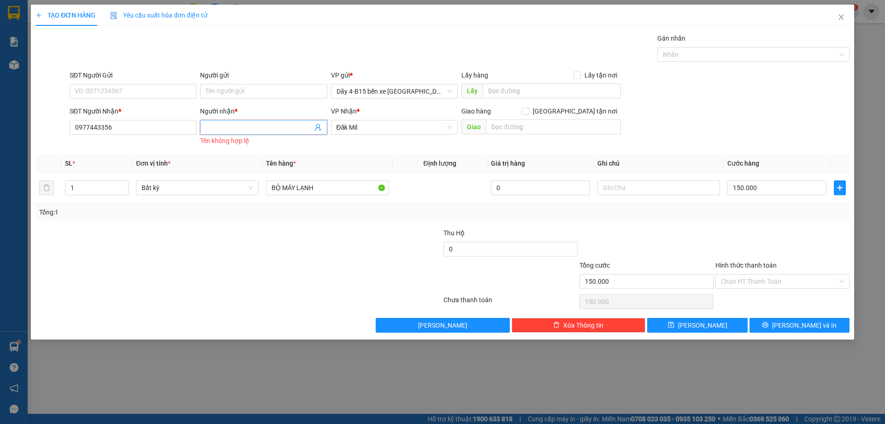
click at [245, 132] on input "Người nhận *" at bounding box center [259, 127] width 107 height 10
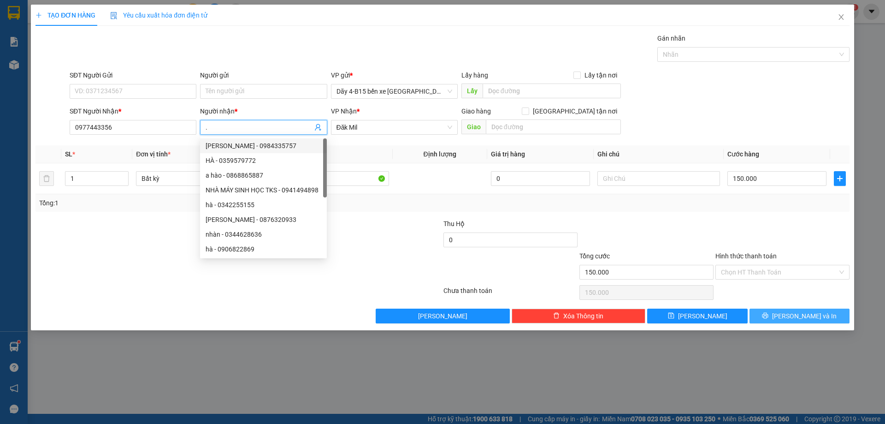
type input "."
click at [822, 316] on button "[PERSON_NAME] và In" at bounding box center [800, 316] width 100 height 15
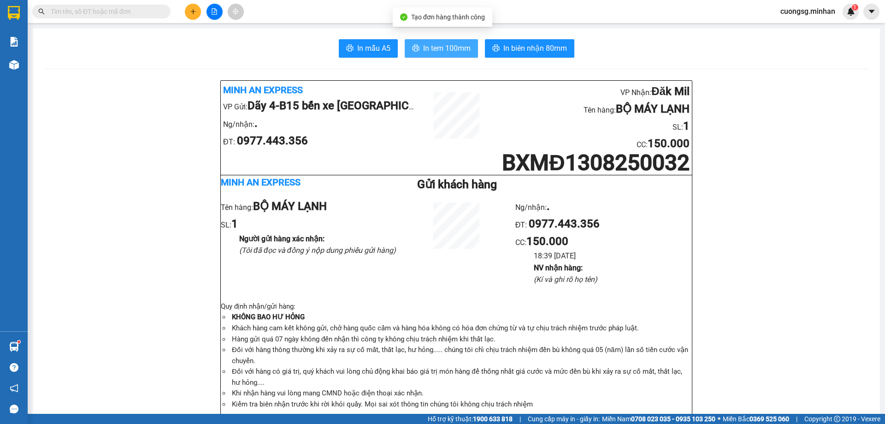
click at [445, 51] on span "In tem 100mm" at bounding box center [446, 48] width 47 height 12
